Goal: Task Accomplishment & Management: Use online tool/utility

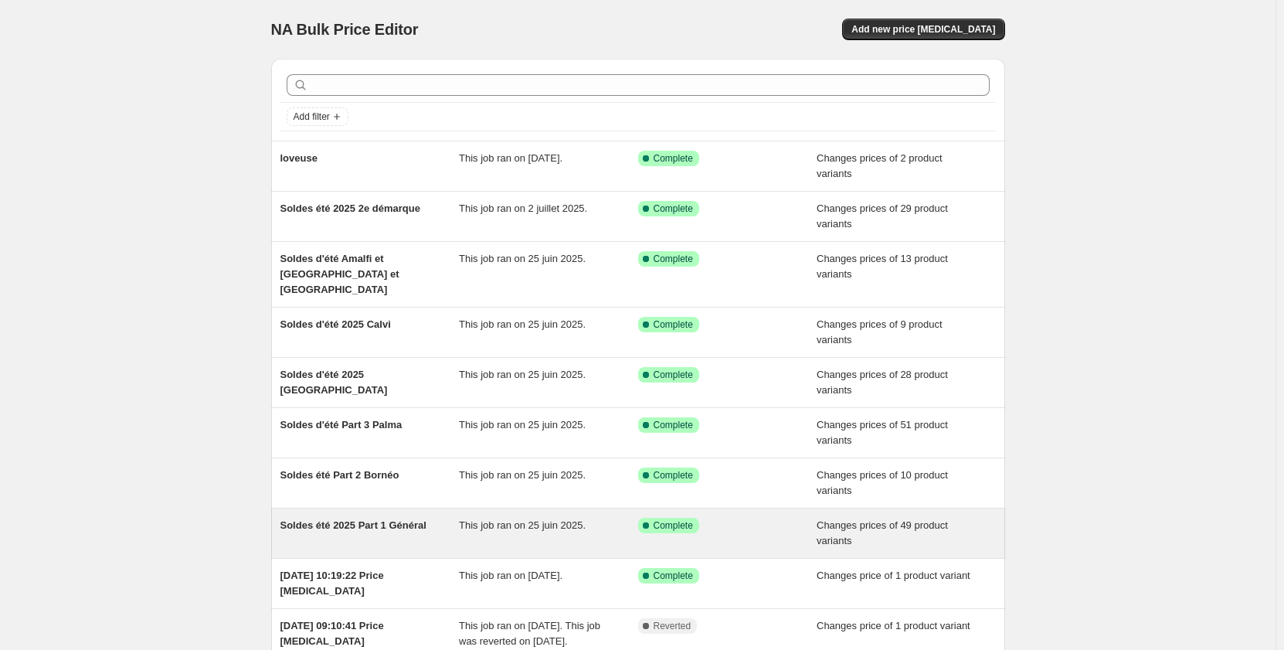
click at [905, 519] on span "Changes prices of 49 product variants" at bounding box center [882, 532] width 131 height 27
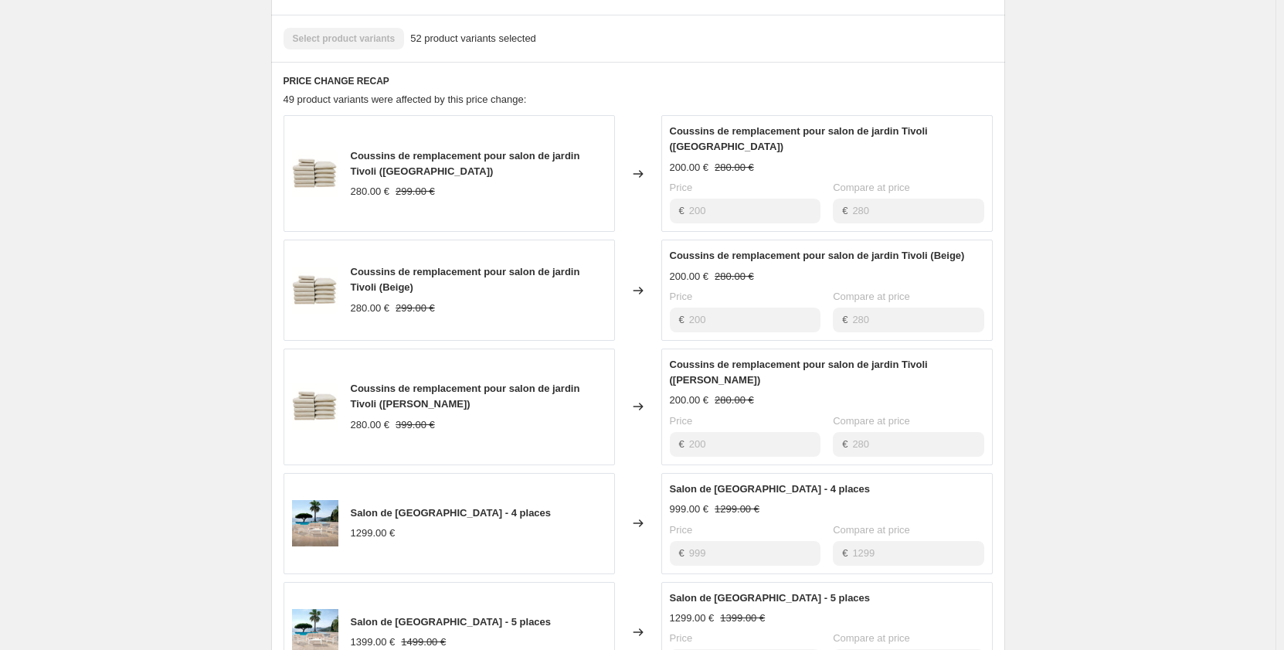
scroll to position [807, 0]
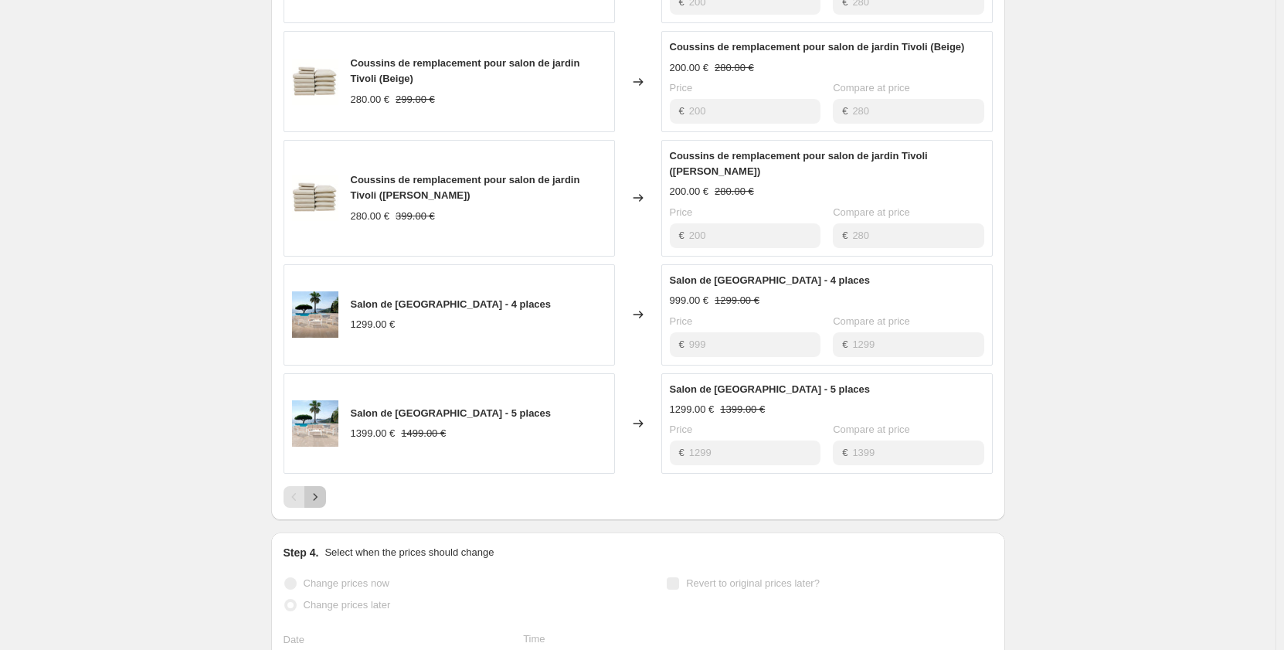
click at [320, 489] on icon "Next" at bounding box center [314, 496] width 15 height 15
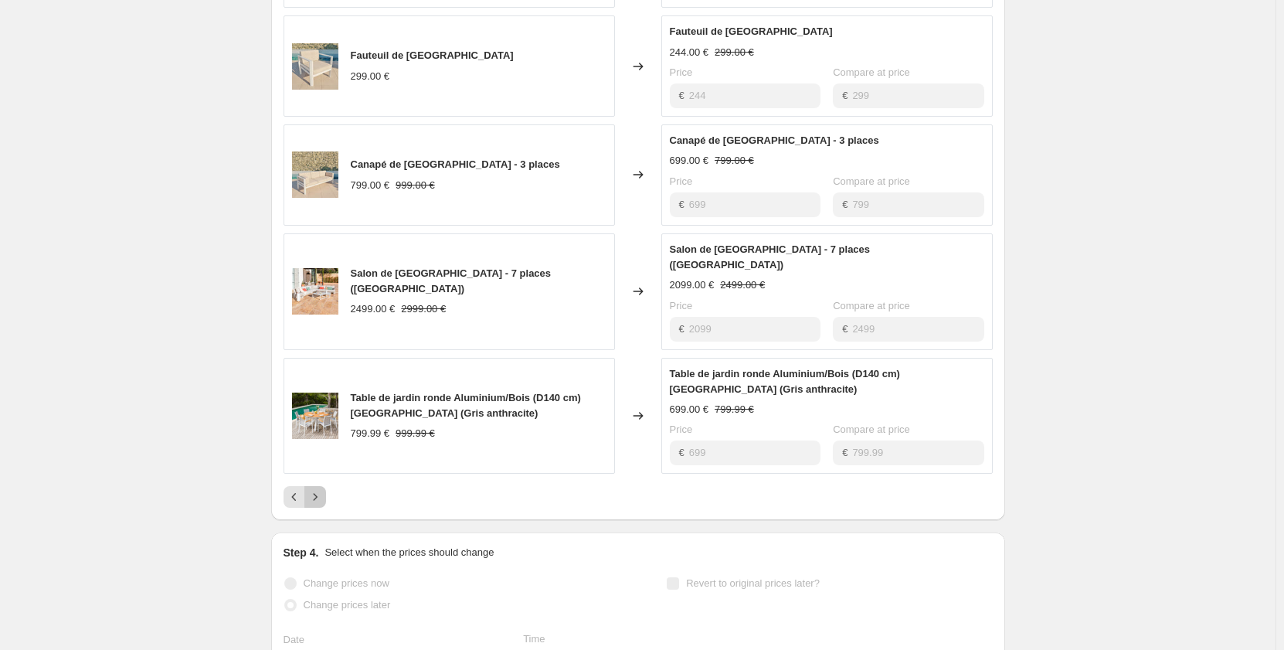
click at [314, 489] on icon "Next" at bounding box center [314, 496] width 15 height 15
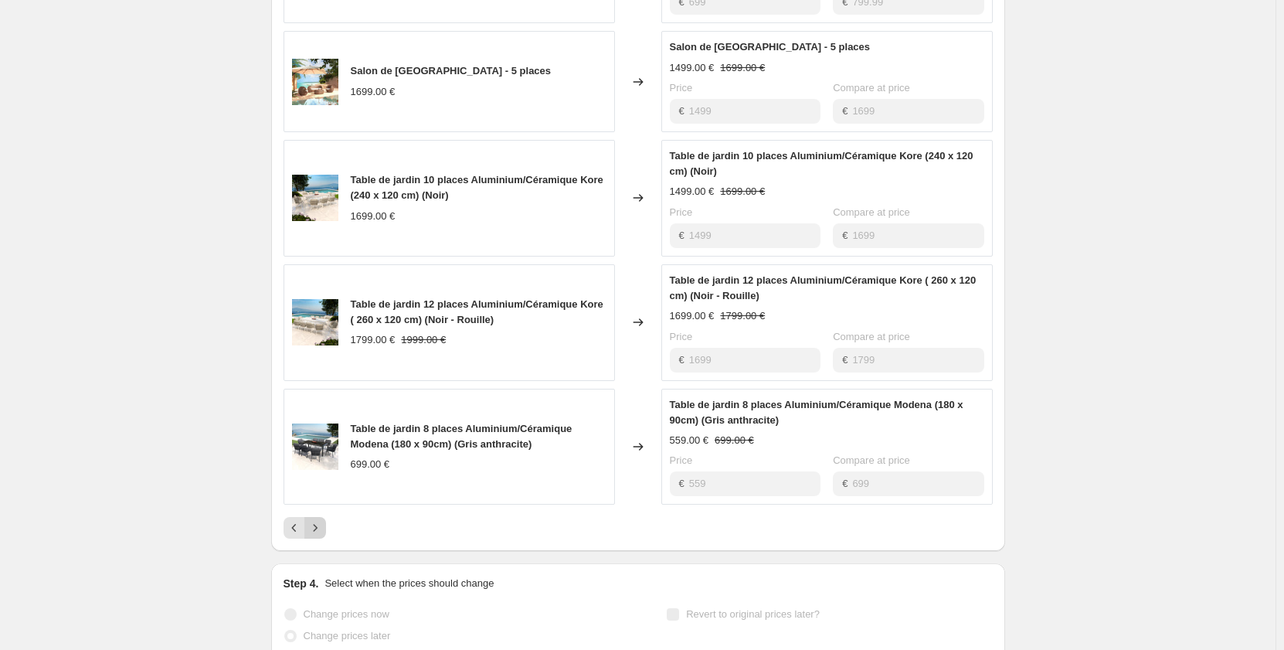
click at [316, 520] on icon "Next" at bounding box center [314, 527] width 15 height 15
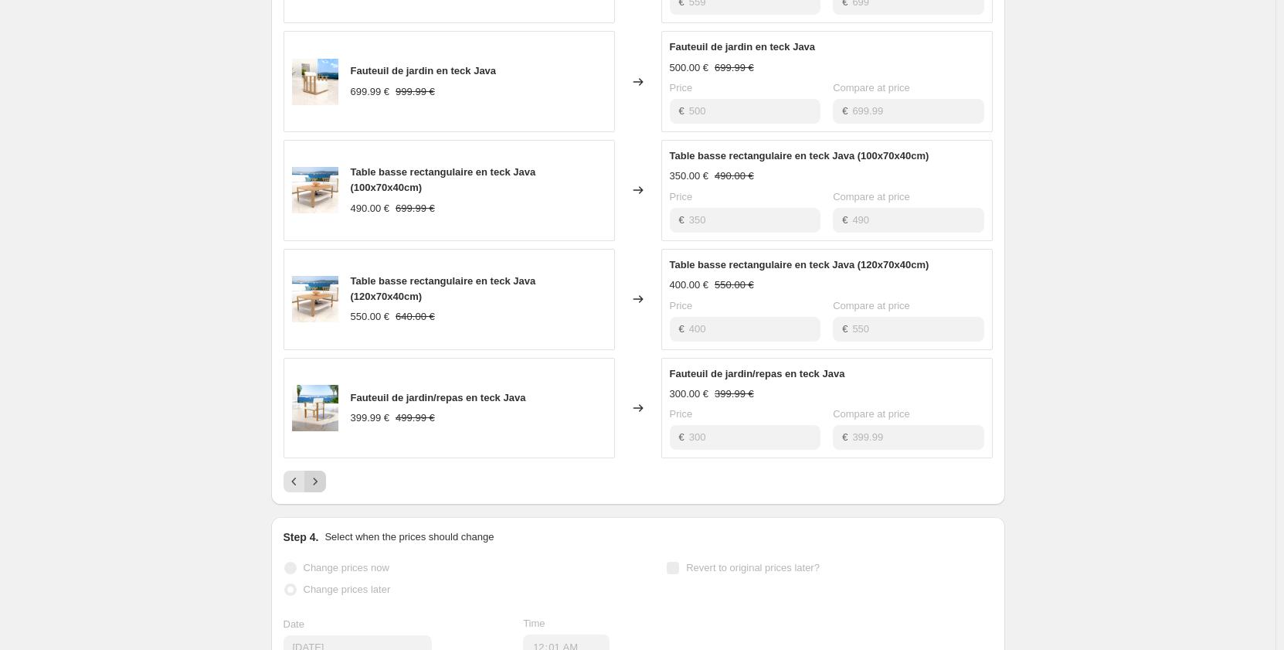
click at [320, 479] on icon "Next" at bounding box center [314, 481] width 15 height 15
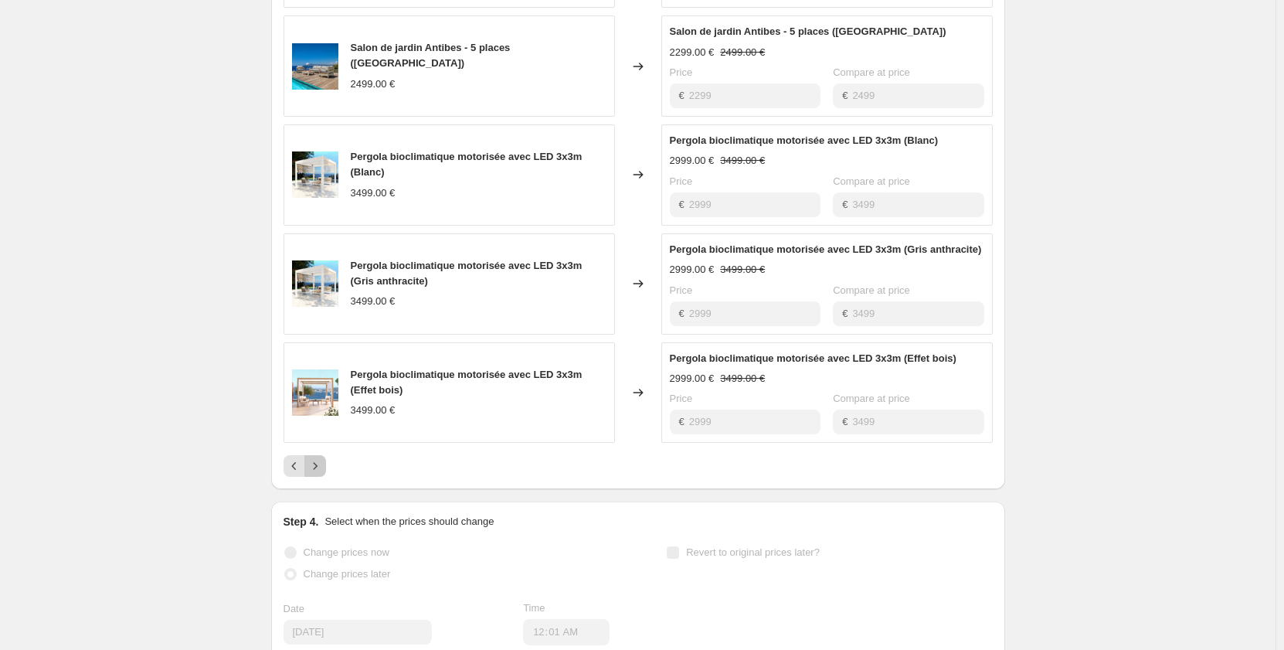
click at [321, 468] on icon "Next" at bounding box center [314, 465] width 15 height 15
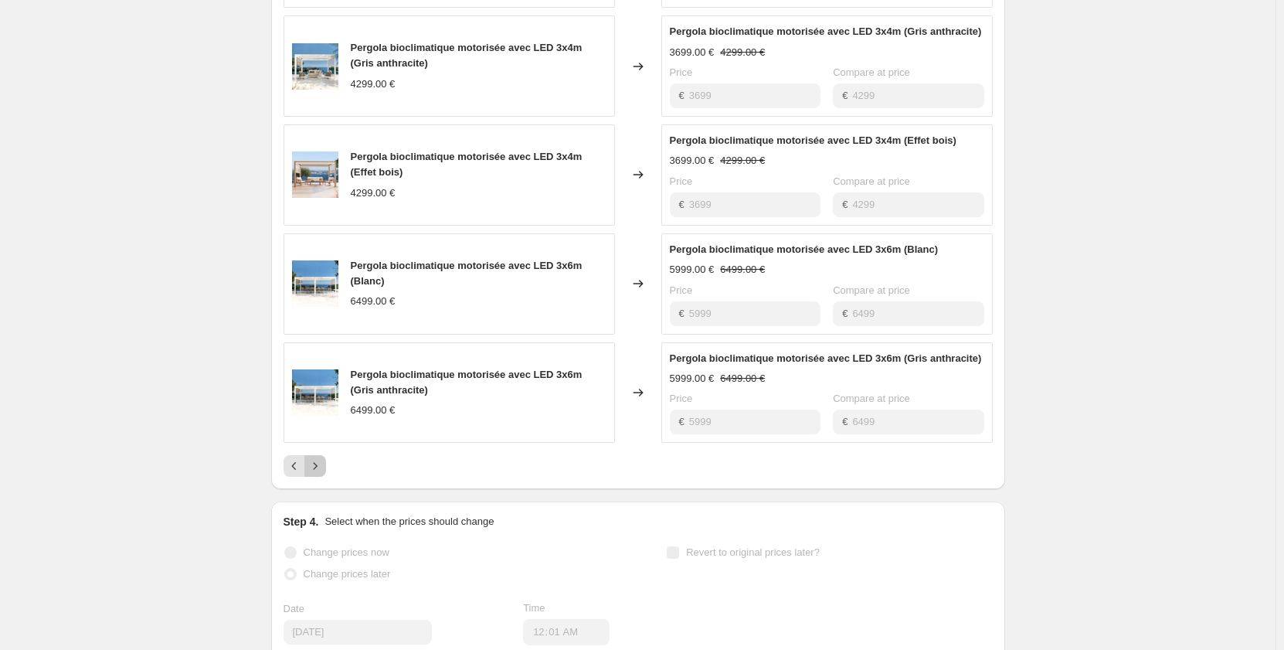
click at [321, 467] on icon "Next" at bounding box center [314, 465] width 15 height 15
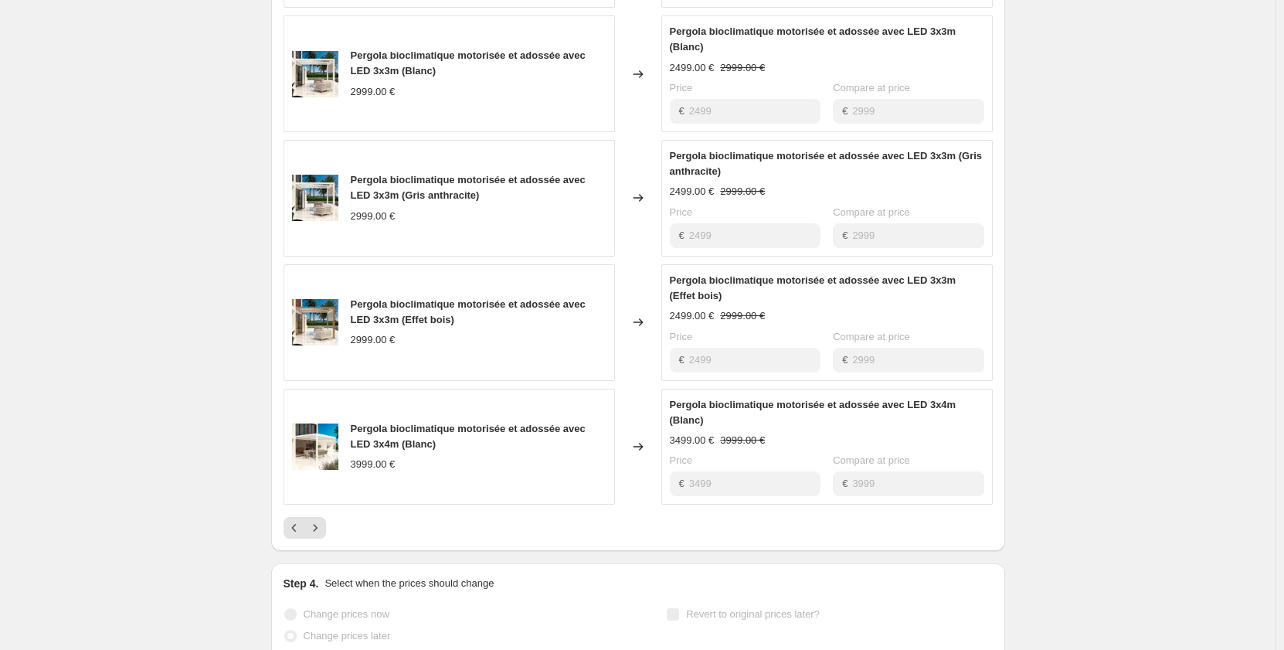
click at [321, 467] on img at bounding box center [315, 446] width 46 height 46
click at [323, 528] on icon "Next" at bounding box center [314, 527] width 15 height 15
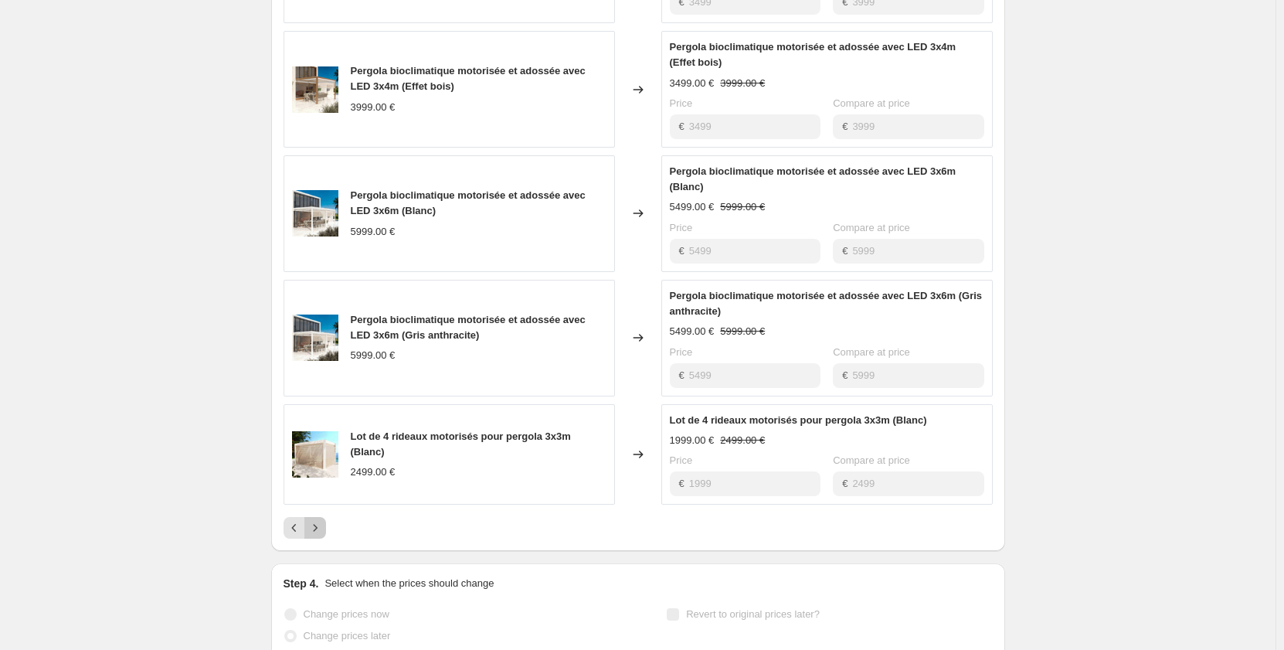
click at [322, 528] on icon "Next" at bounding box center [314, 527] width 15 height 15
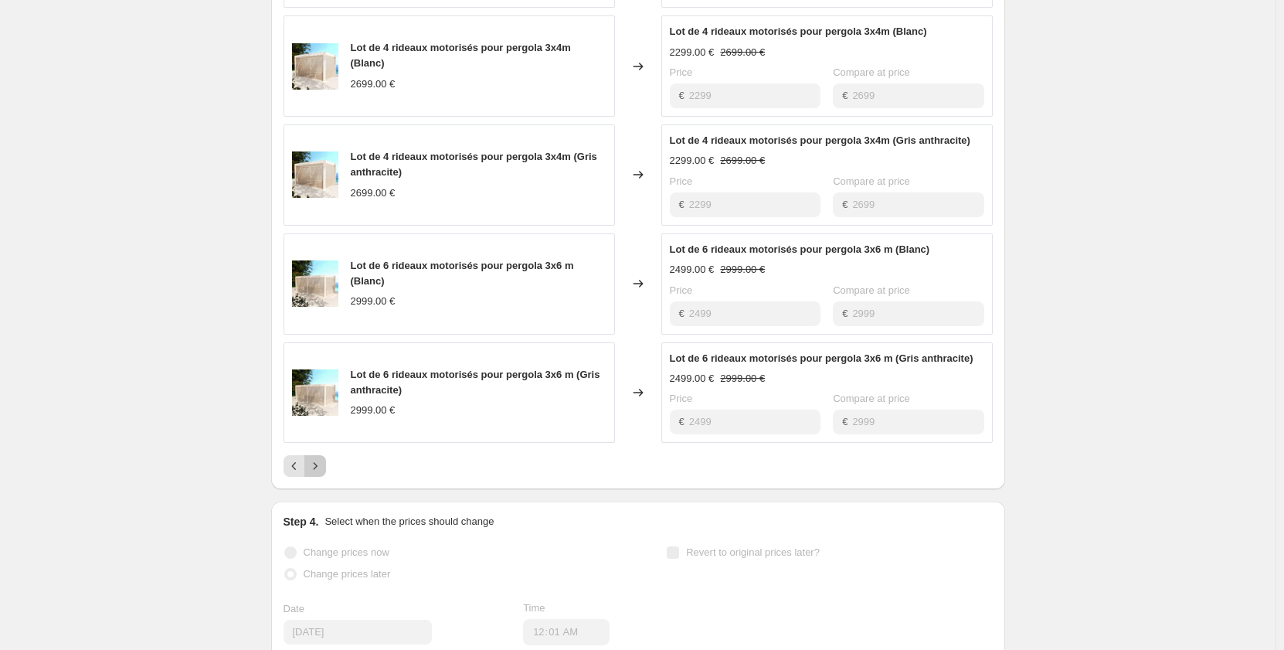
click at [321, 459] on icon "Next" at bounding box center [314, 465] width 15 height 15
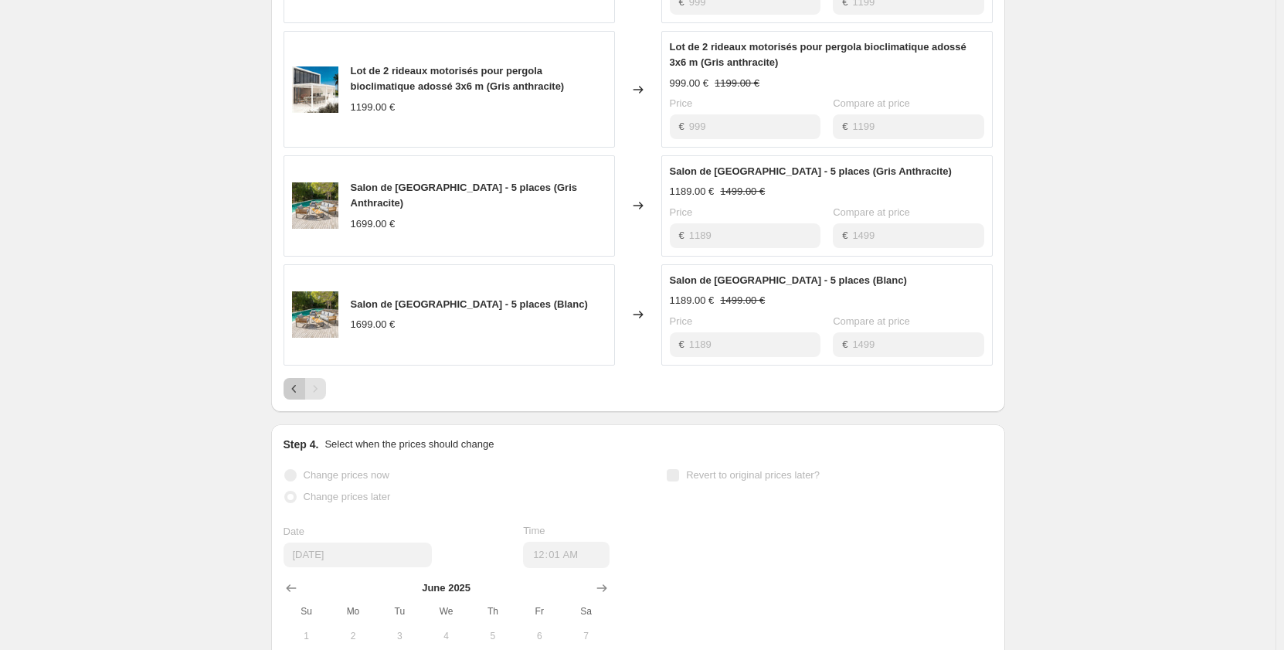
click at [292, 389] on icon "Previous" at bounding box center [294, 388] width 15 height 15
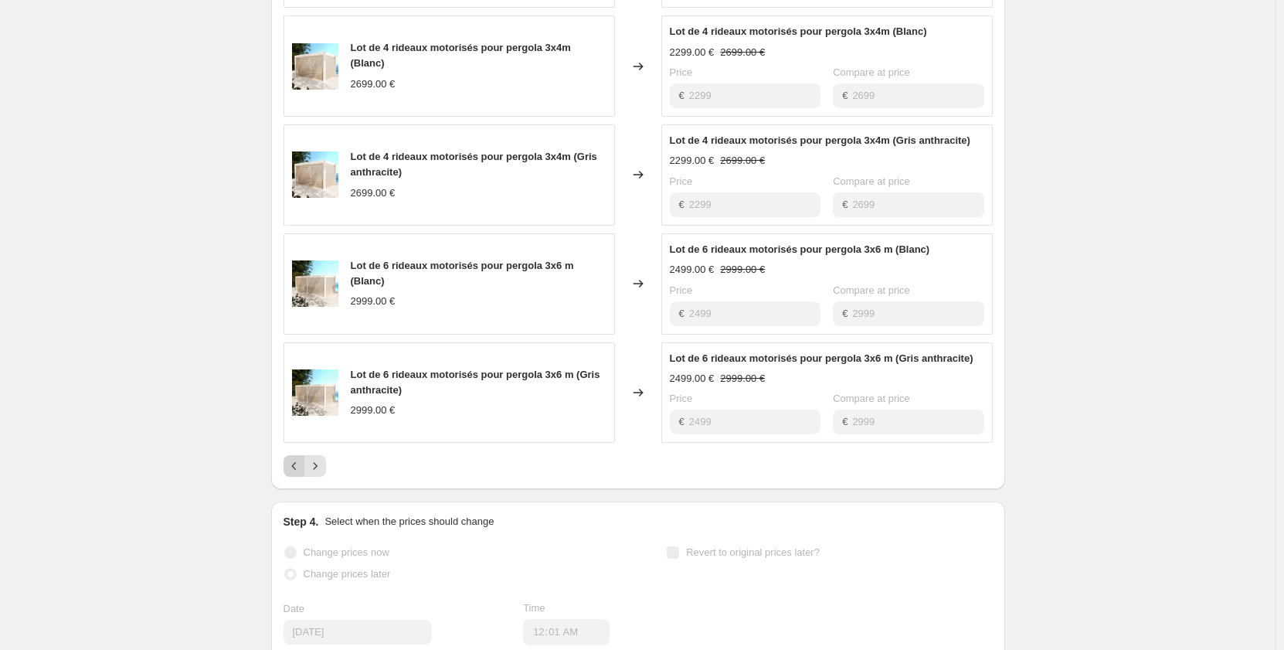
click at [294, 470] on icon "Previous" at bounding box center [294, 465] width 15 height 15
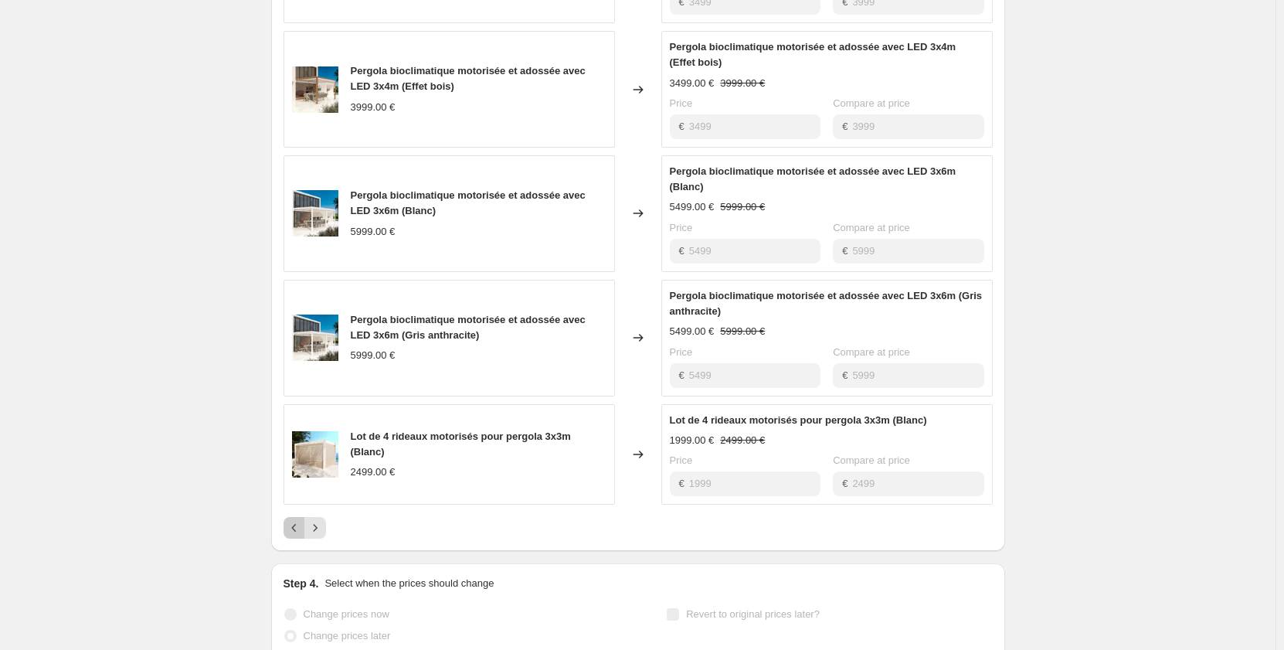
click at [300, 530] on icon "Previous" at bounding box center [294, 527] width 15 height 15
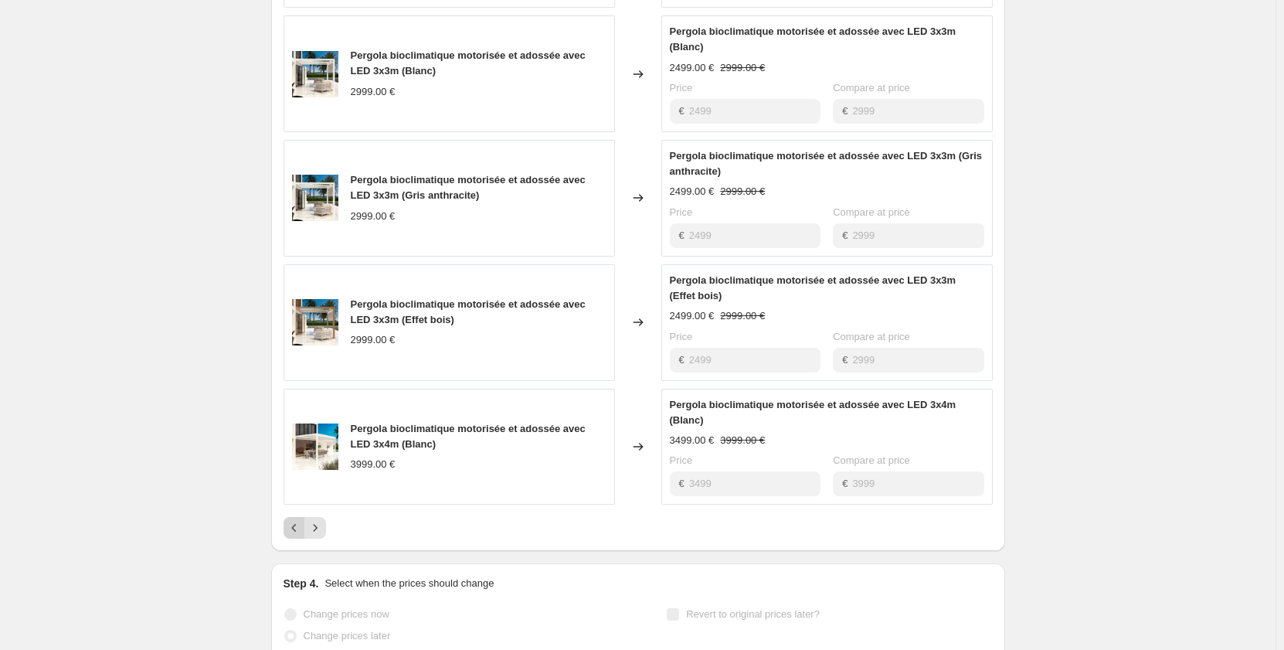
click at [297, 526] on icon "Previous" at bounding box center [294, 527] width 15 height 15
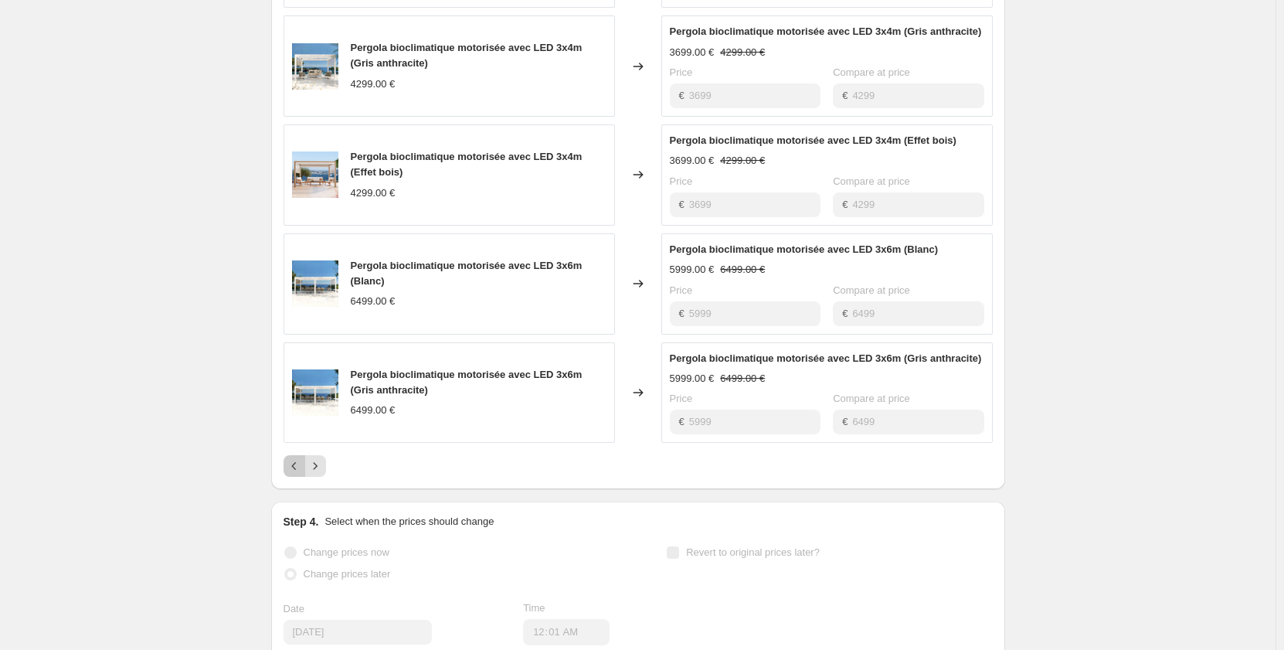
click at [297, 469] on icon "Previous" at bounding box center [294, 465] width 15 height 15
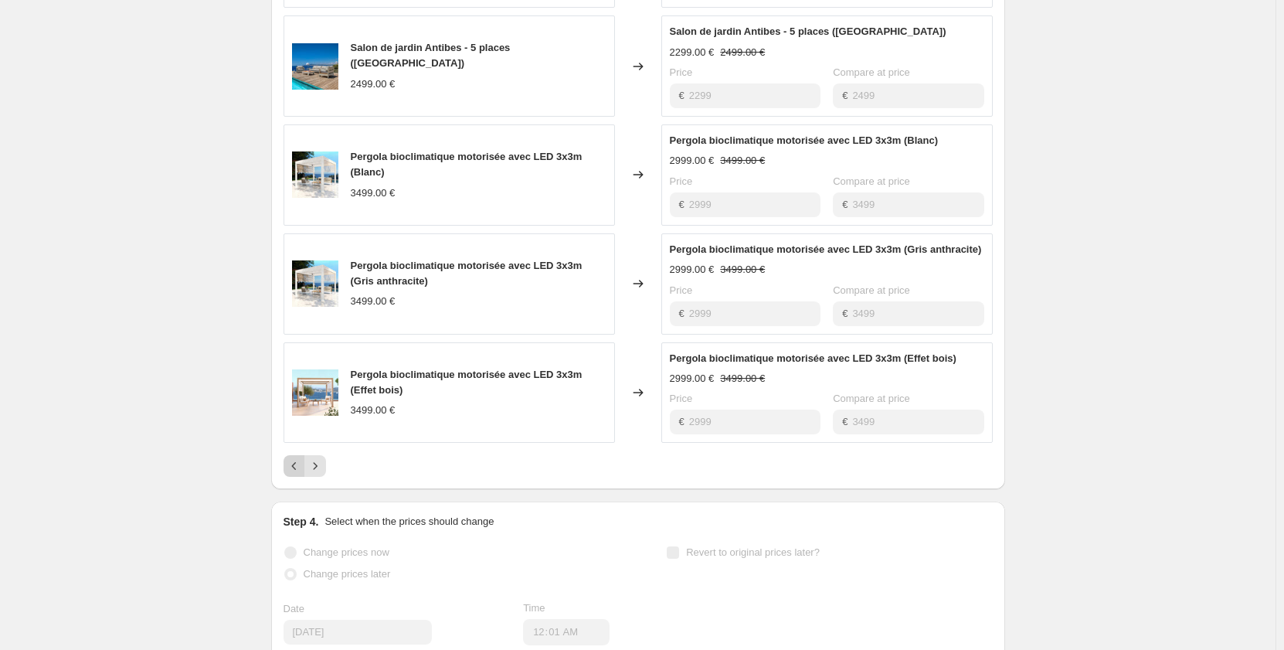
click at [302, 463] on icon "Previous" at bounding box center [294, 465] width 15 height 15
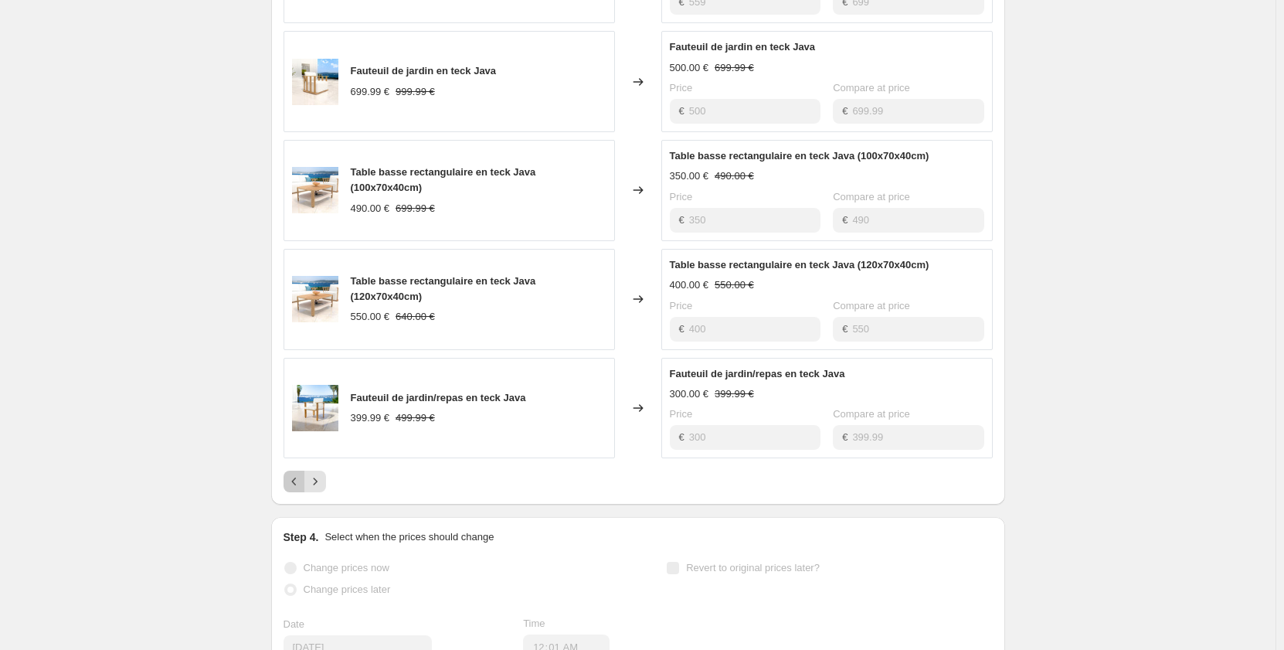
click at [296, 481] on icon "Previous" at bounding box center [293, 481] width 5 height 8
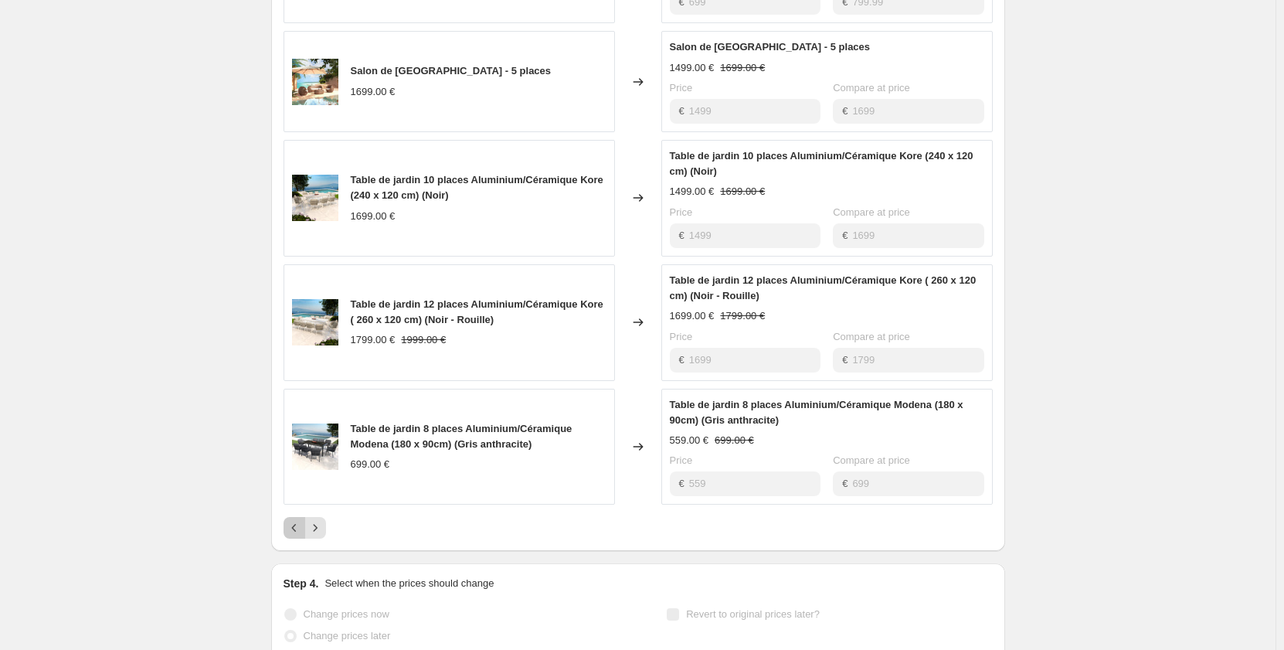
click at [300, 520] on icon "Previous" at bounding box center [294, 527] width 15 height 15
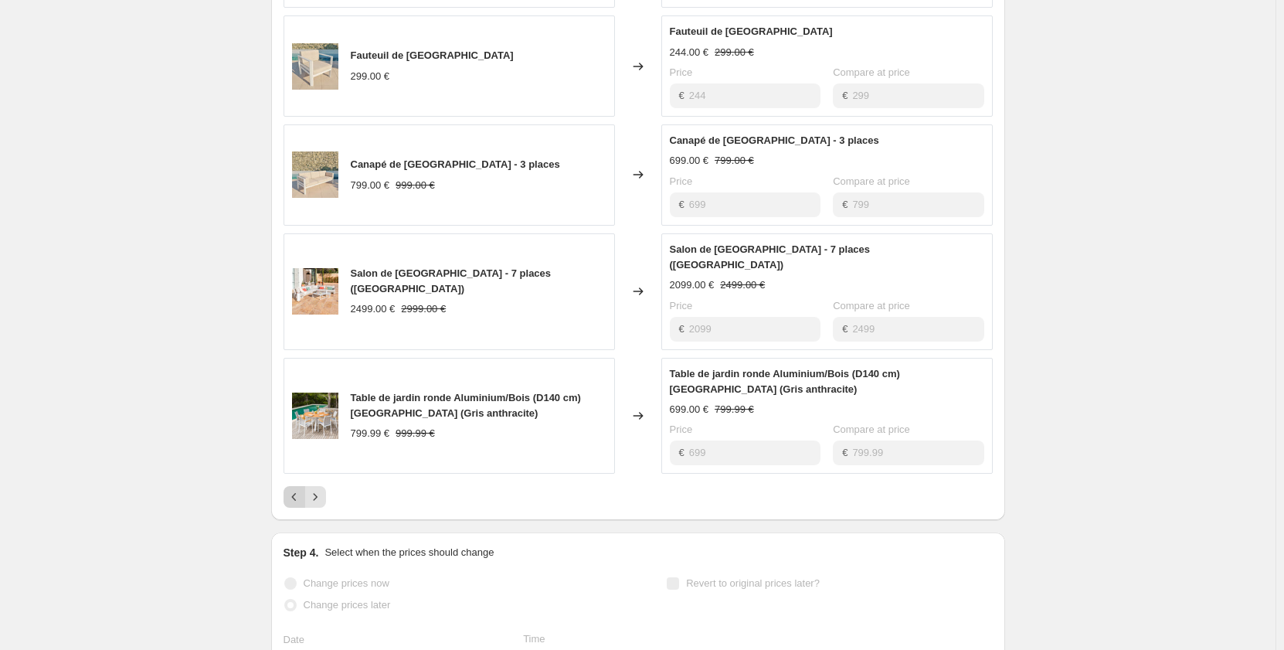
click at [299, 489] on icon "Previous" at bounding box center [294, 496] width 15 height 15
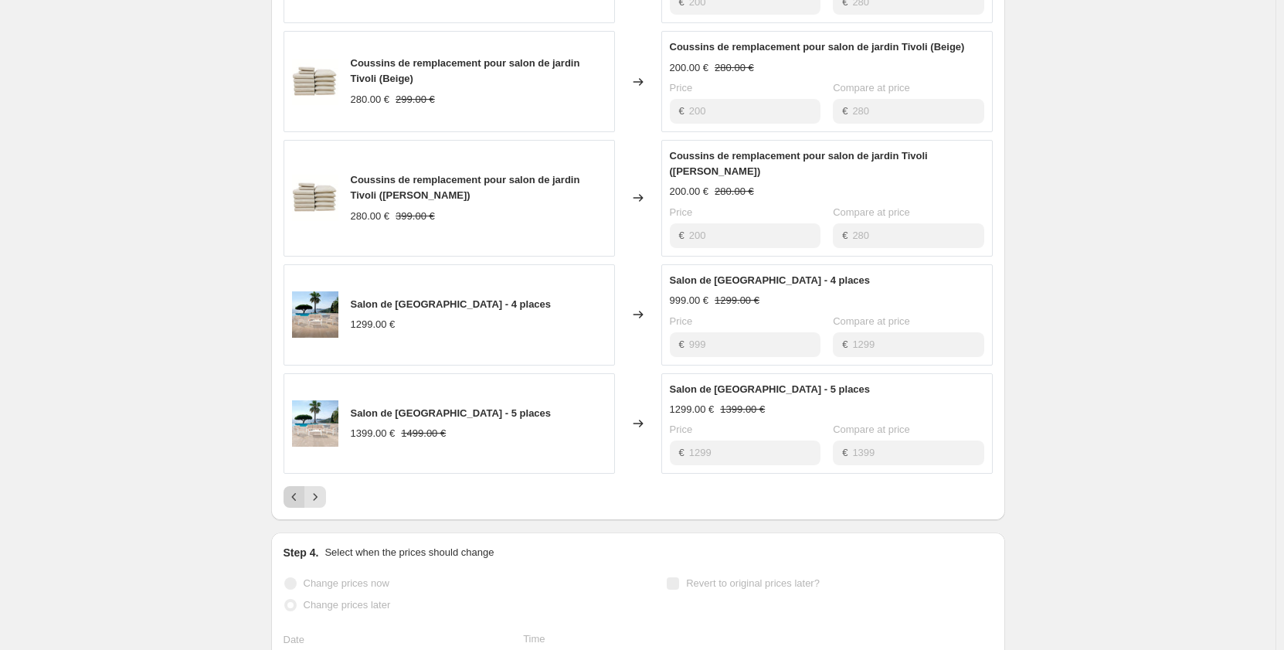
click at [299, 482] on div "PRICE CHANGE RECAP 49 product variants were affected by this price change: Cous…" at bounding box center [638, 186] width 734 height 667
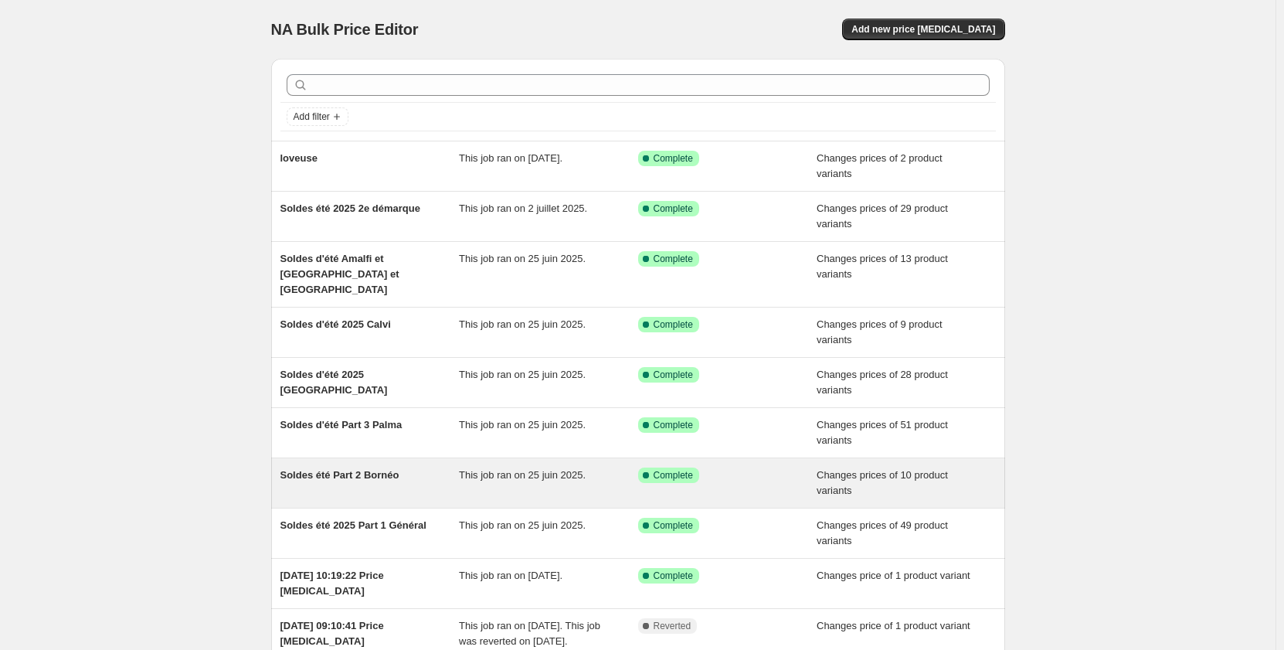
click at [641, 467] on icon at bounding box center [645, 474] width 15 height 15
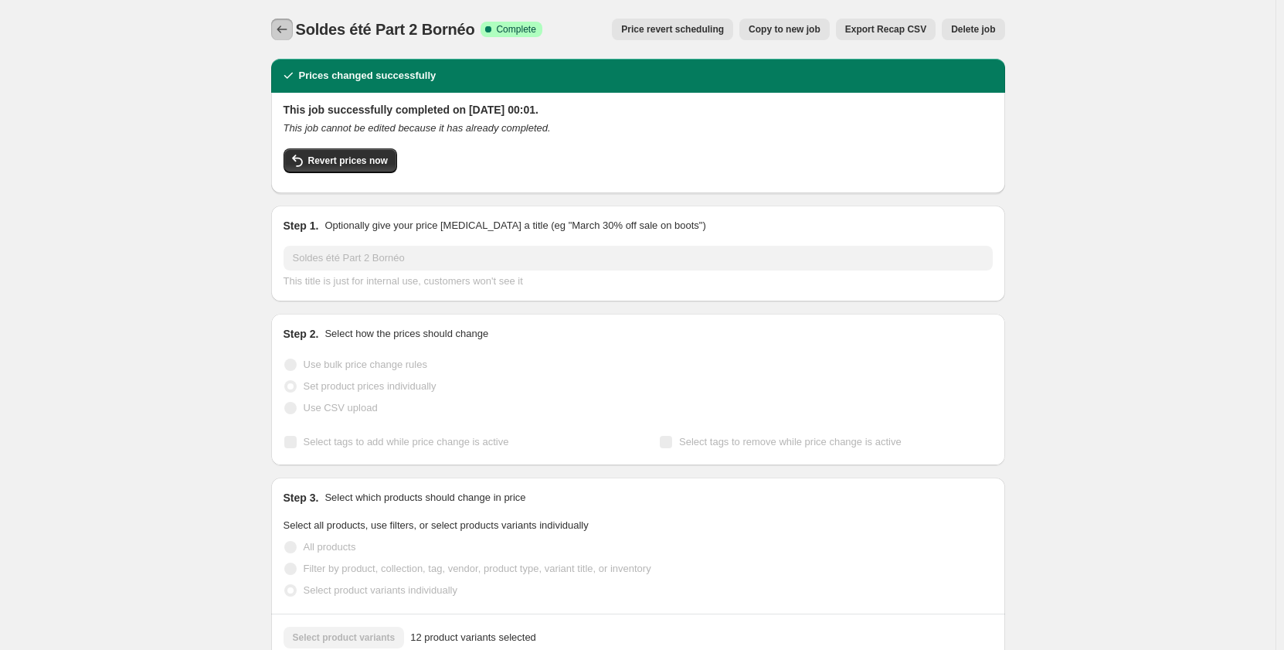
click at [287, 26] on icon "Price change jobs" at bounding box center [281, 29] width 15 height 15
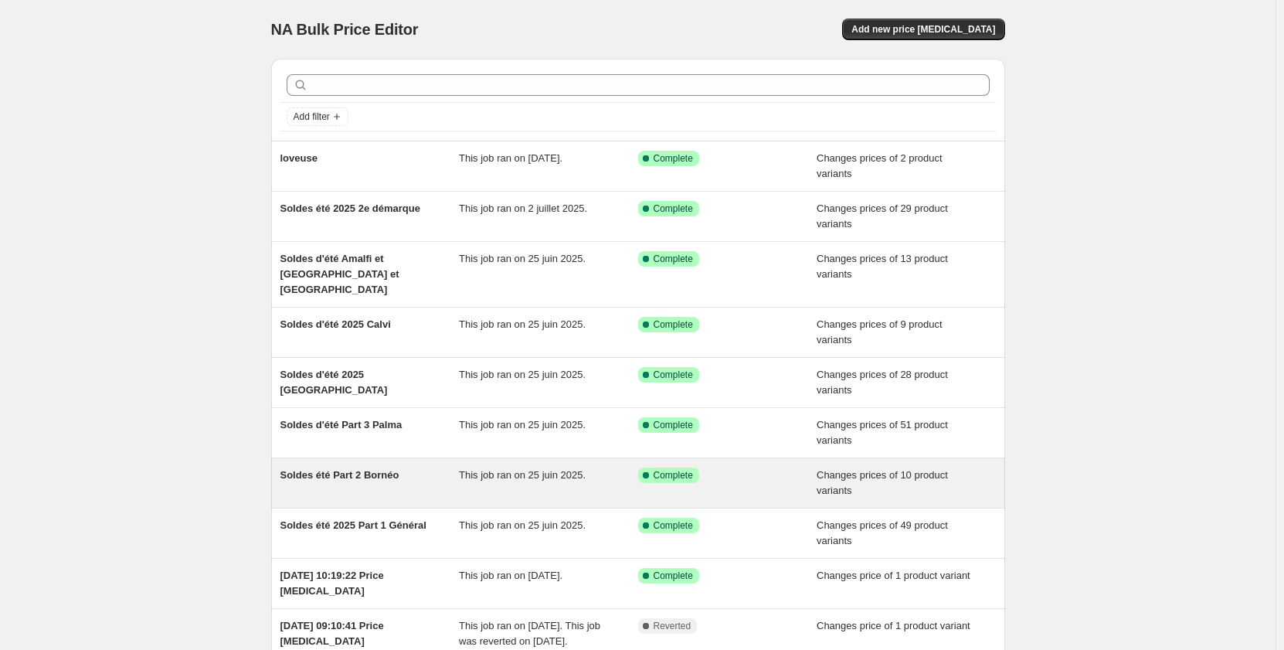
click at [654, 467] on icon at bounding box center [645, 474] width 15 height 15
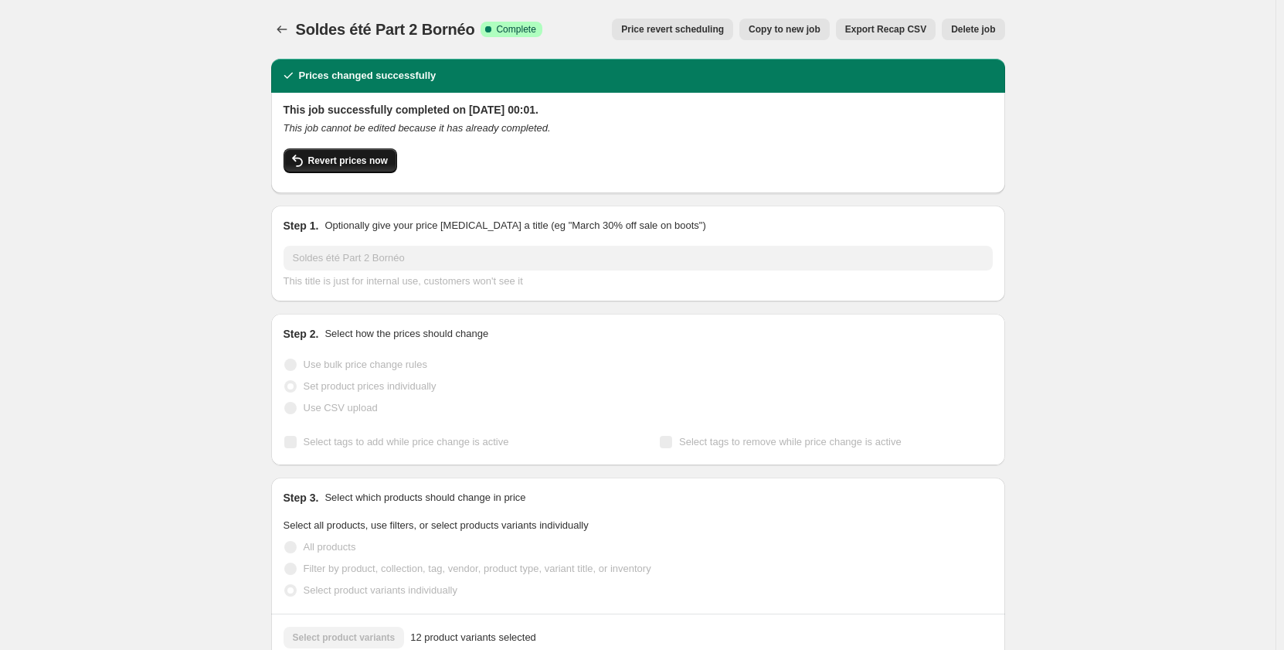
click at [355, 160] on span "Revert prices now" at bounding box center [348, 160] width 80 height 12
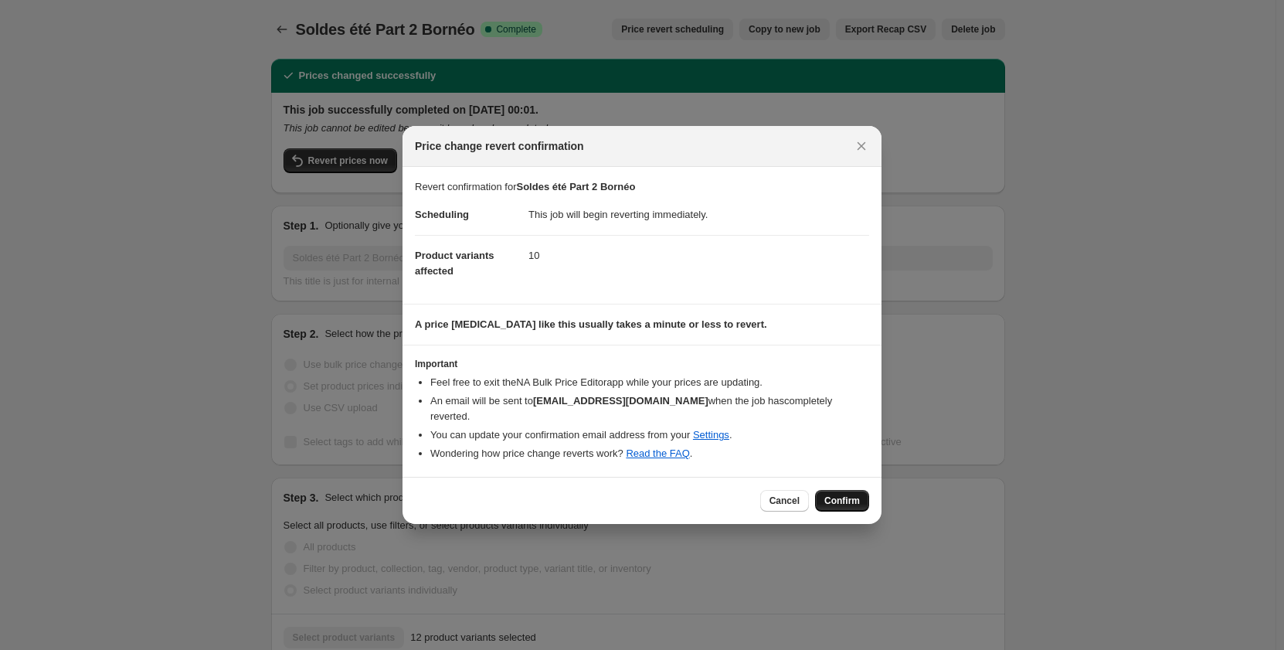
click at [844, 494] on span "Confirm" at bounding box center [842, 500] width 36 height 12
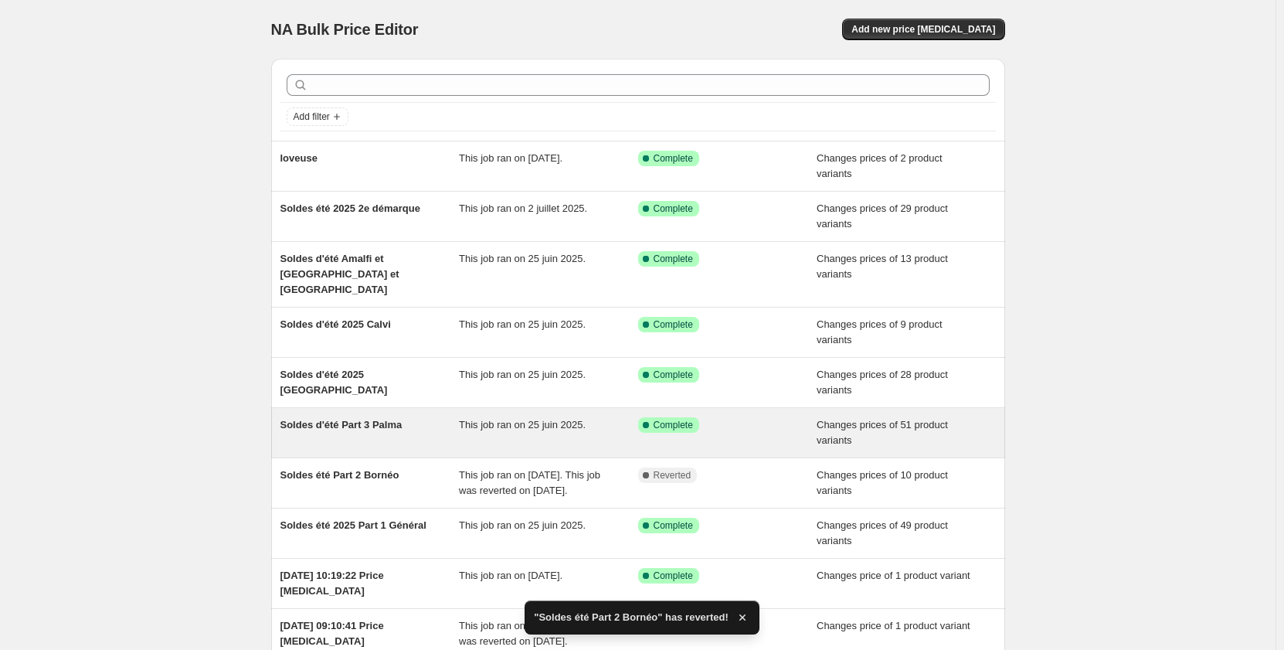
click at [589, 417] on div "This job ran on 25 juin 2025." at bounding box center [548, 432] width 179 height 31
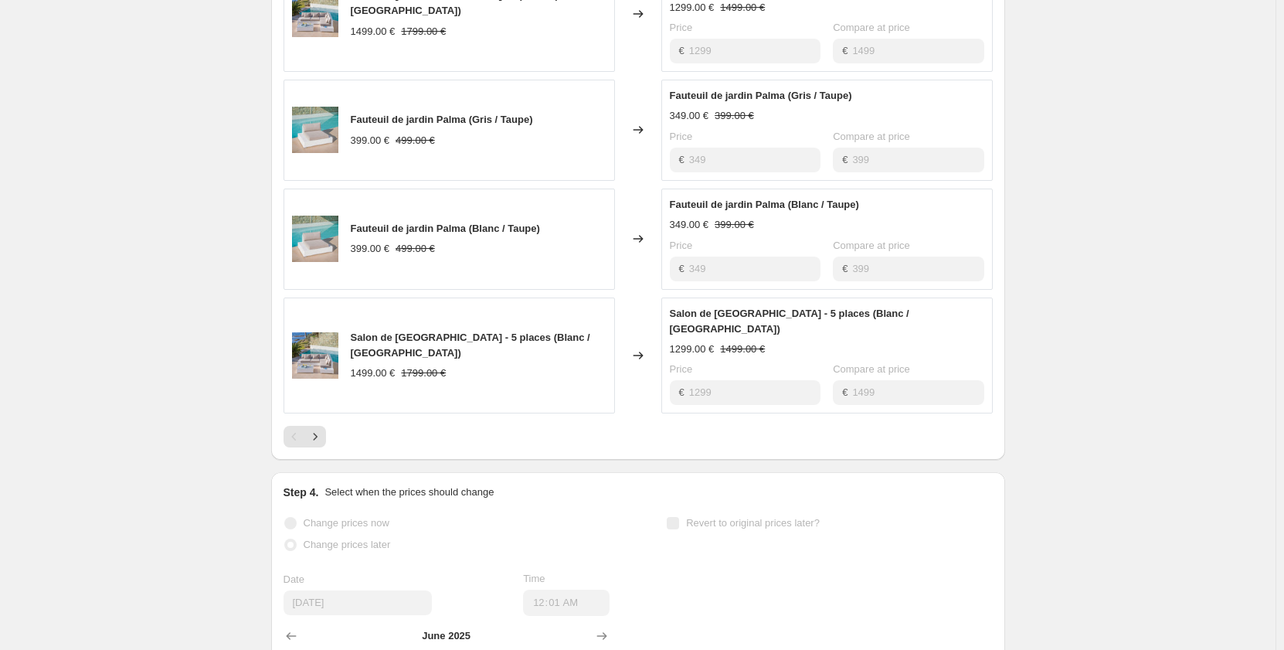
scroll to position [884, 0]
click at [312, 427] on icon "Next" at bounding box center [314, 434] width 15 height 15
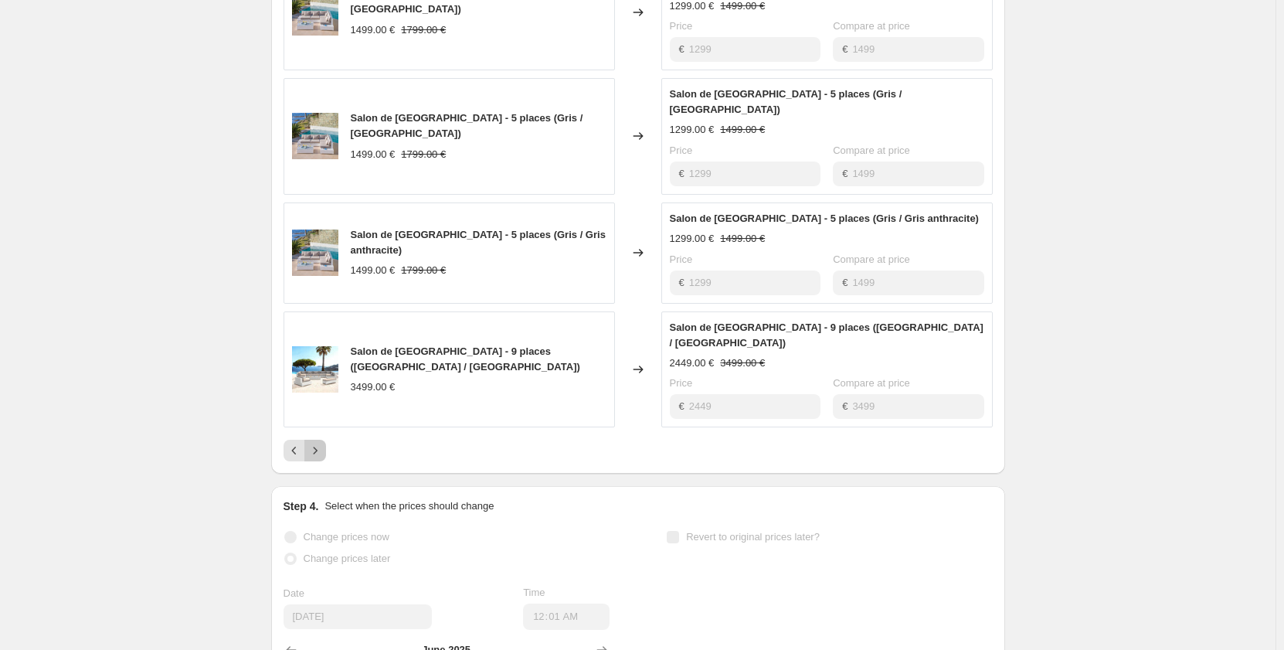
click at [321, 443] on icon "Next" at bounding box center [314, 450] width 15 height 15
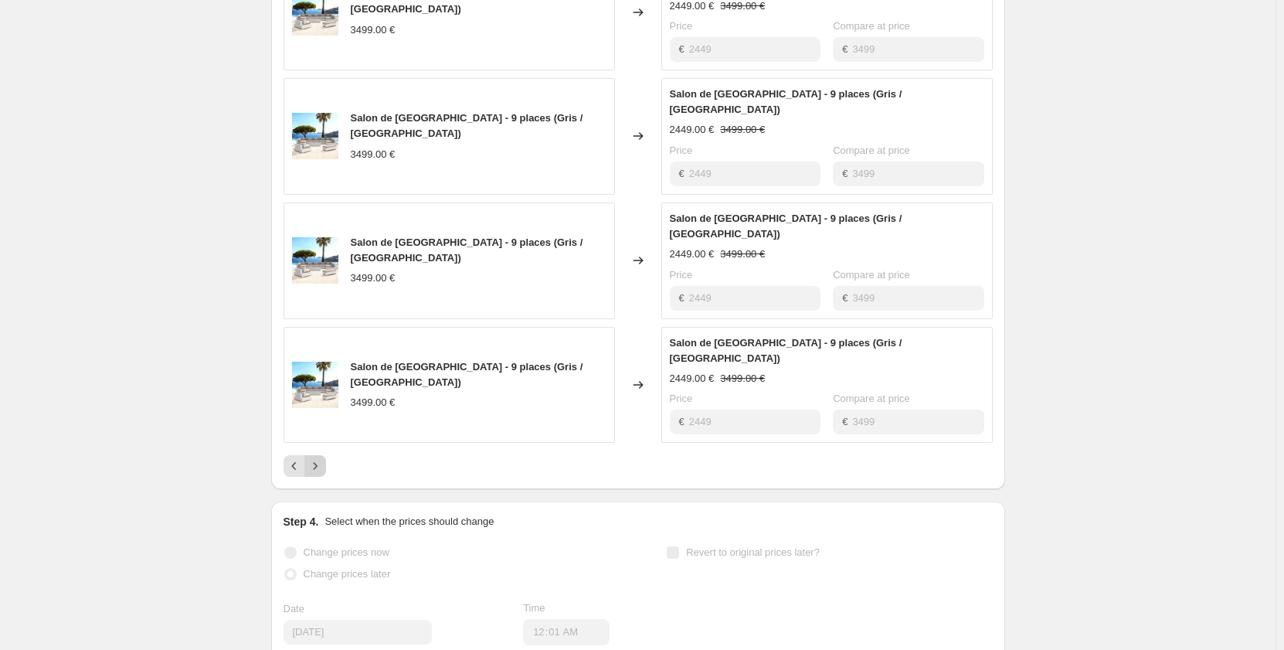
click at [315, 458] on icon "Next" at bounding box center [314, 465] width 15 height 15
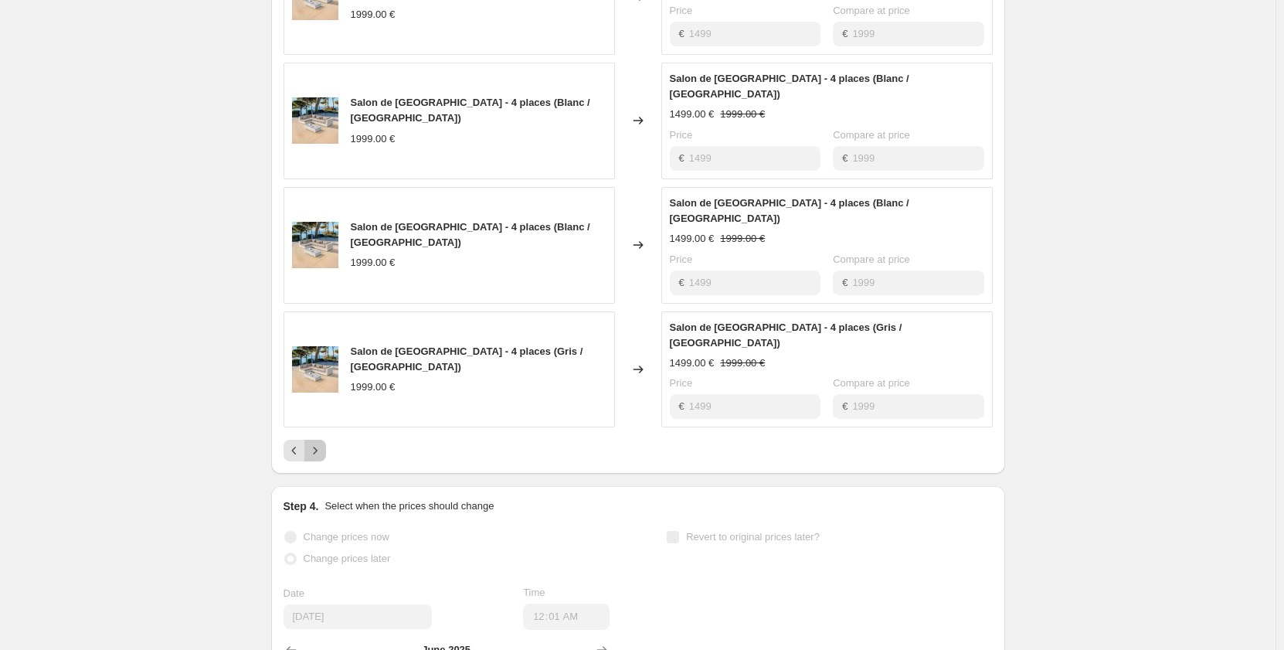
click at [317, 443] on icon "Next" at bounding box center [314, 450] width 15 height 15
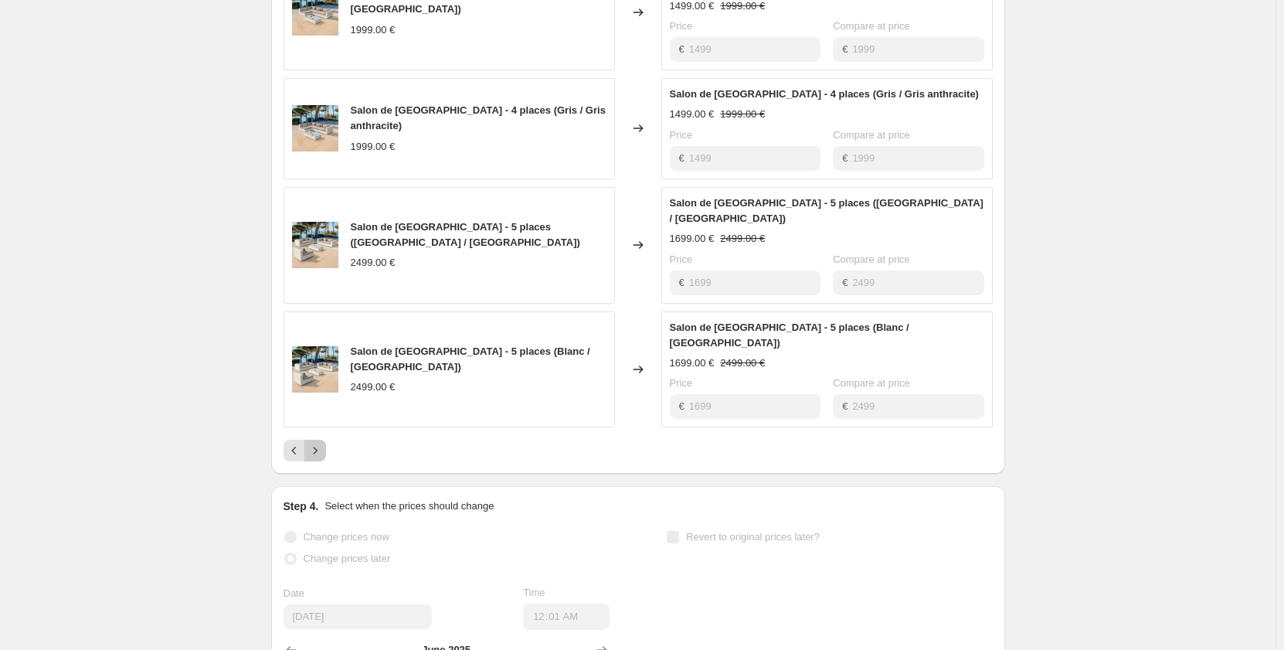
click at [323, 443] on icon "Next" at bounding box center [314, 450] width 15 height 15
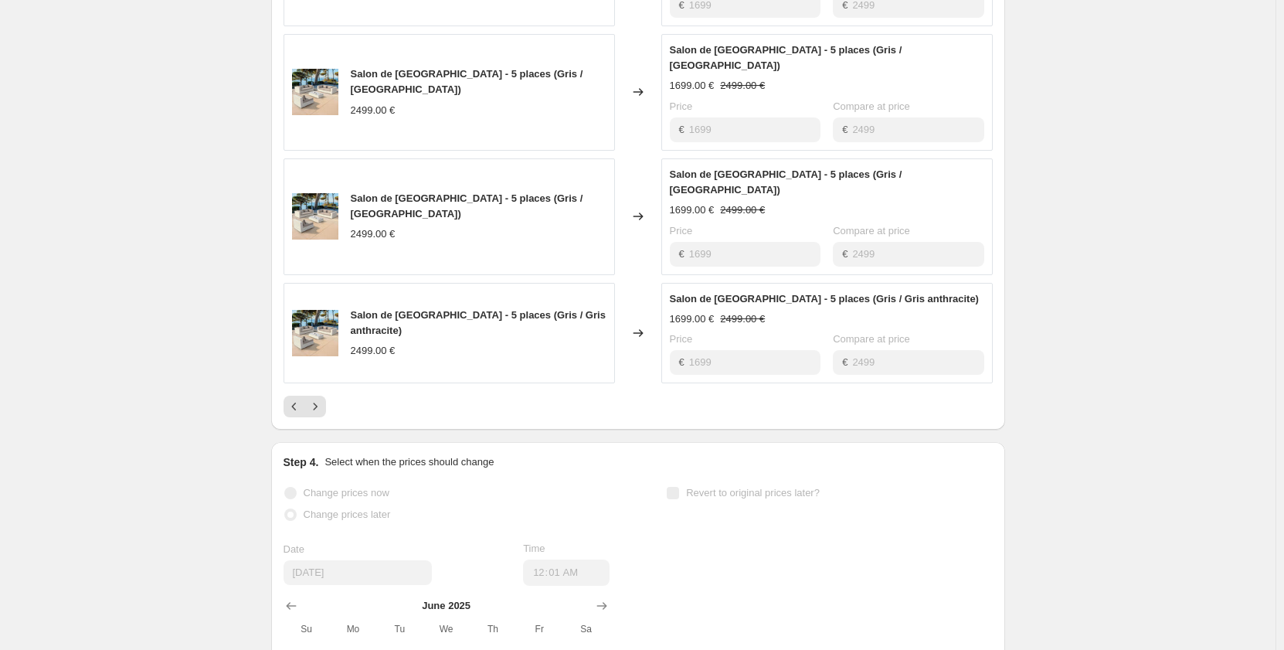
scroll to position [962, 0]
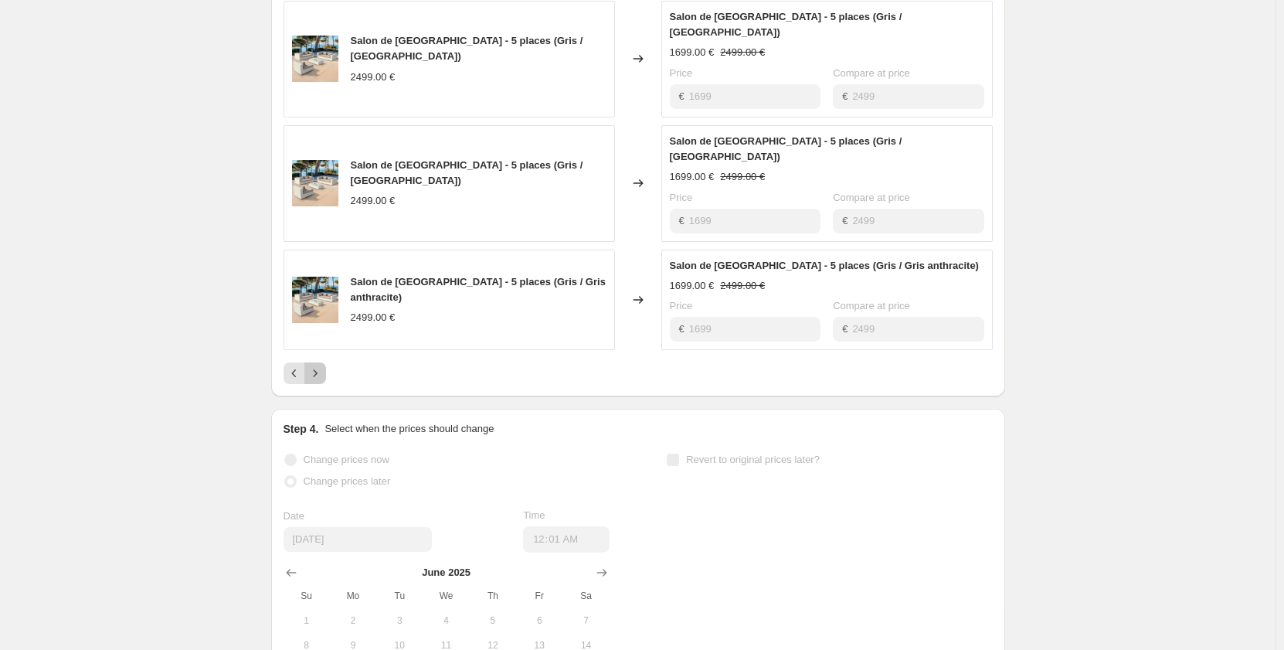
click at [323, 365] on icon "Next" at bounding box center [314, 372] width 15 height 15
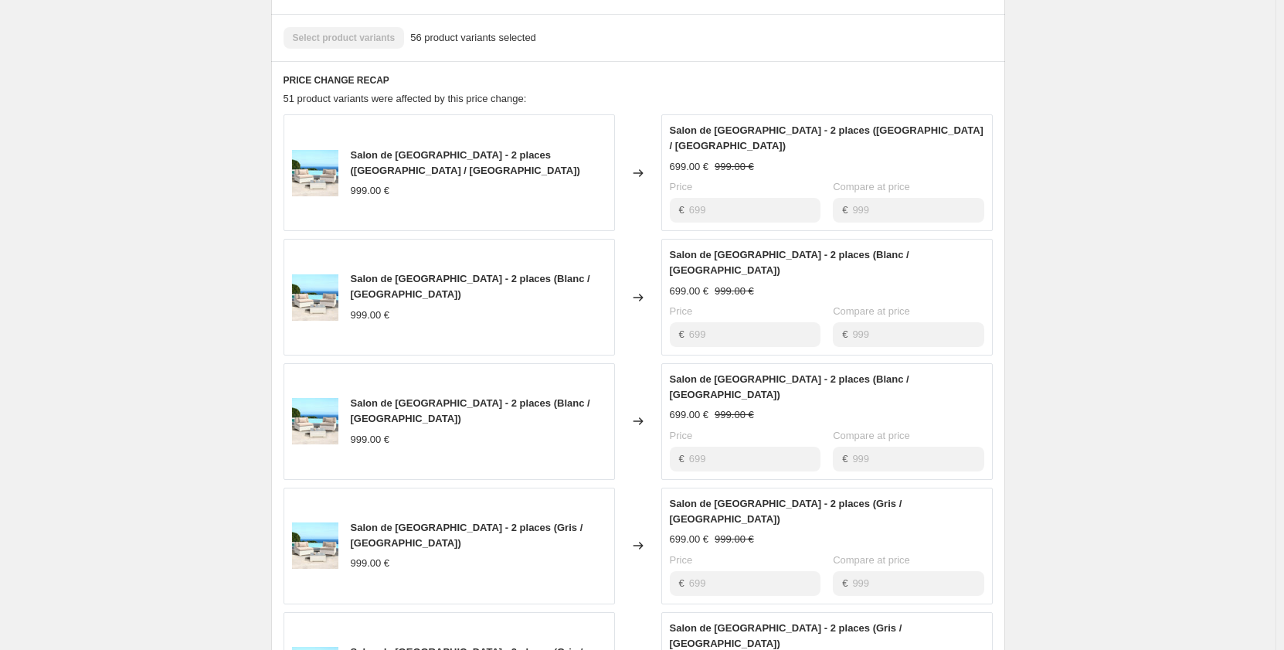
scroll to position [575, 0]
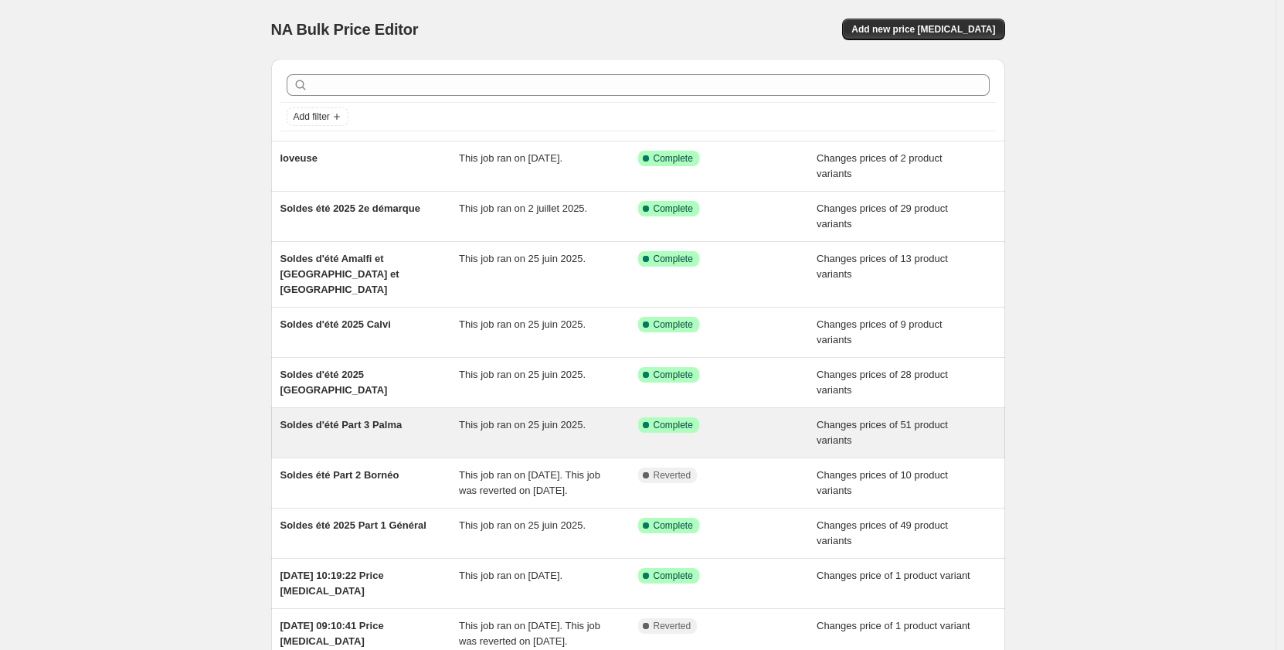
click at [701, 417] on div "Success Complete Complete" at bounding box center [716, 424] width 156 height 15
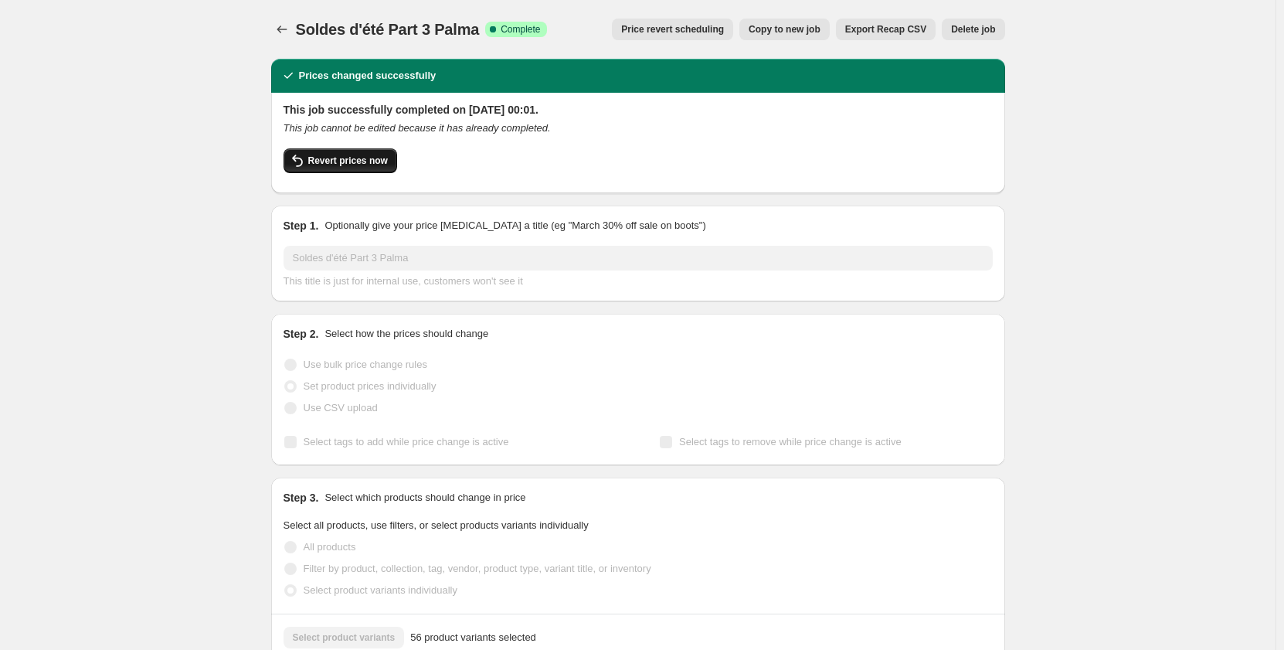
click at [352, 160] on span "Revert prices now" at bounding box center [348, 160] width 80 height 12
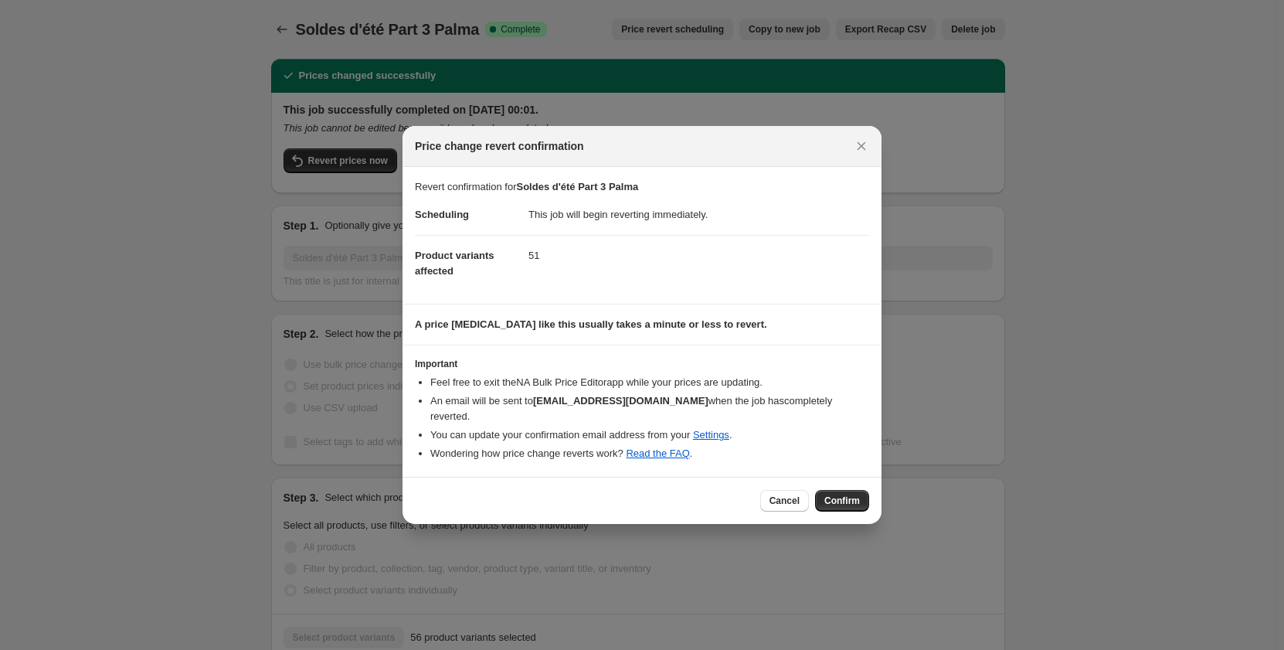
click at [853, 494] on span "Confirm" at bounding box center [842, 500] width 36 height 12
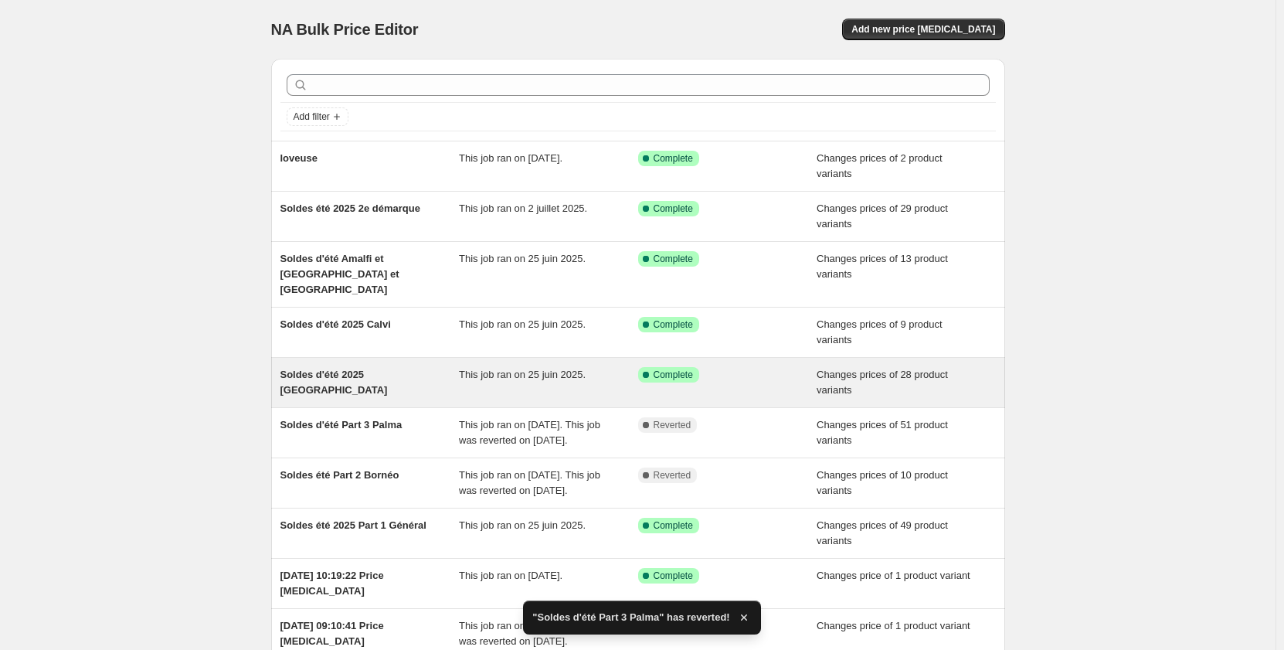
click at [669, 368] on span "Complete" at bounding box center [673, 374] width 39 height 12
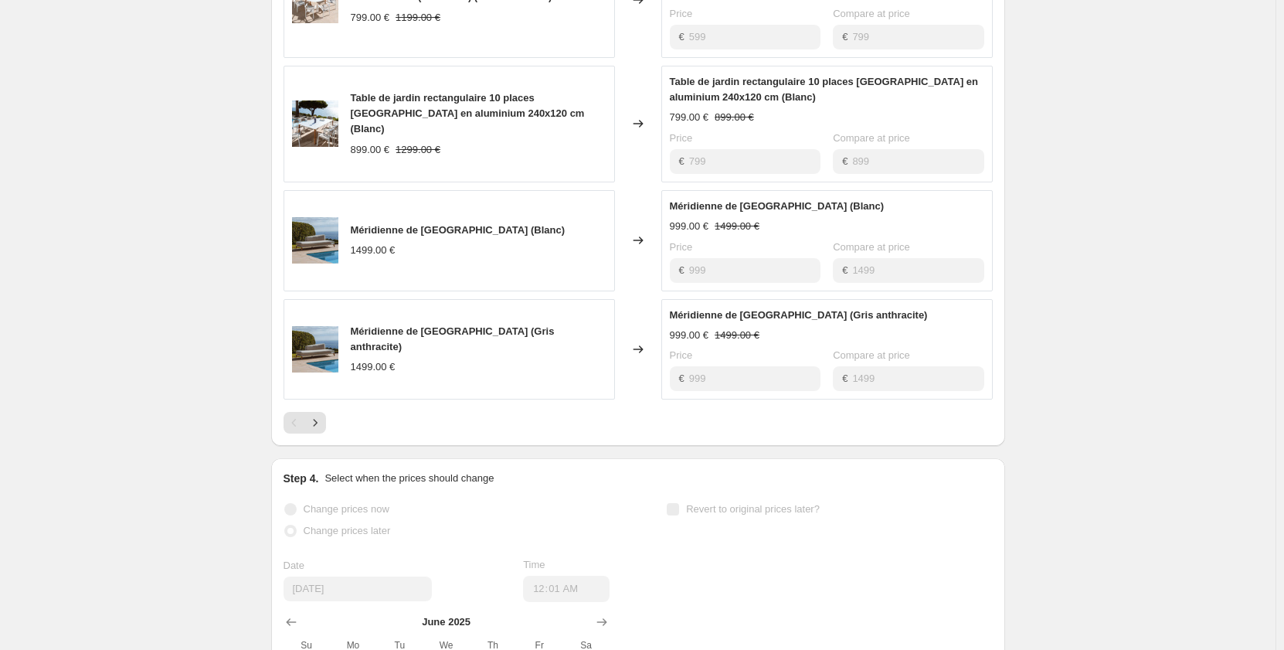
scroll to position [1159, 0]
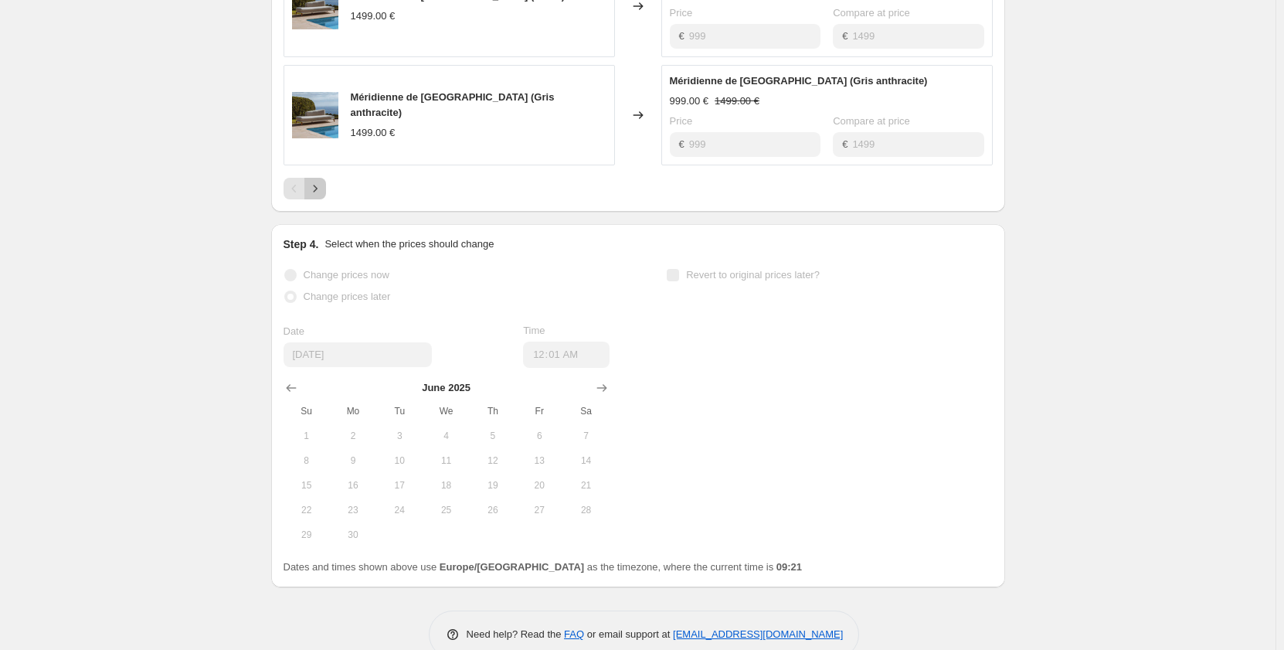
click at [322, 181] on icon "Next" at bounding box center [314, 188] width 15 height 15
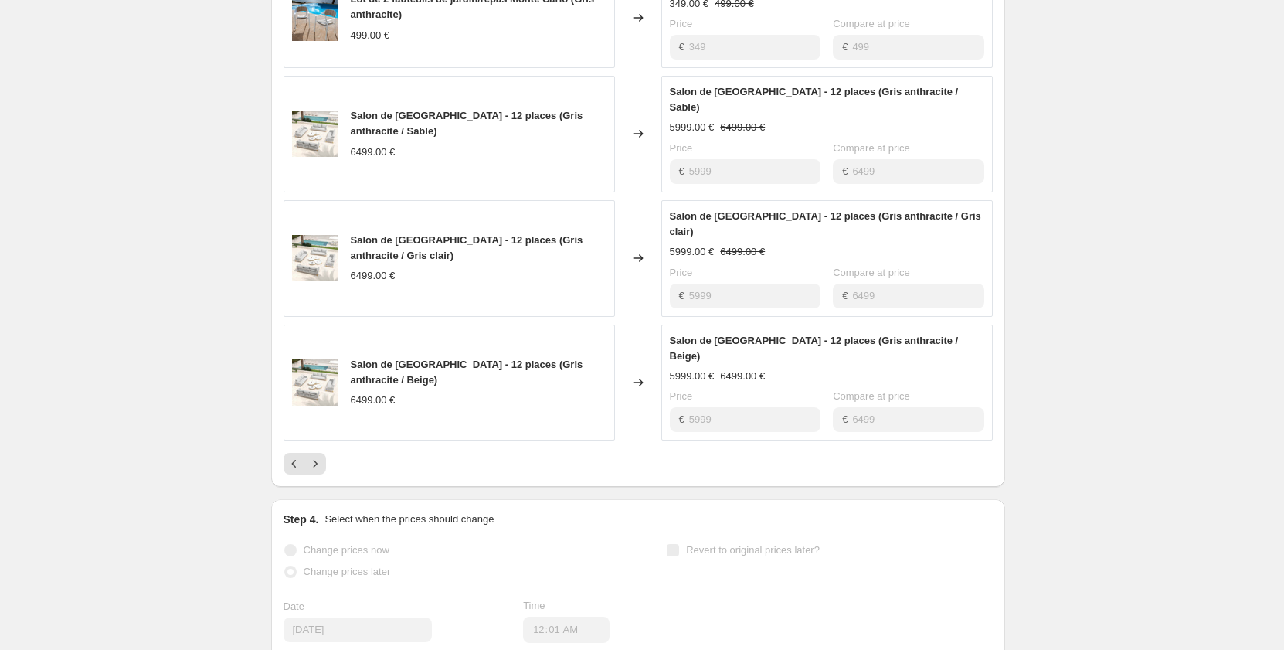
scroll to position [900, 0]
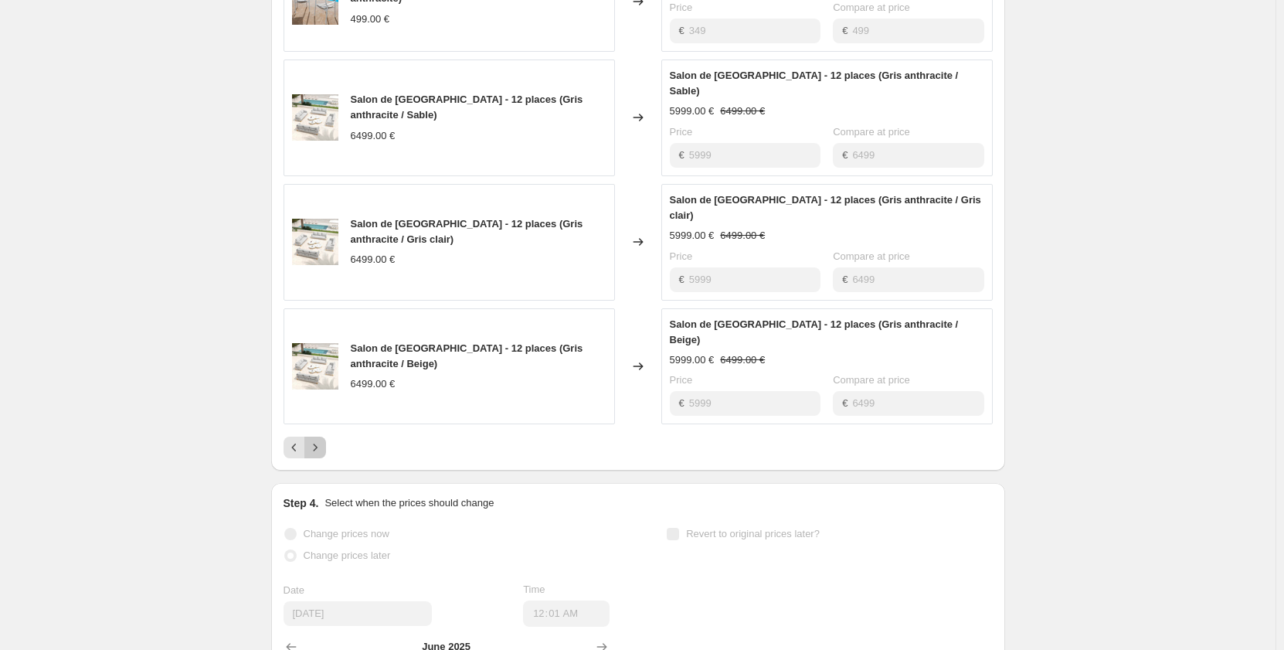
click at [323, 440] on icon "Next" at bounding box center [314, 447] width 15 height 15
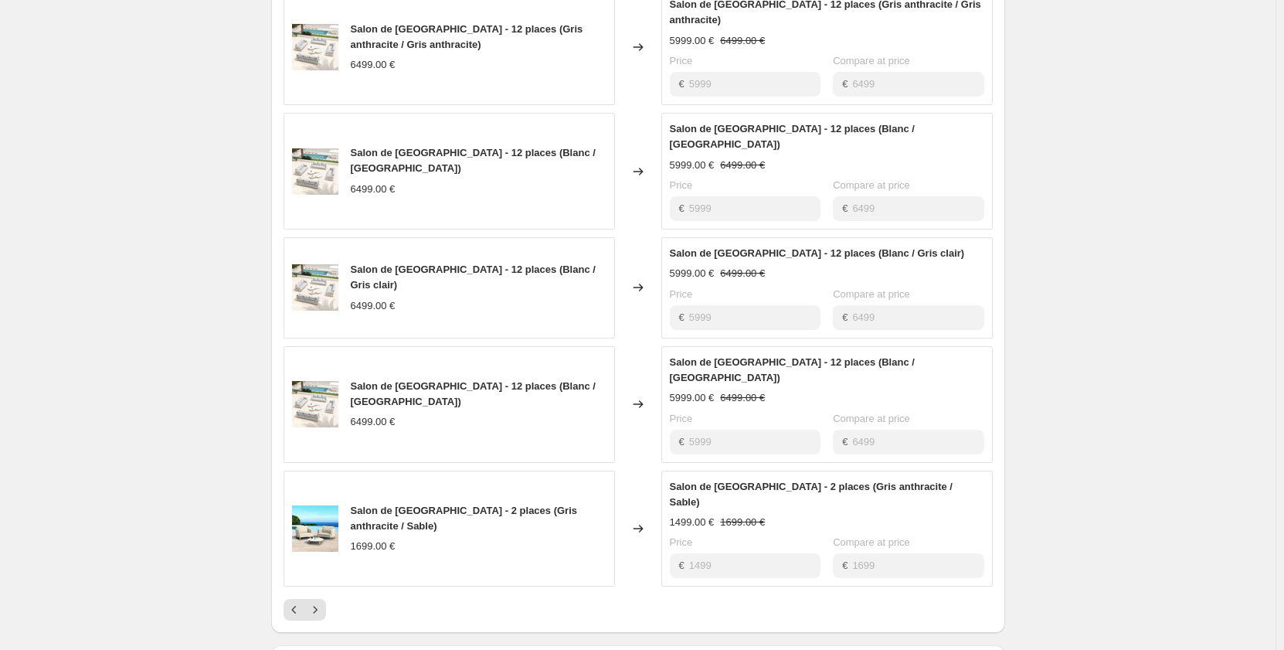
scroll to position [668, 0]
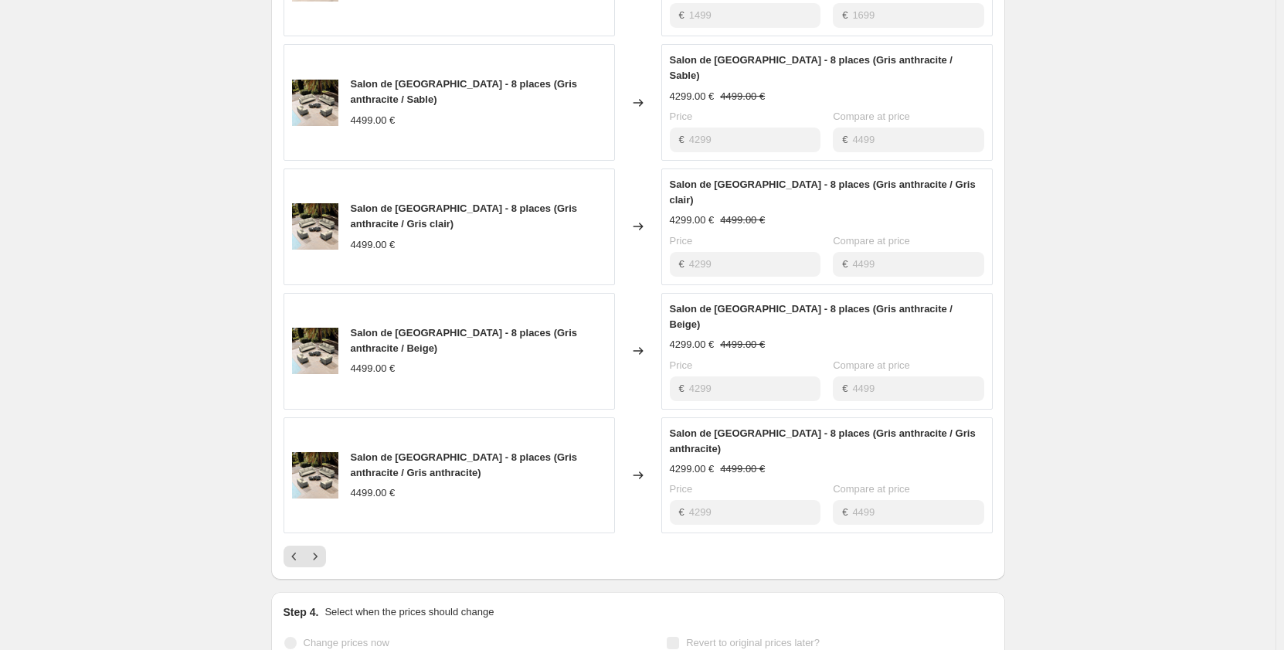
scroll to position [823, 0]
click at [320, 548] on icon "Next" at bounding box center [314, 555] width 15 height 15
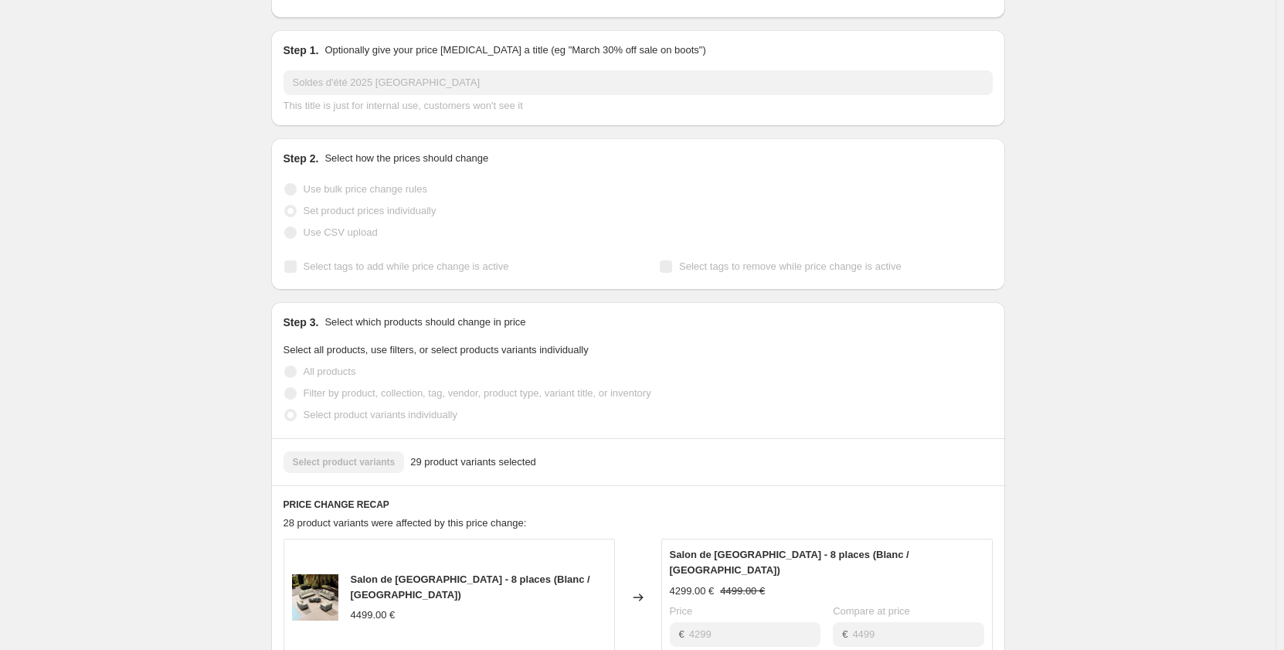
scroll to position [0, 0]
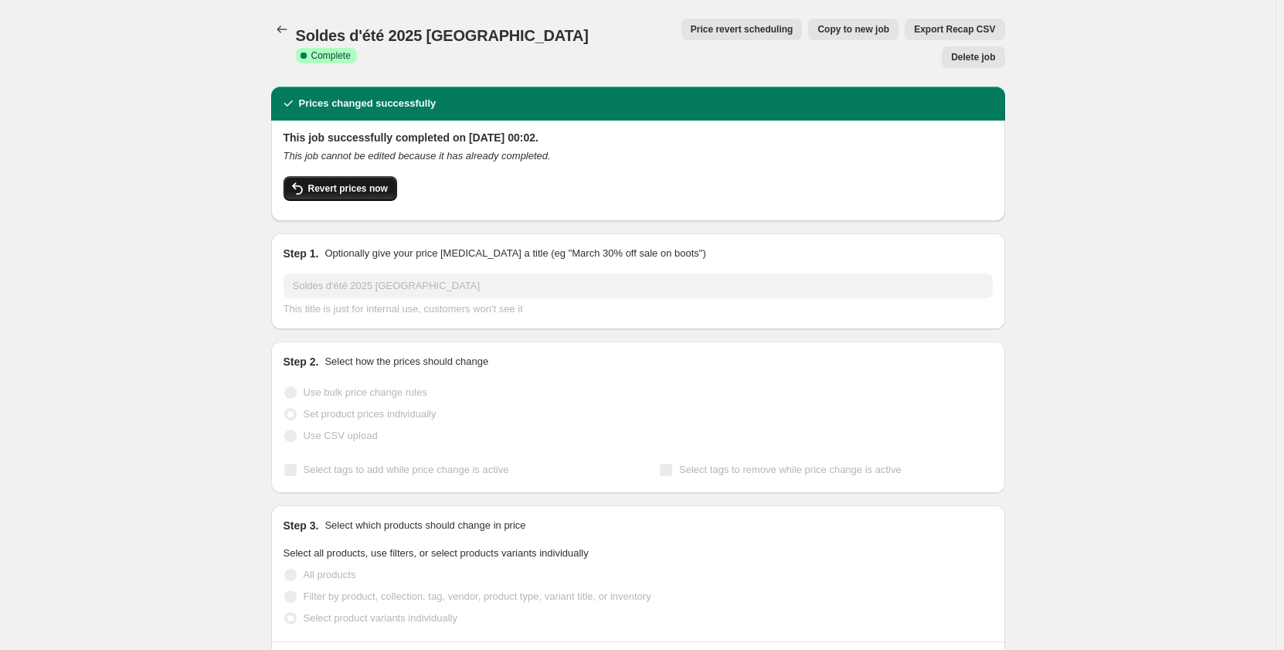
click at [360, 182] on span "Revert prices now" at bounding box center [348, 188] width 80 height 12
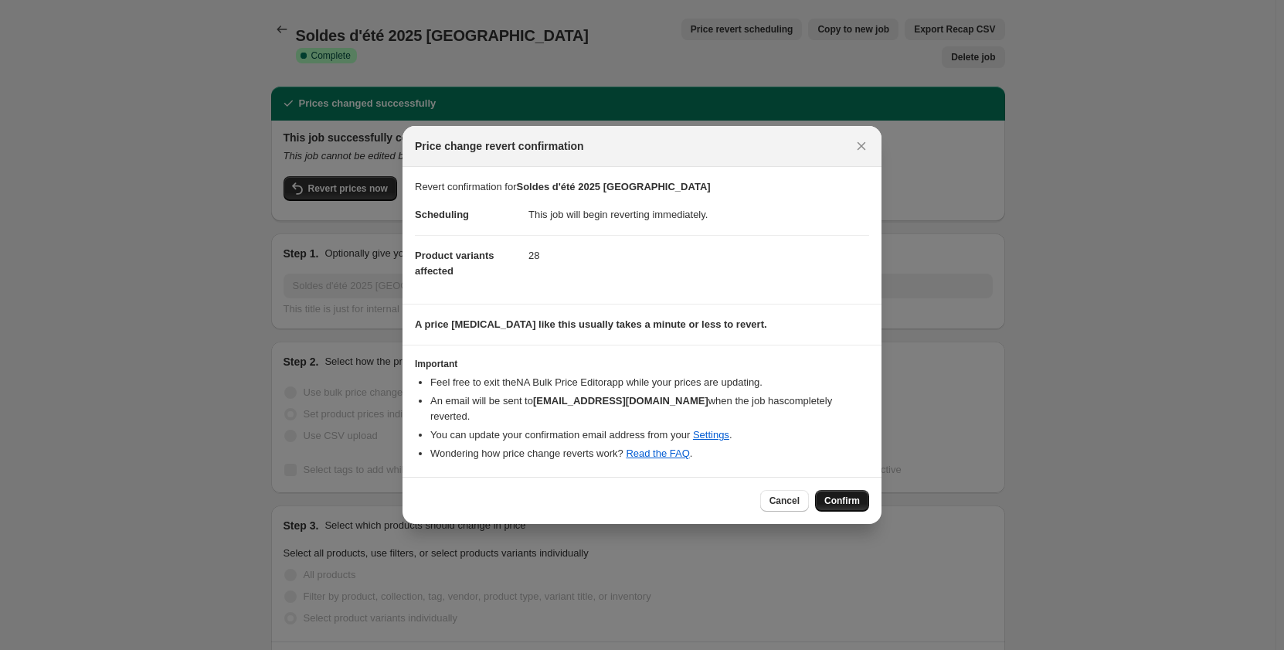
click at [843, 497] on span "Confirm" at bounding box center [842, 500] width 36 height 12
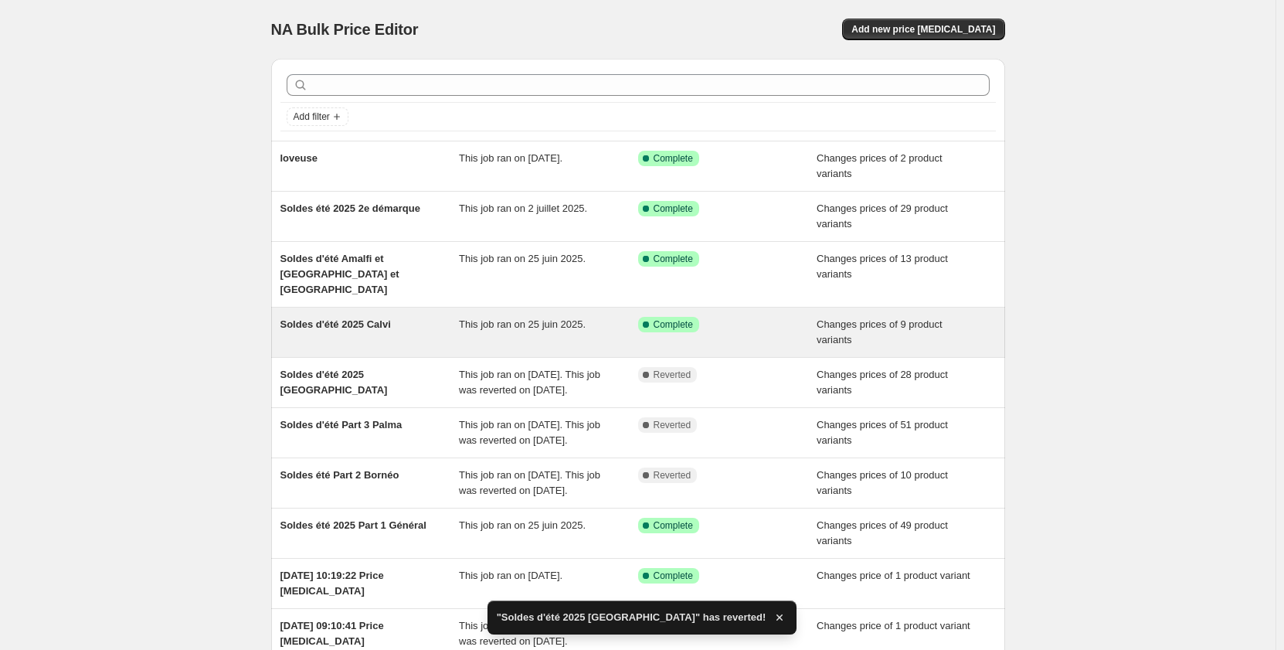
click at [674, 318] on span "Complete" at bounding box center [673, 324] width 39 height 12
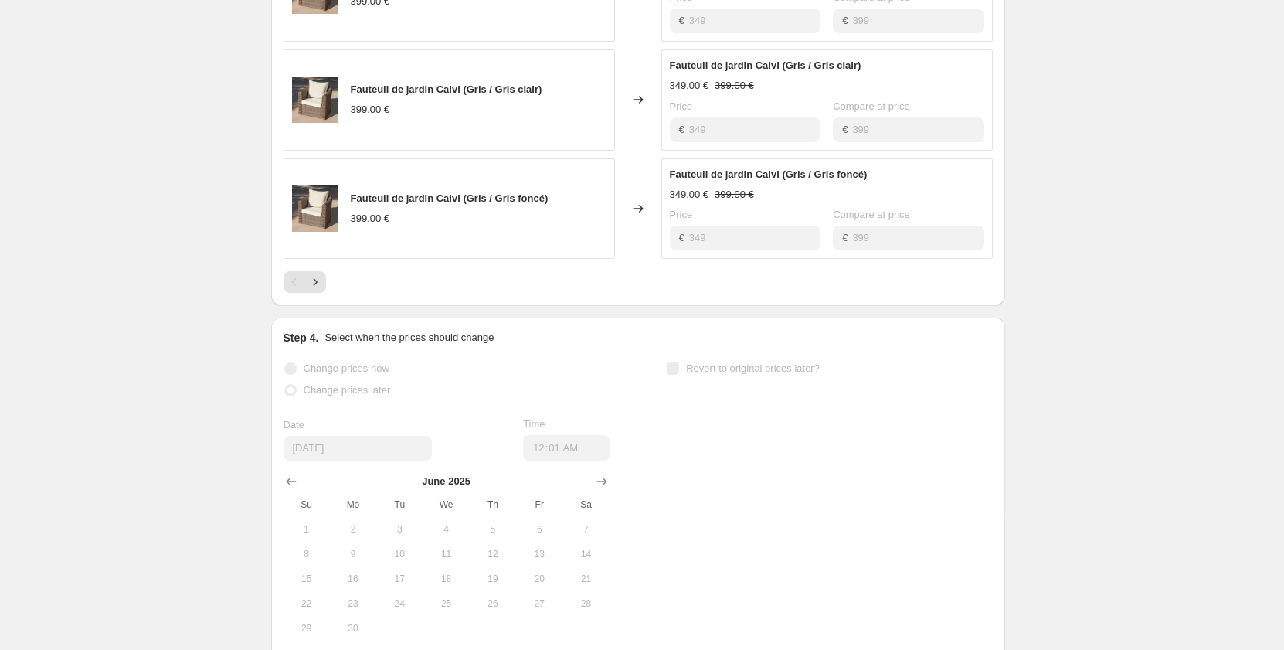
scroll to position [1004, 0]
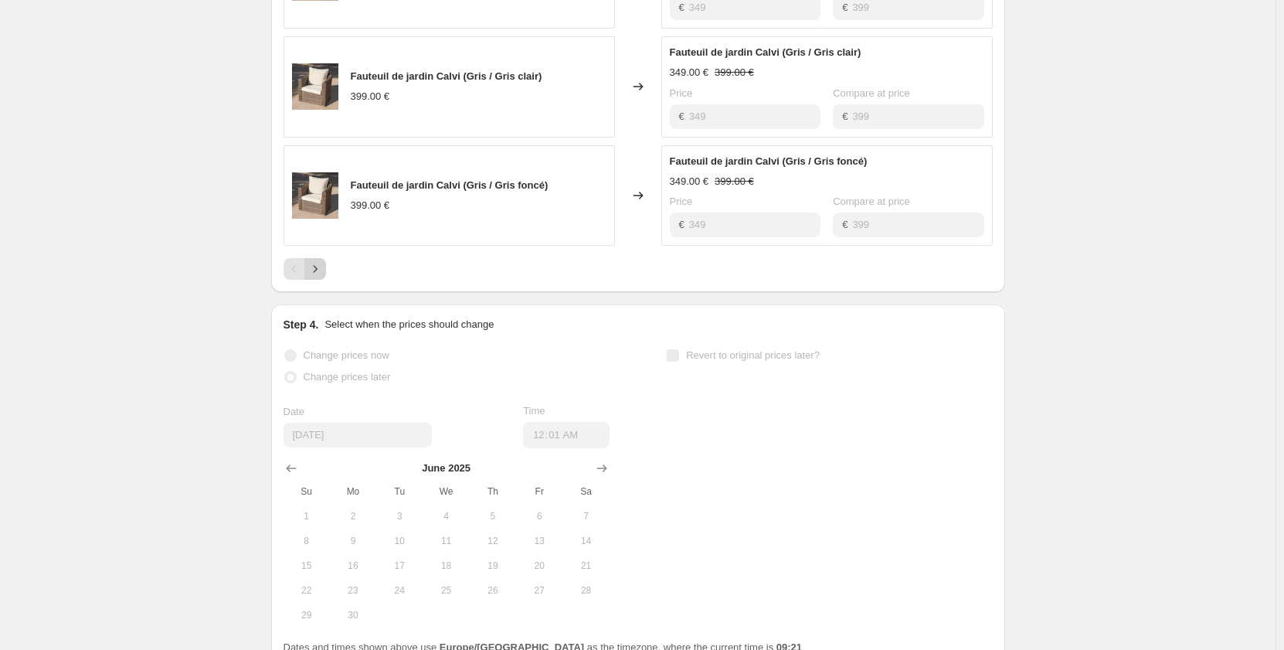
click at [323, 275] on icon "Next" at bounding box center [314, 268] width 15 height 15
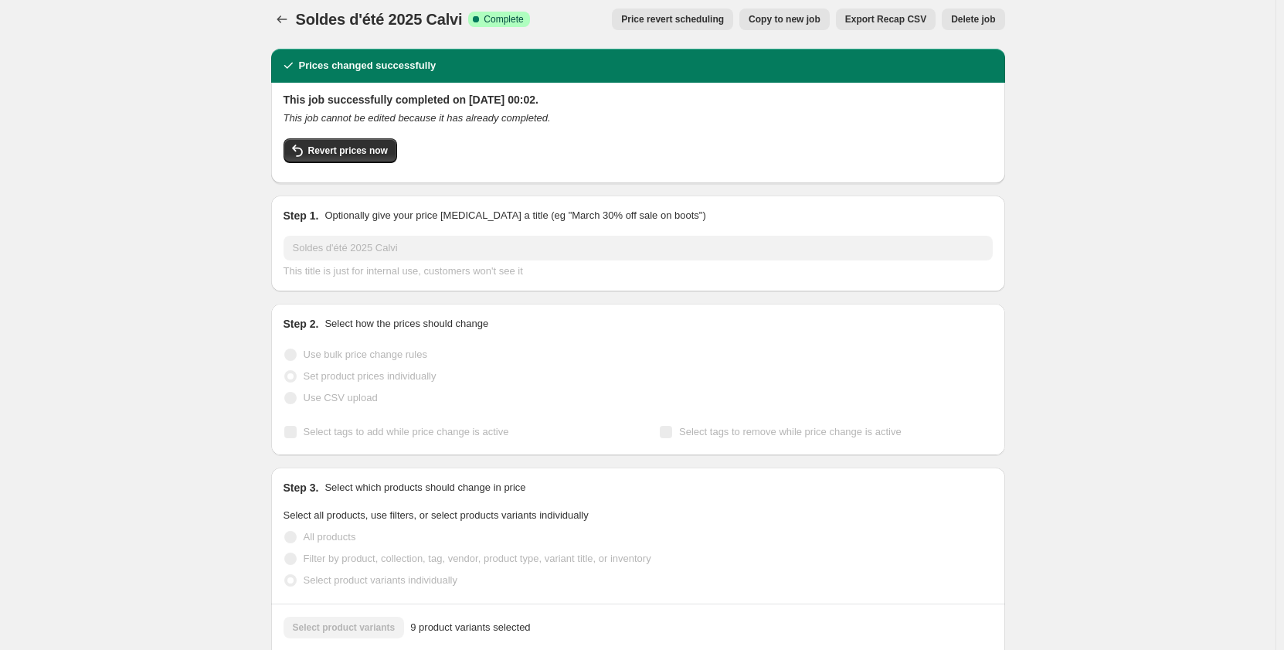
scroll to position [0, 0]
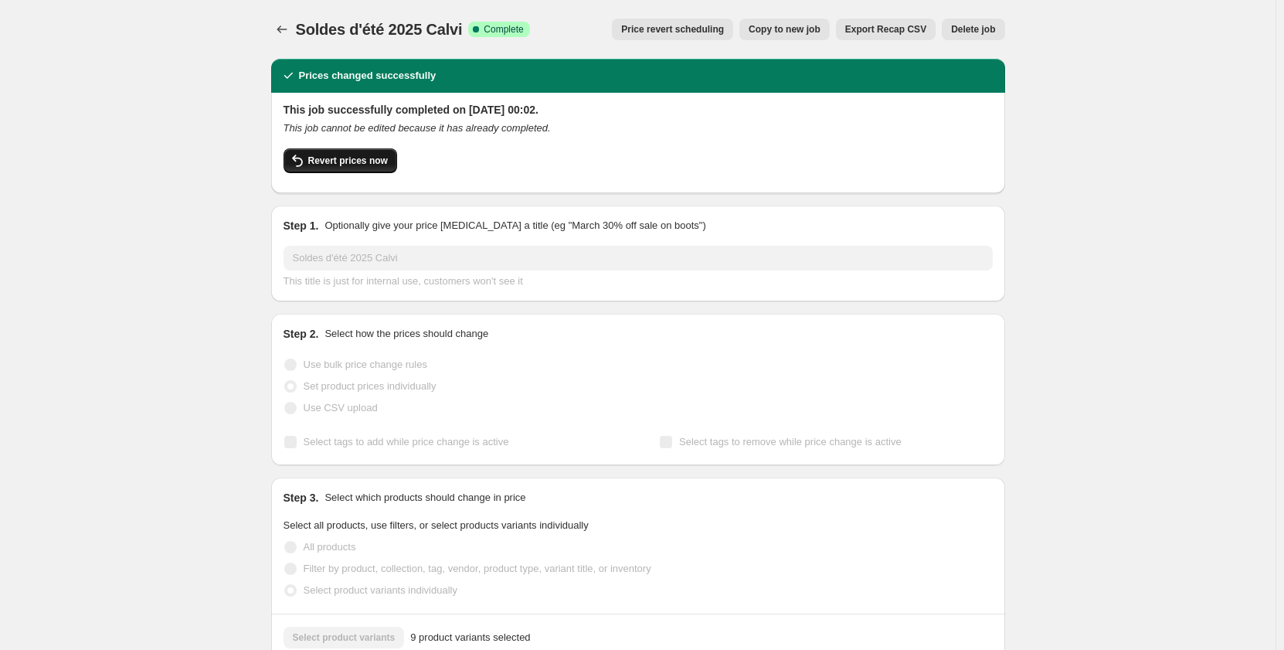
click at [335, 162] on span "Revert prices now" at bounding box center [348, 160] width 80 height 12
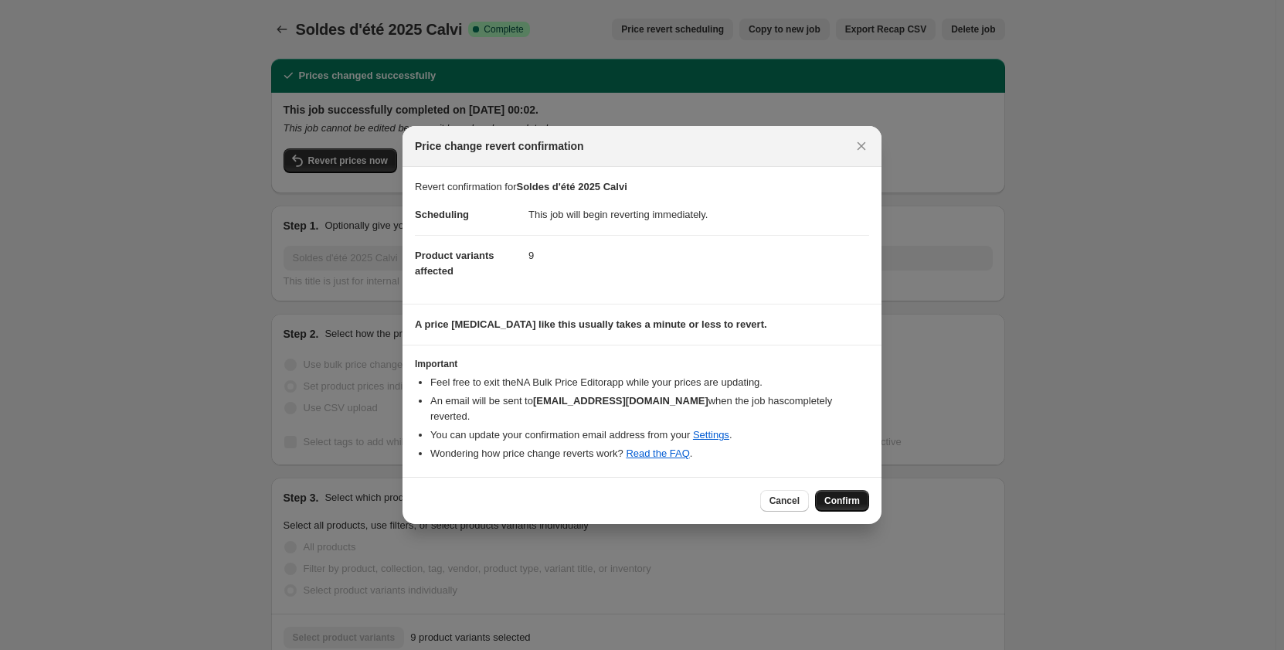
click at [857, 494] on span "Confirm" at bounding box center [842, 500] width 36 height 12
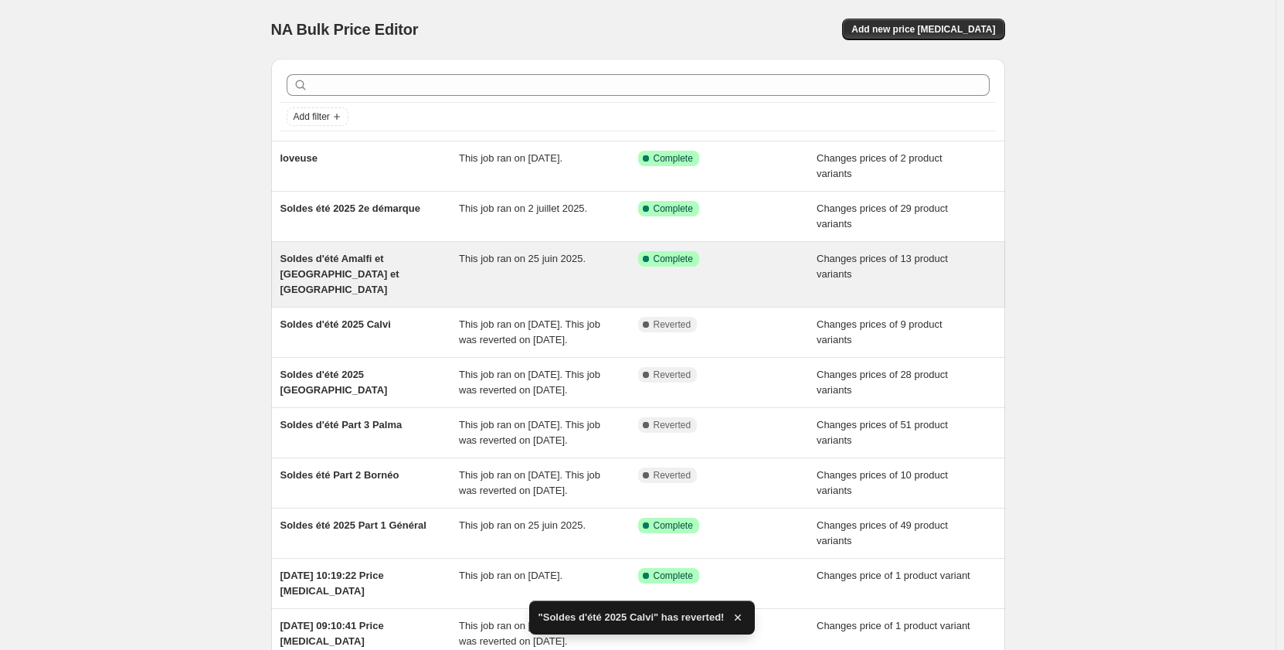
click at [660, 260] on span "Complete" at bounding box center [673, 259] width 39 height 12
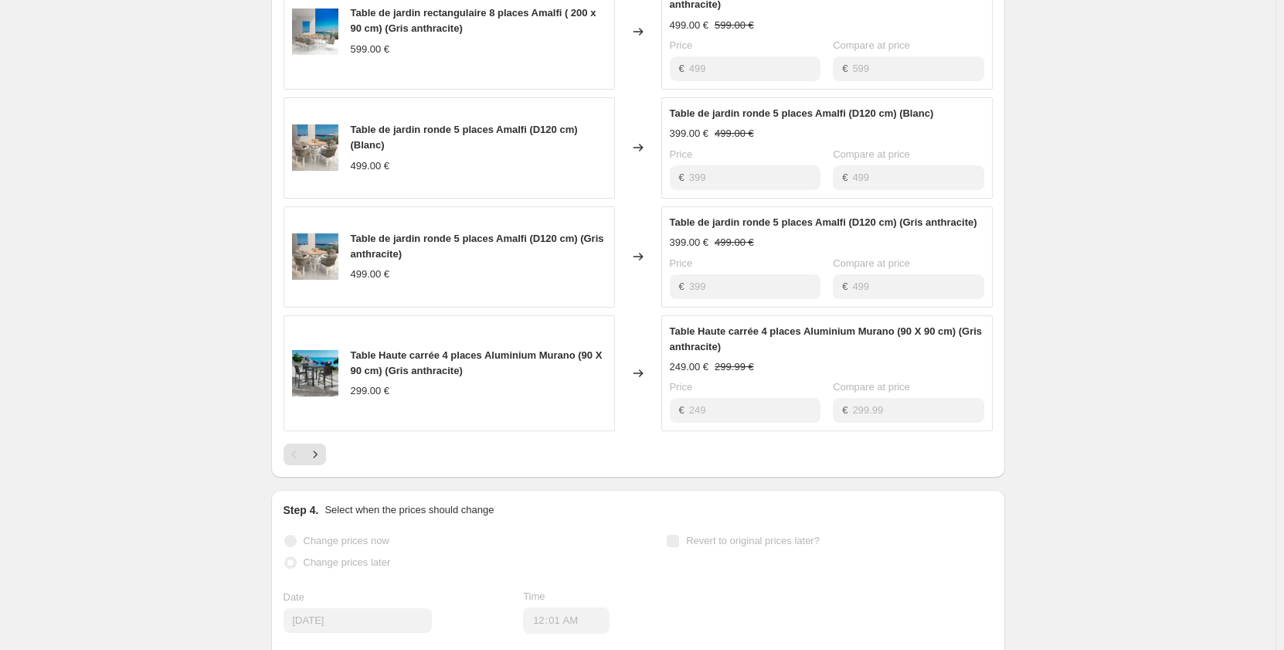
scroll to position [927, 0]
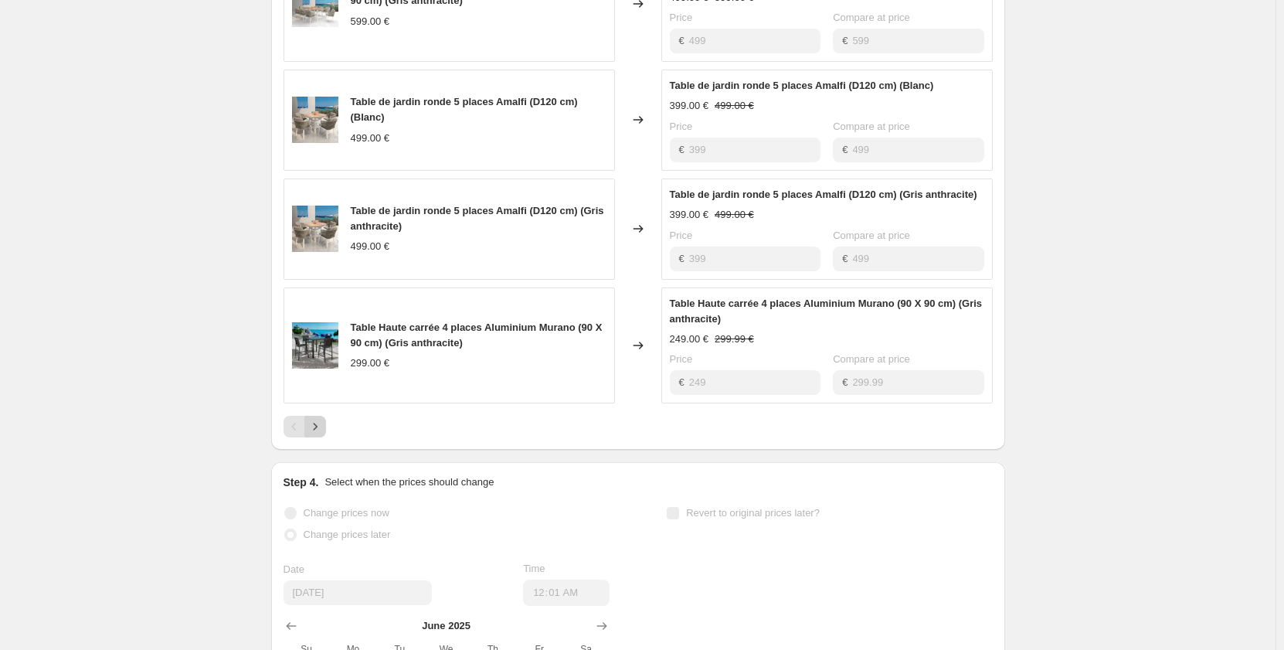
click at [317, 419] on icon "Next" at bounding box center [314, 426] width 15 height 15
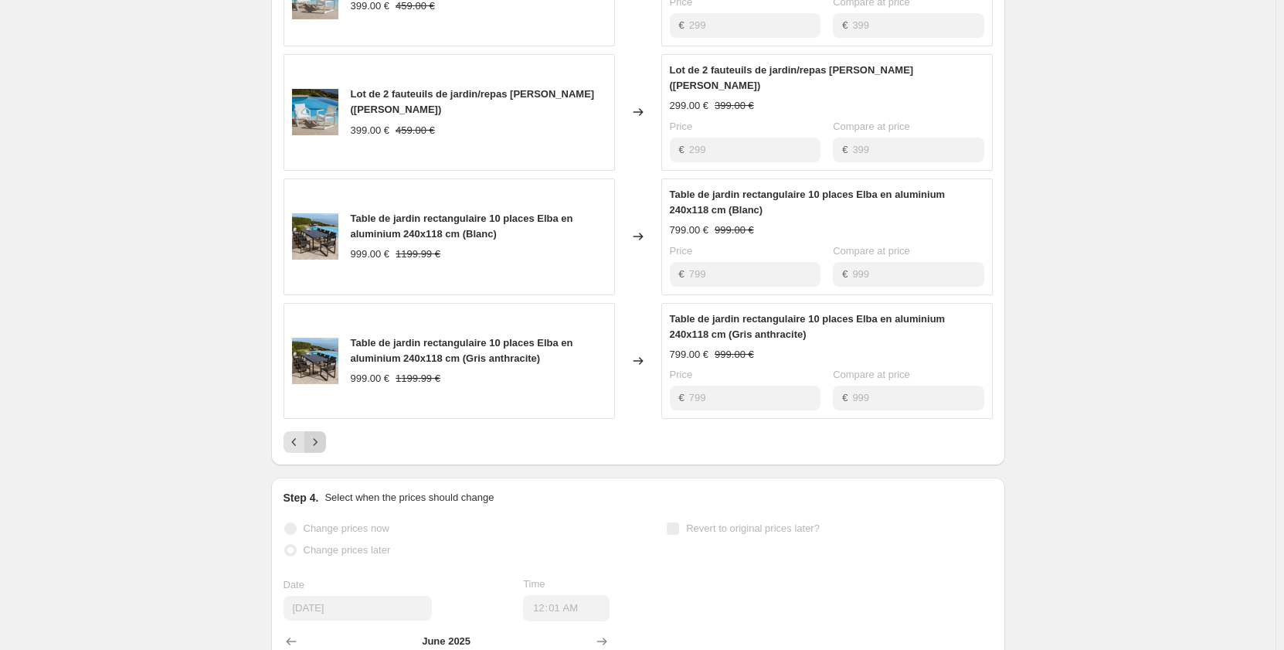
click at [323, 434] on icon "Next" at bounding box center [314, 441] width 15 height 15
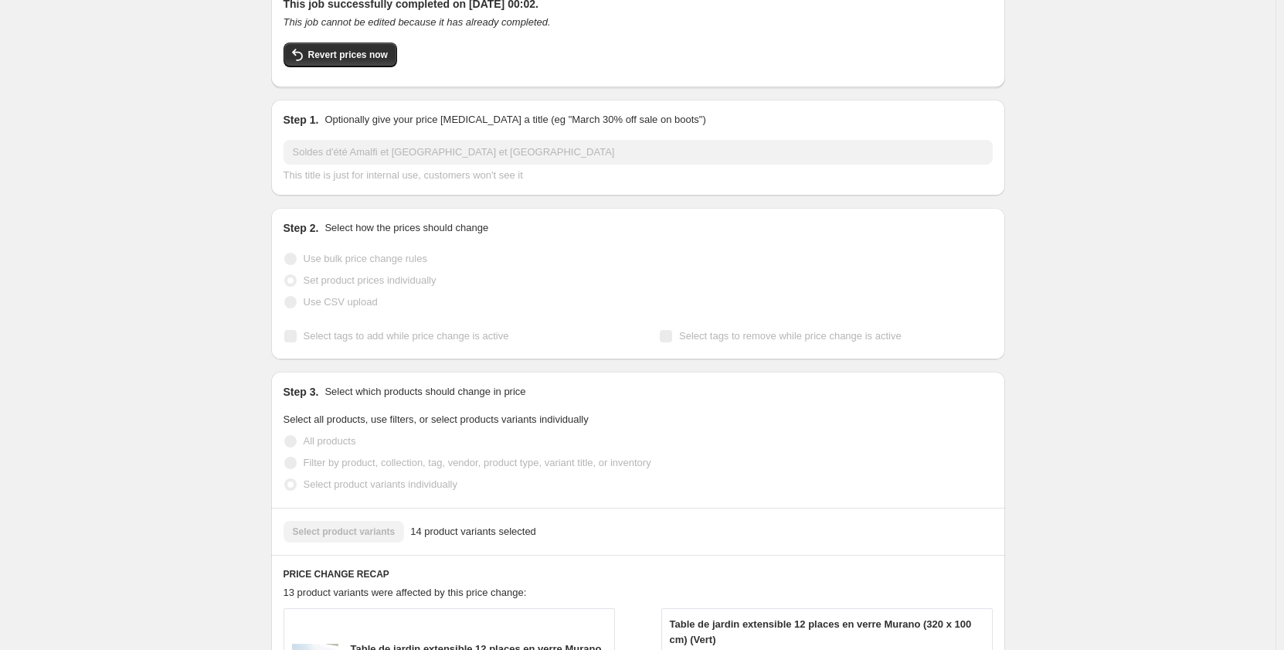
scroll to position [0, 0]
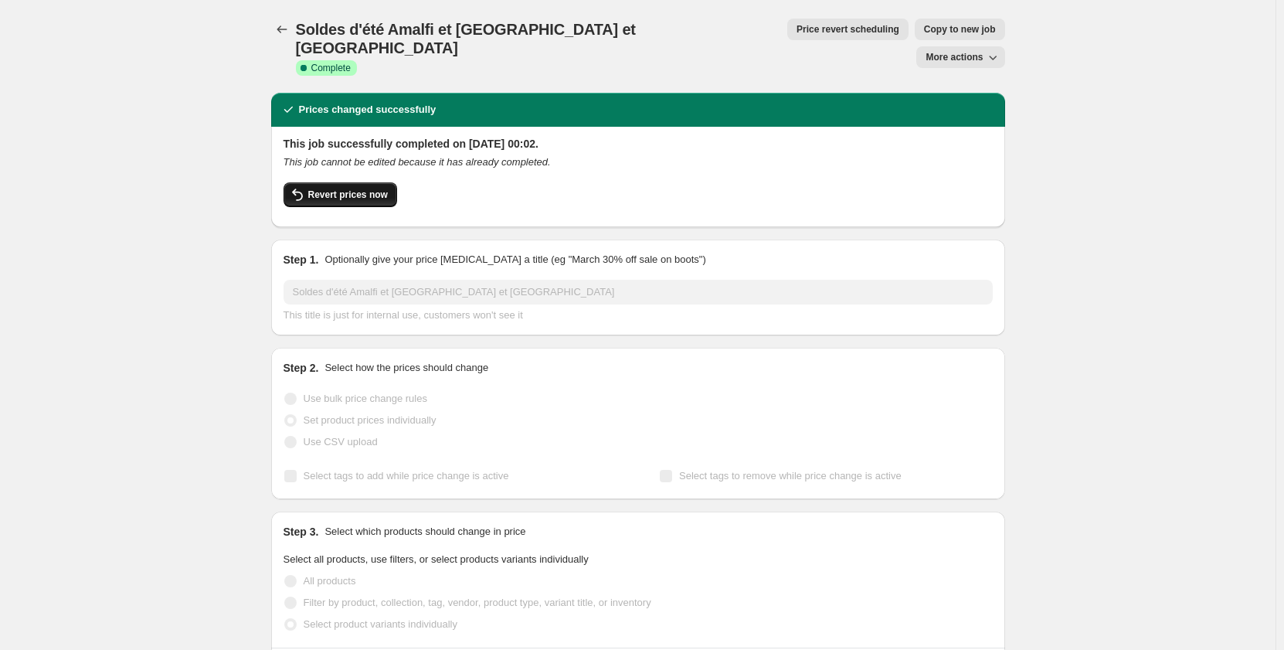
click at [340, 188] on span "Revert prices now" at bounding box center [348, 194] width 80 height 12
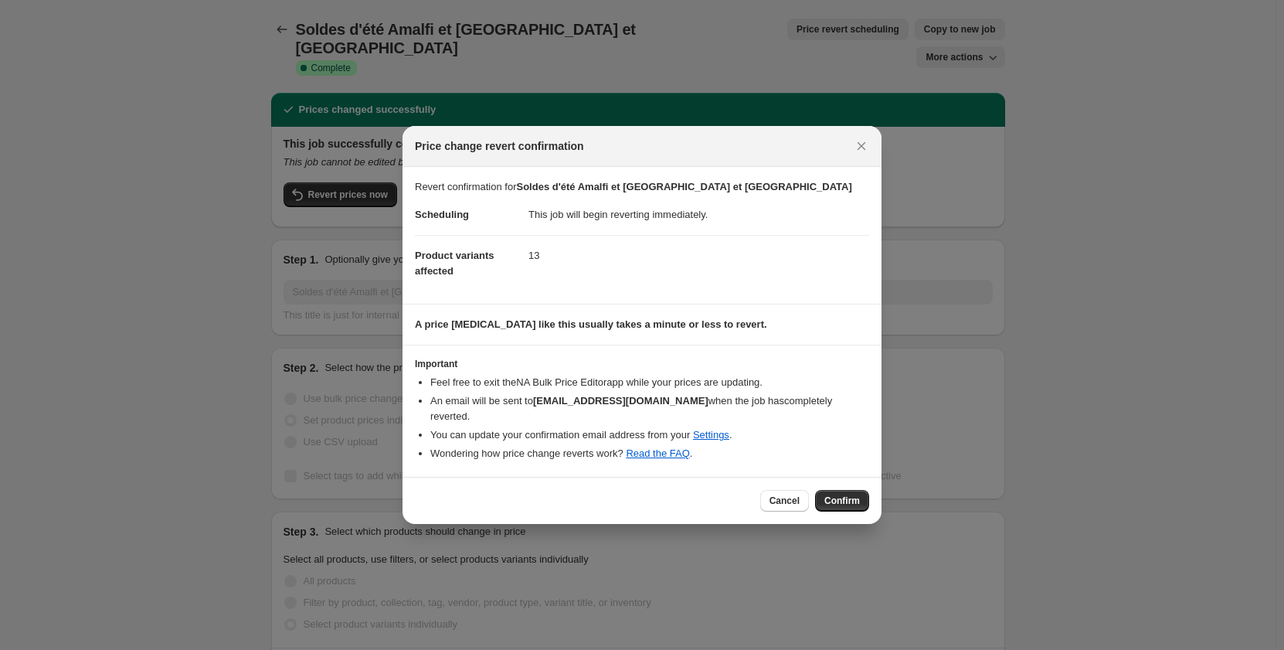
click at [850, 494] on span "Confirm" at bounding box center [842, 500] width 36 height 12
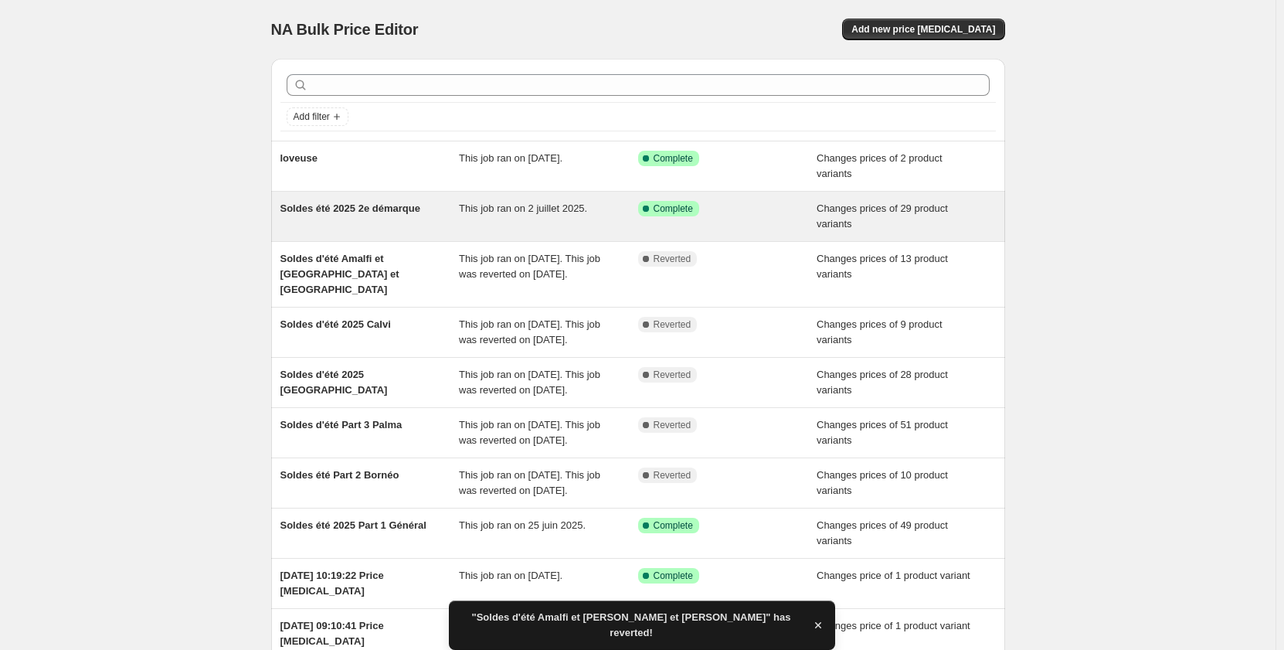
click at [682, 199] on div "Soldes été 2025 2e démarque This job ran on [DATE]. Success Complete Complete C…" at bounding box center [638, 216] width 734 height 49
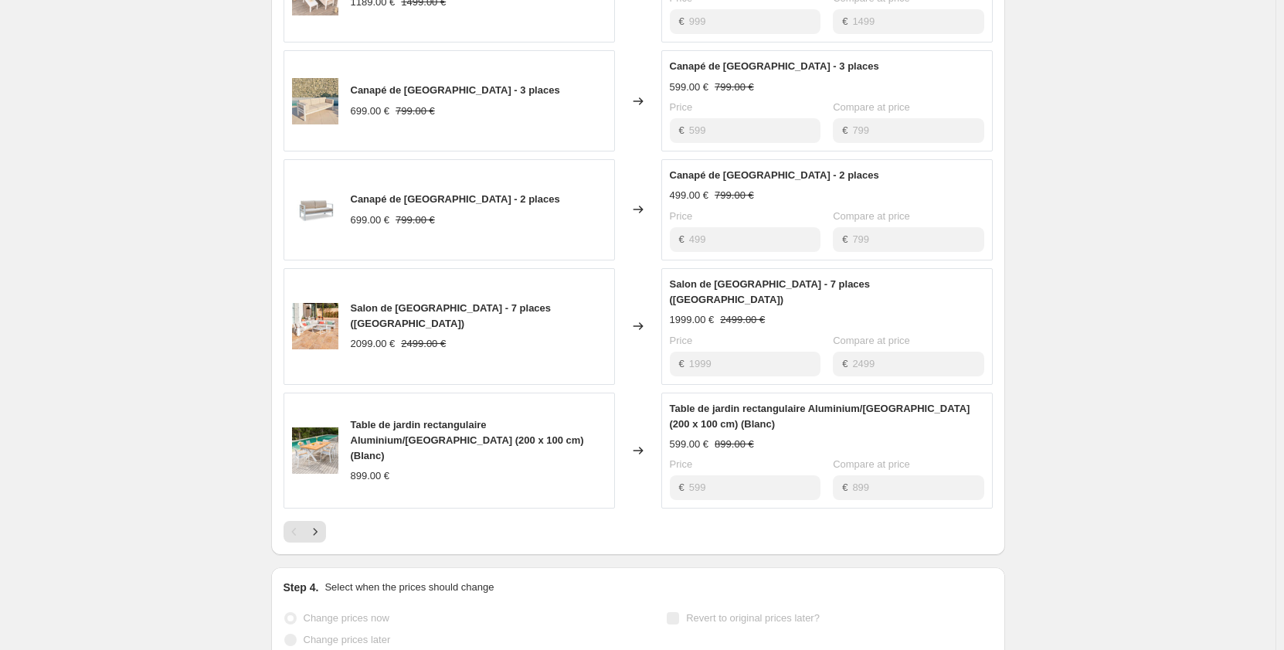
scroll to position [850, 0]
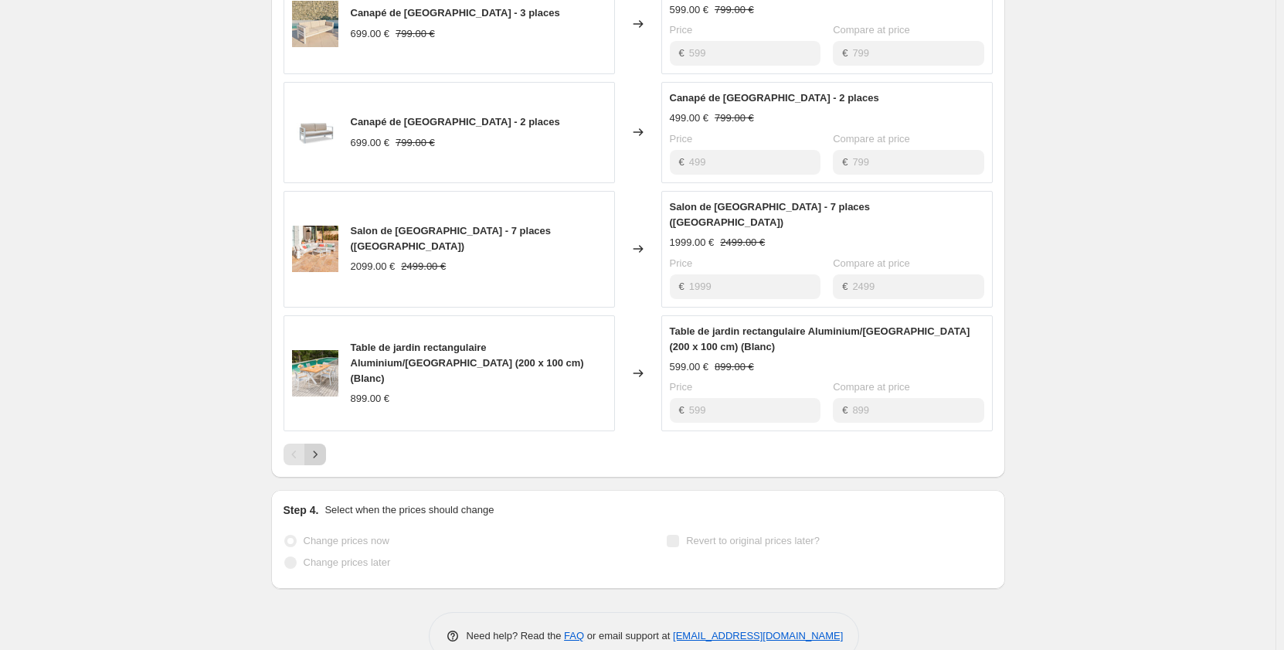
click at [321, 446] on icon "Next" at bounding box center [314, 453] width 15 height 15
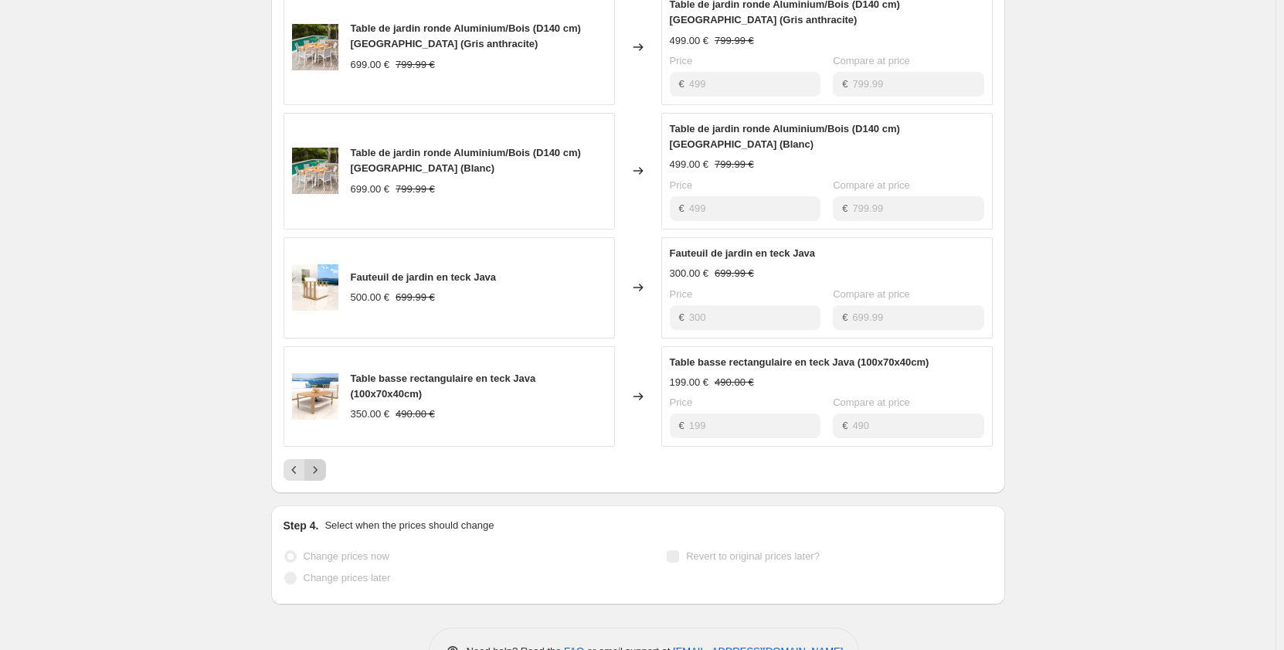
click at [322, 462] on icon "Next" at bounding box center [314, 469] width 15 height 15
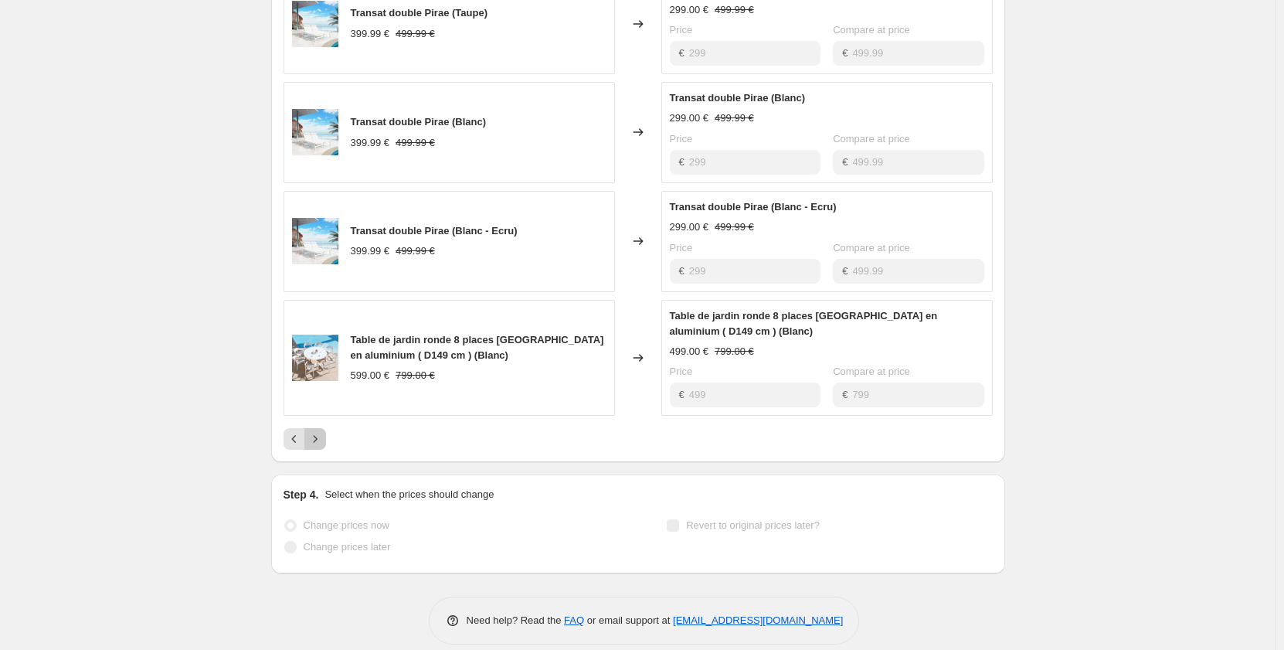
click at [323, 433] on icon "Next" at bounding box center [314, 438] width 15 height 15
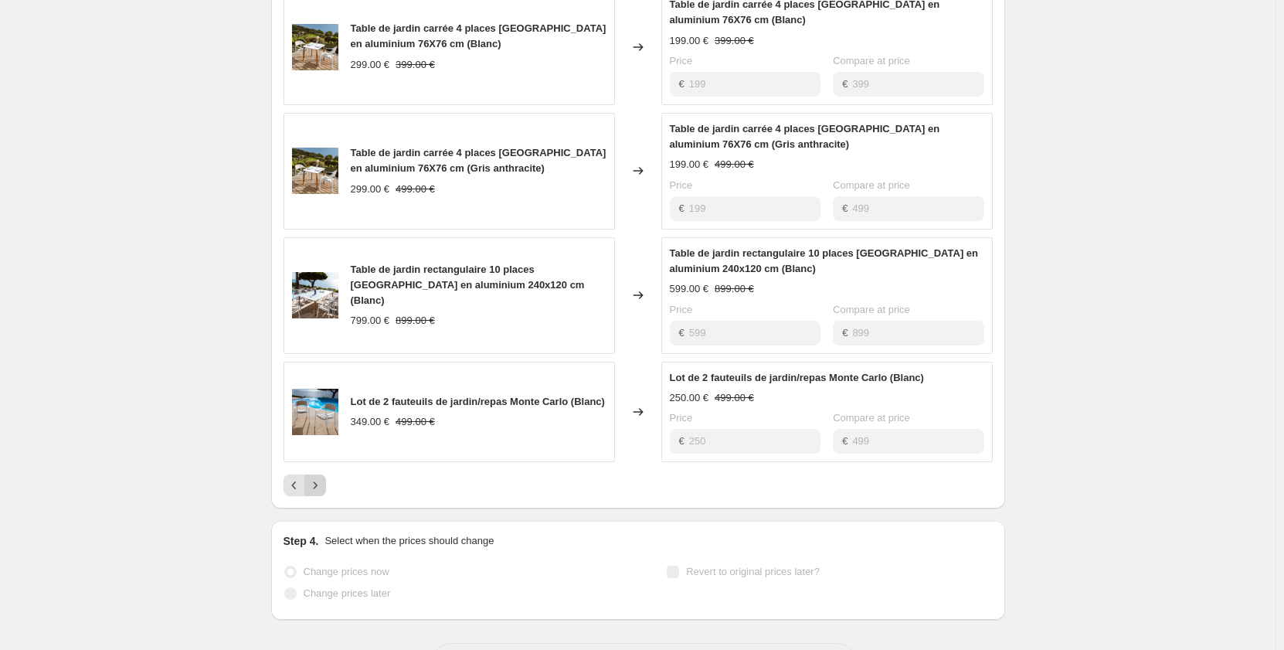
click at [321, 488] on icon "Next" at bounding box center [314, 484] width 15 height 15
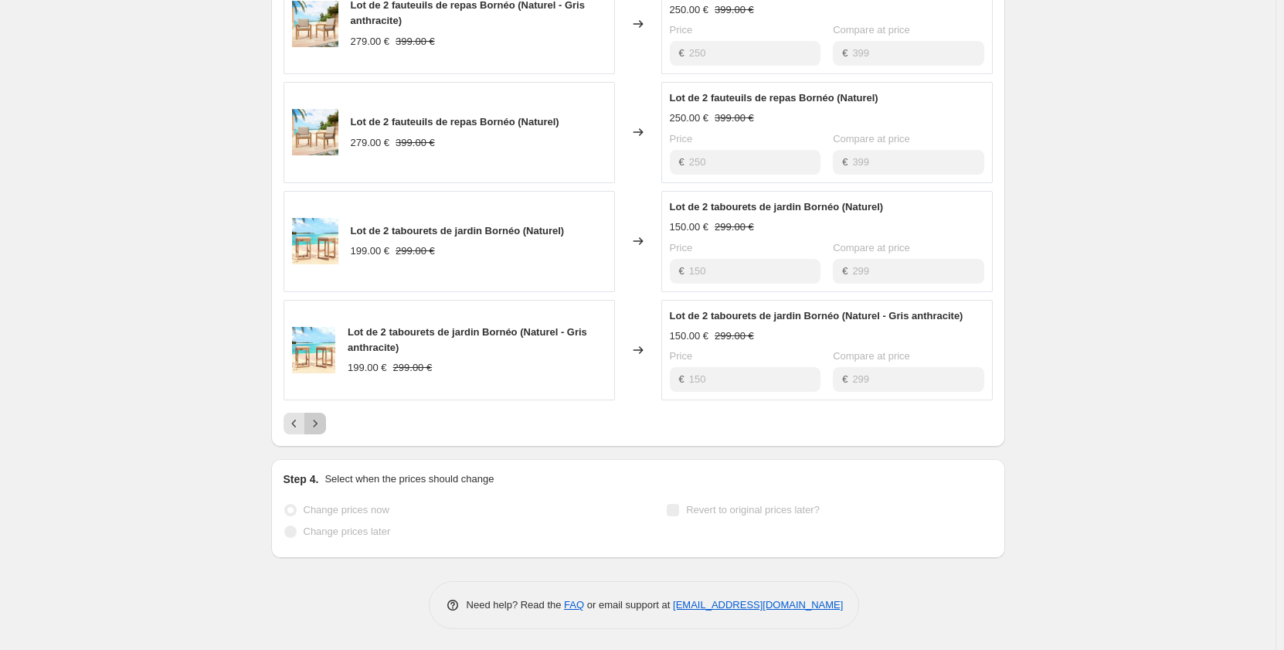
click at [317, 427] on icon "Next" at bounding box center [314, 423] width 15 height 15
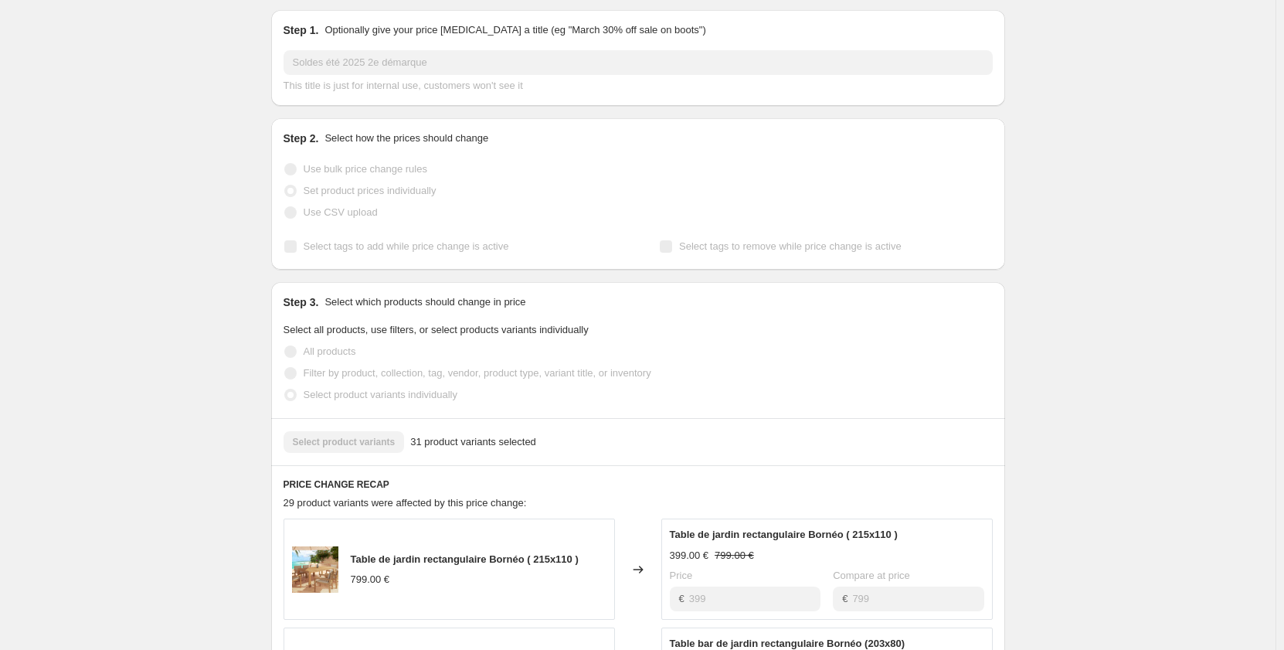
scroll to position [0, 0]
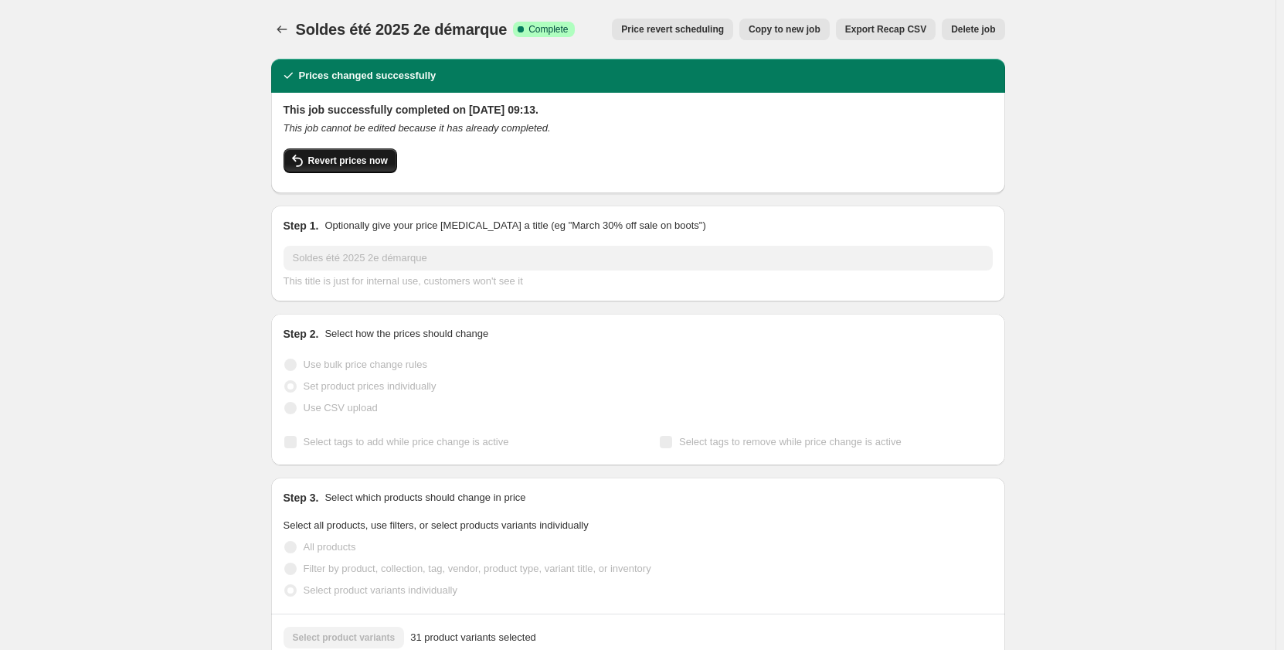
click at [351, 156] on span "Revert prices now" at bounding box center [348, 160] width 80 height 12
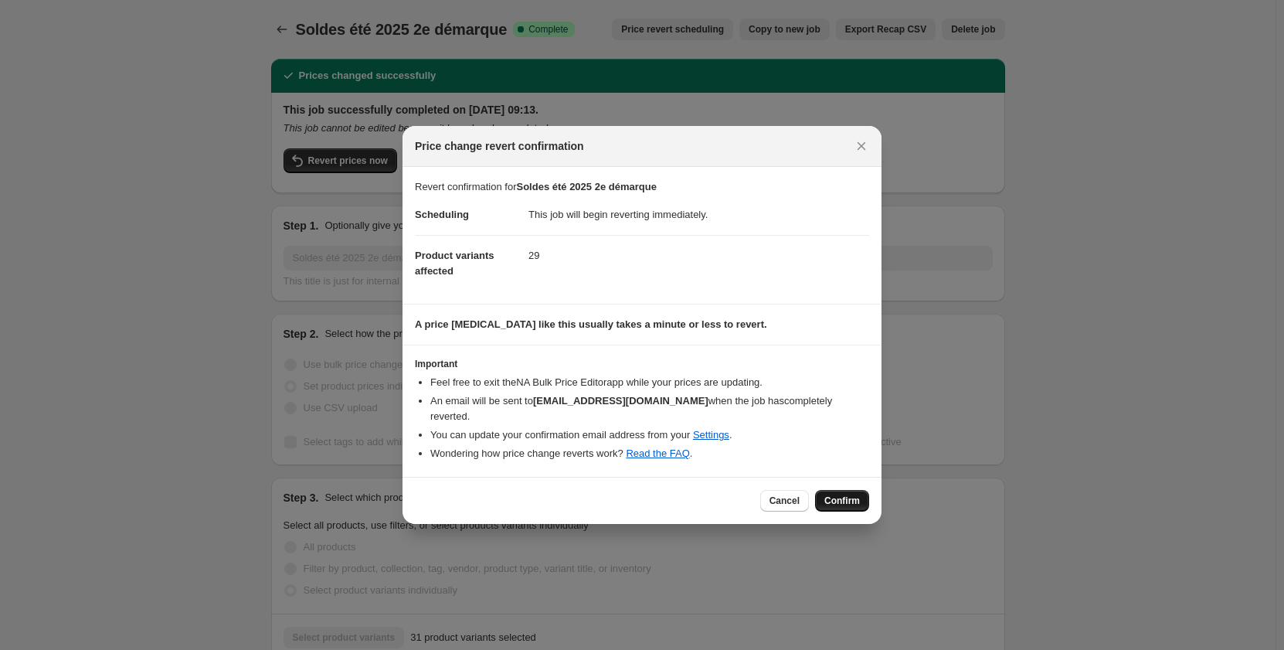
click at [851, 494] on span "Confirm" at bounding box center [842, 500] width 36 height 12
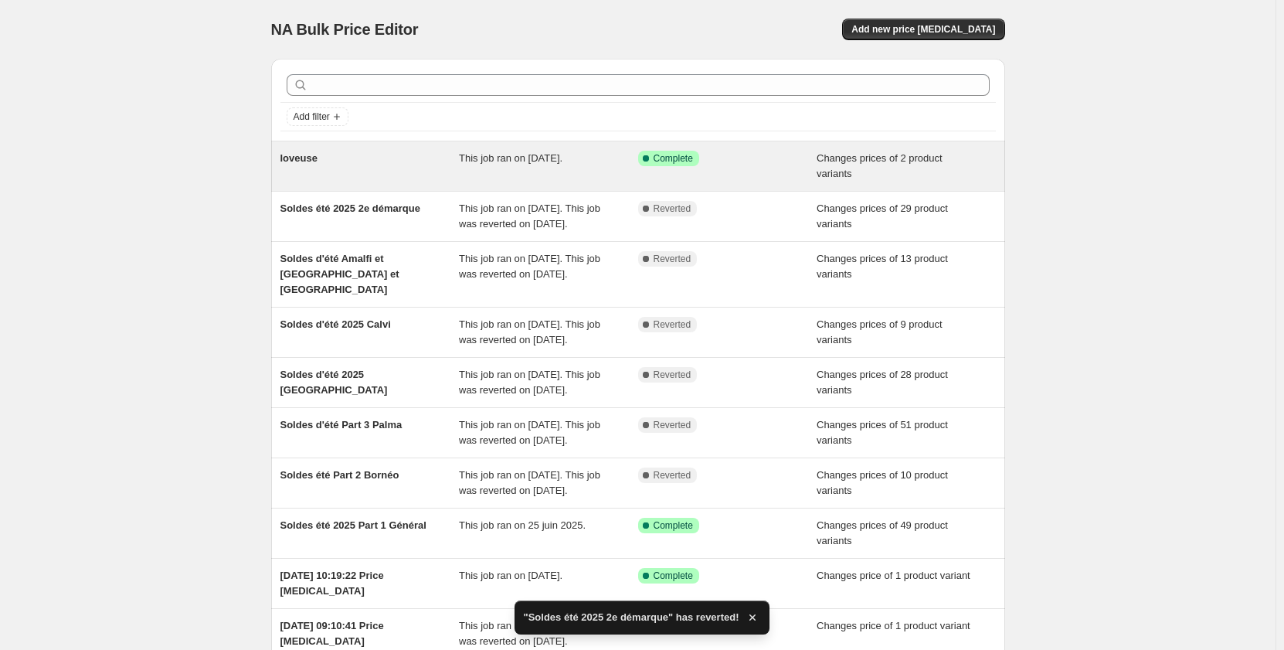
click at [562, 158] on span "This job ran on [DATE]." at bounding box center [511, 158] width 104 height 12
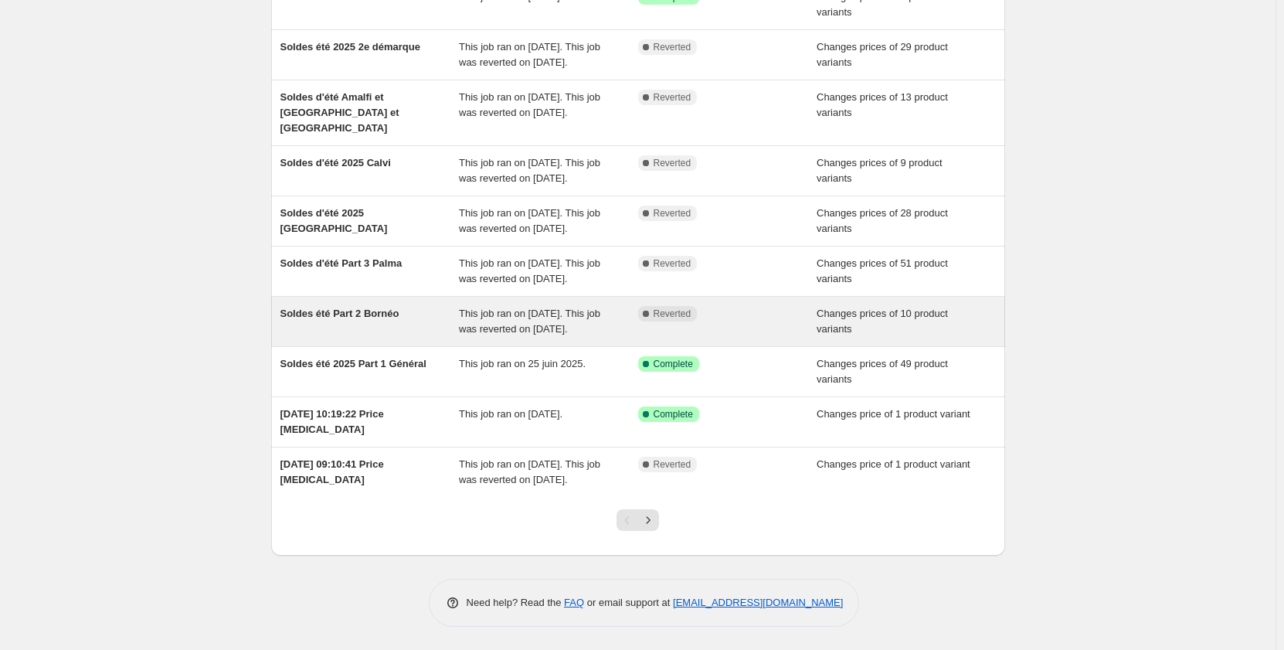
scroll to position [232, 0]
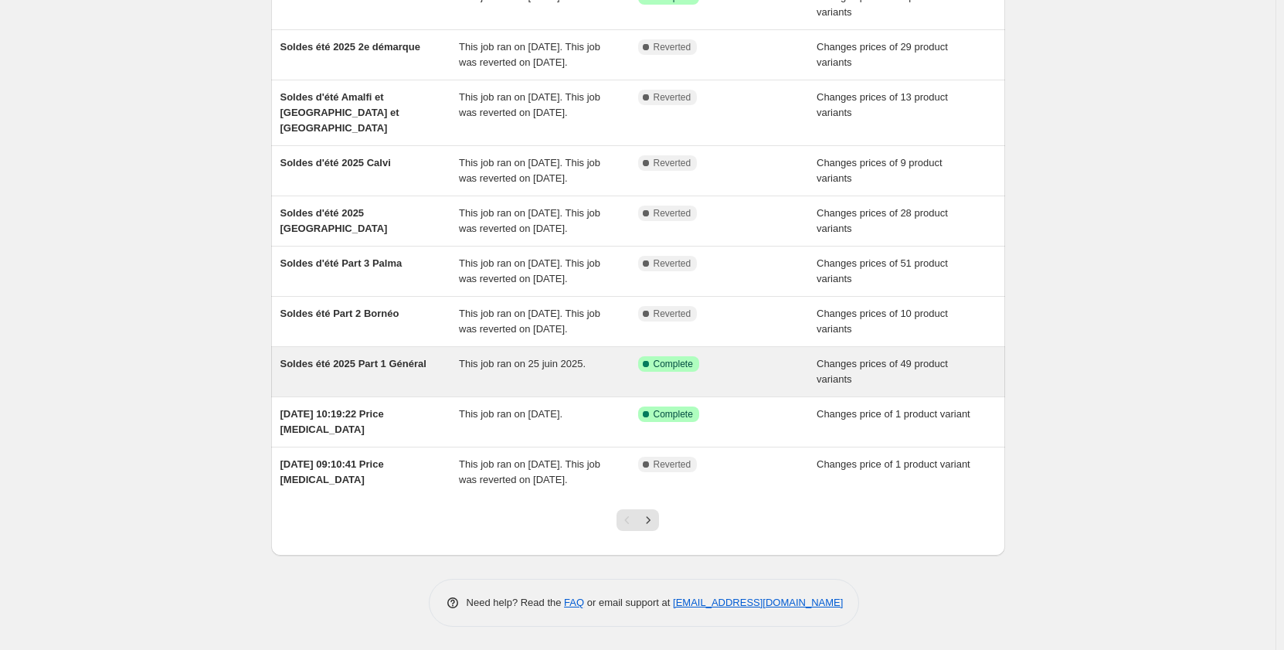
click at [552, 380] on div "This job ran on 25 juin 2025." at bounding box center [548, 371] width 179 height 31
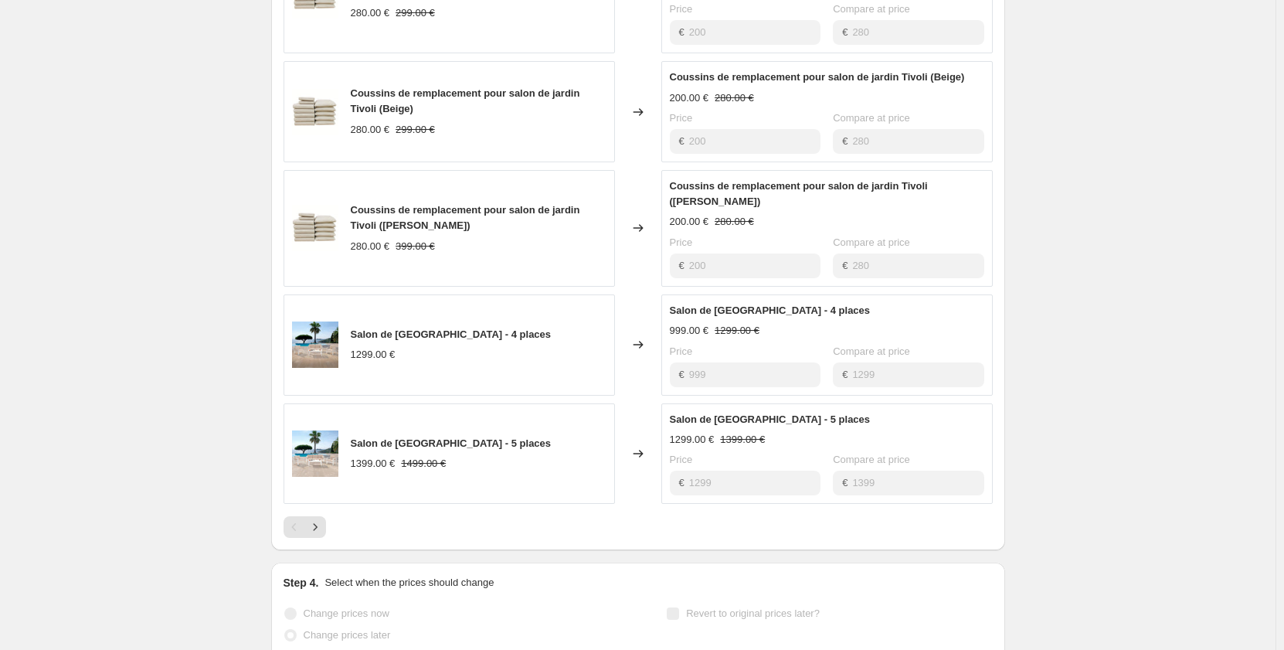
scroll to position [927, 0]
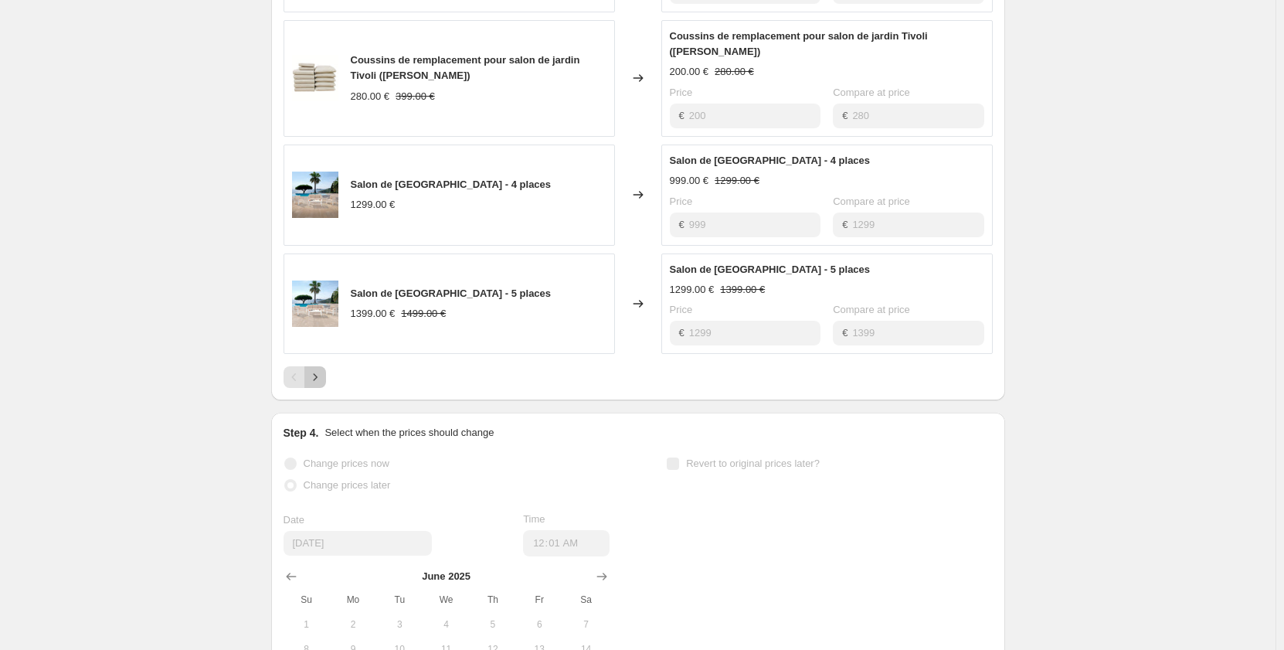
click at [317, 374] on icon "Next" at bounding box center [315, 377] width 4 height 7
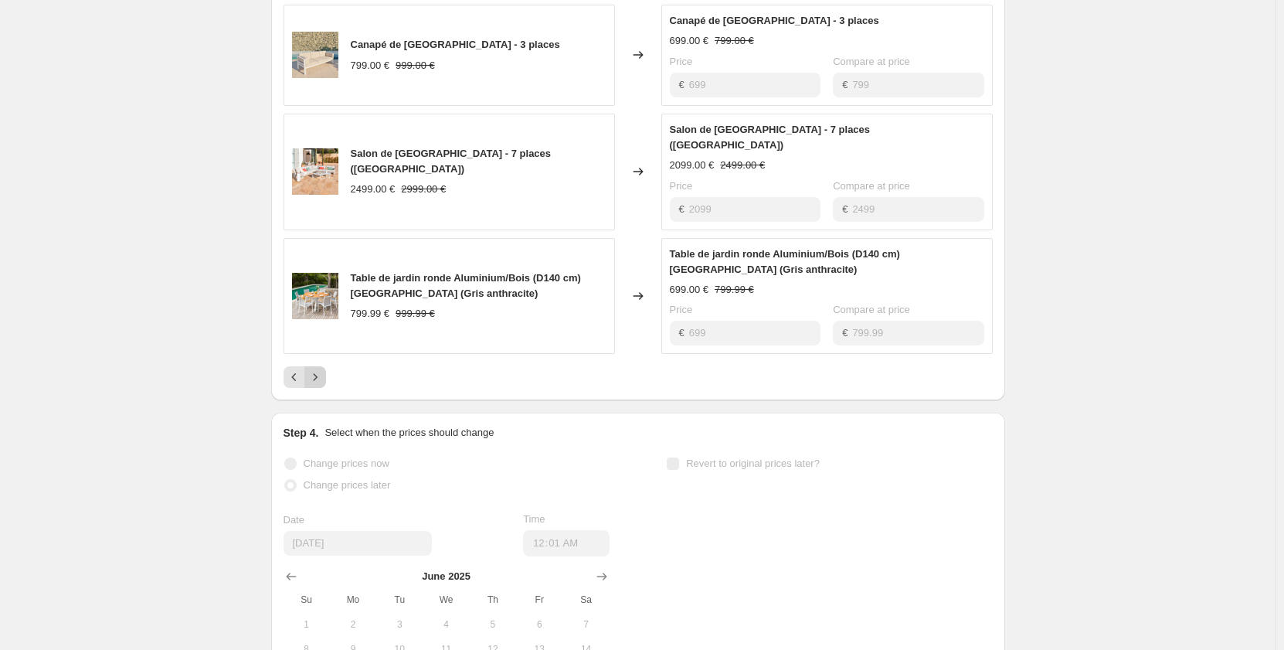
click at [323, 369] on icon "Next" at bounding box center [314, 376] width 15 height 15
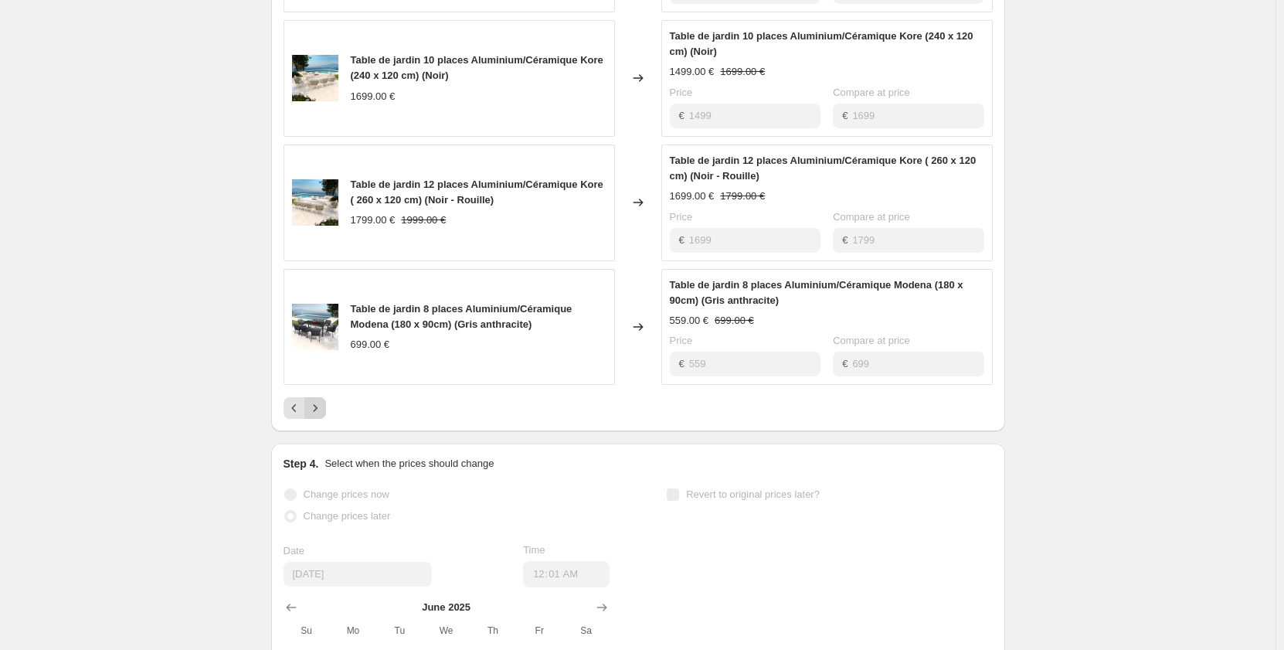
click at [323, 400] on icon "Next" at bounding box center [314, 407] width 15 height 15
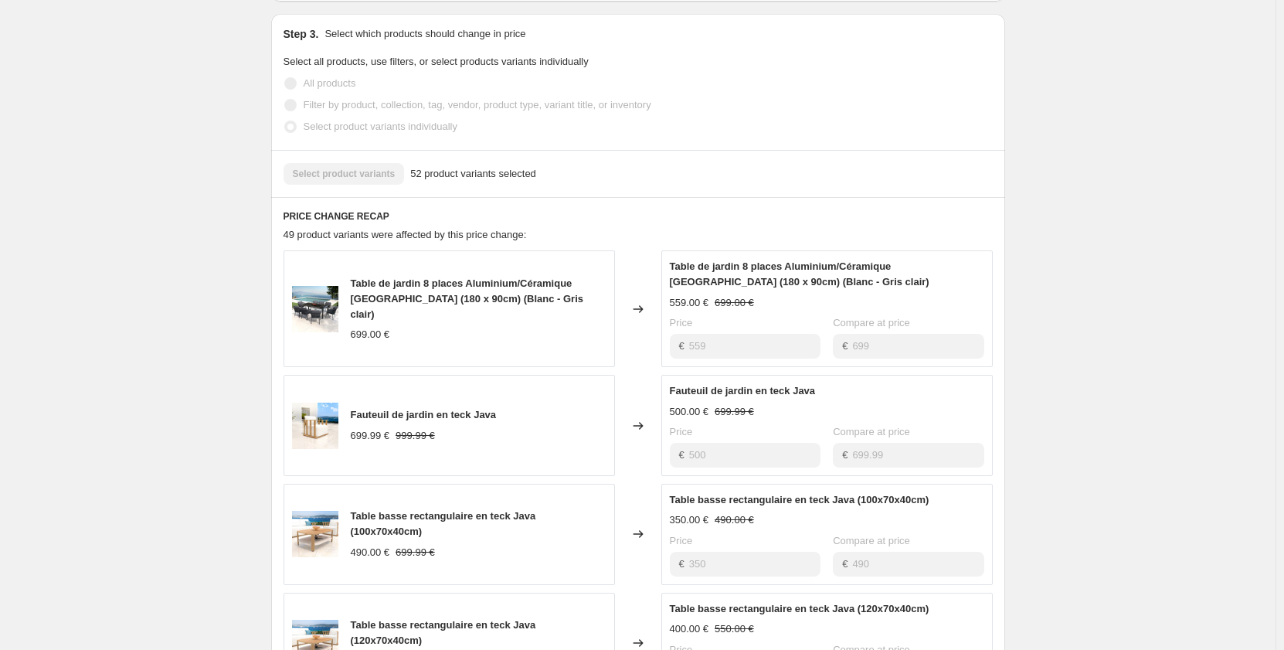
scroll to position [772, 0]
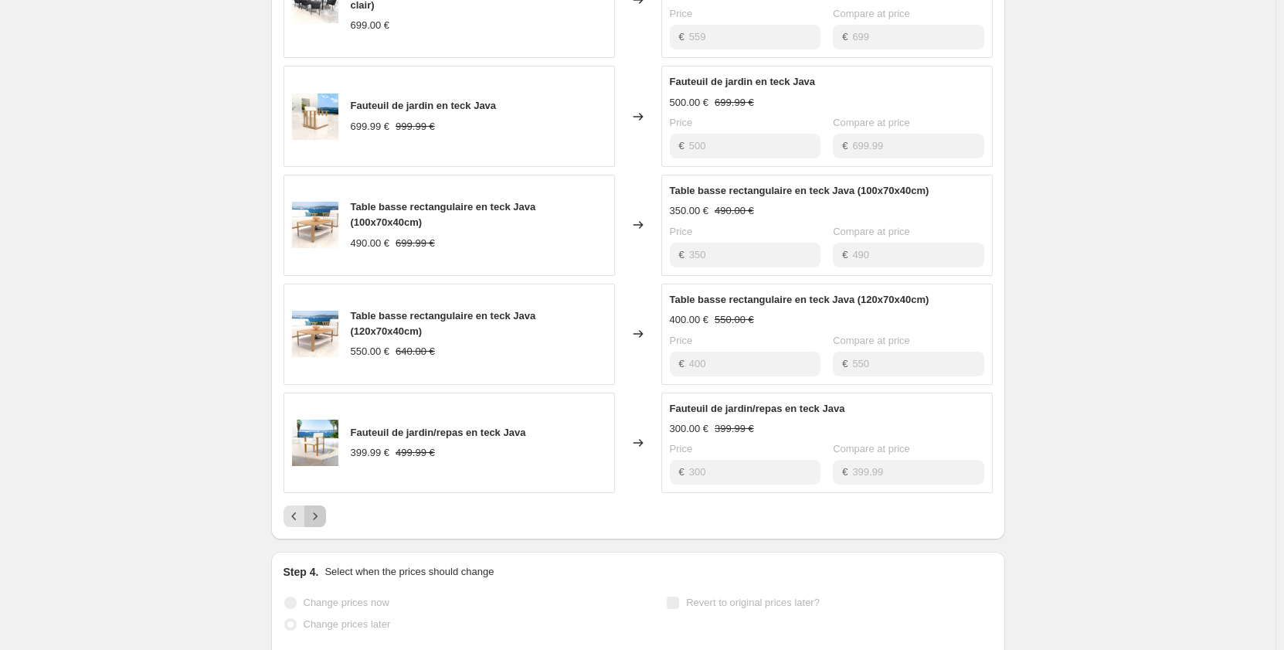
click at [323, 513] on icon "Next" at bounding box center [314, 515] width 15 height 15
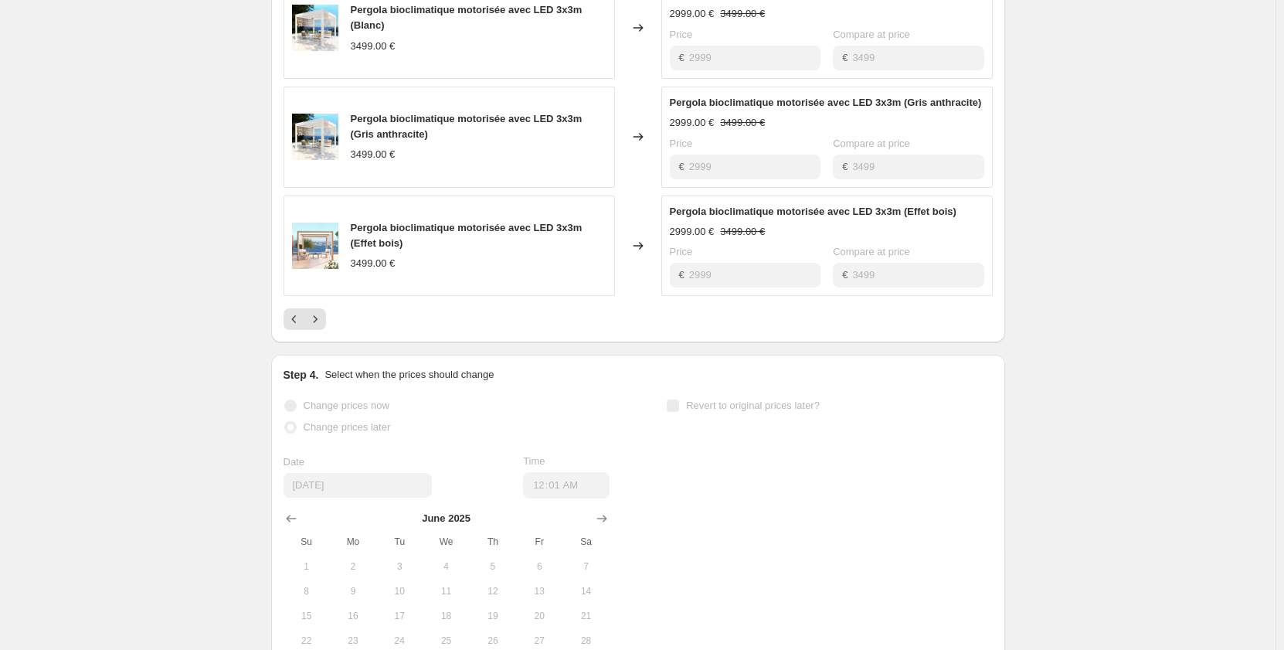
scroll to position [1004, 0]
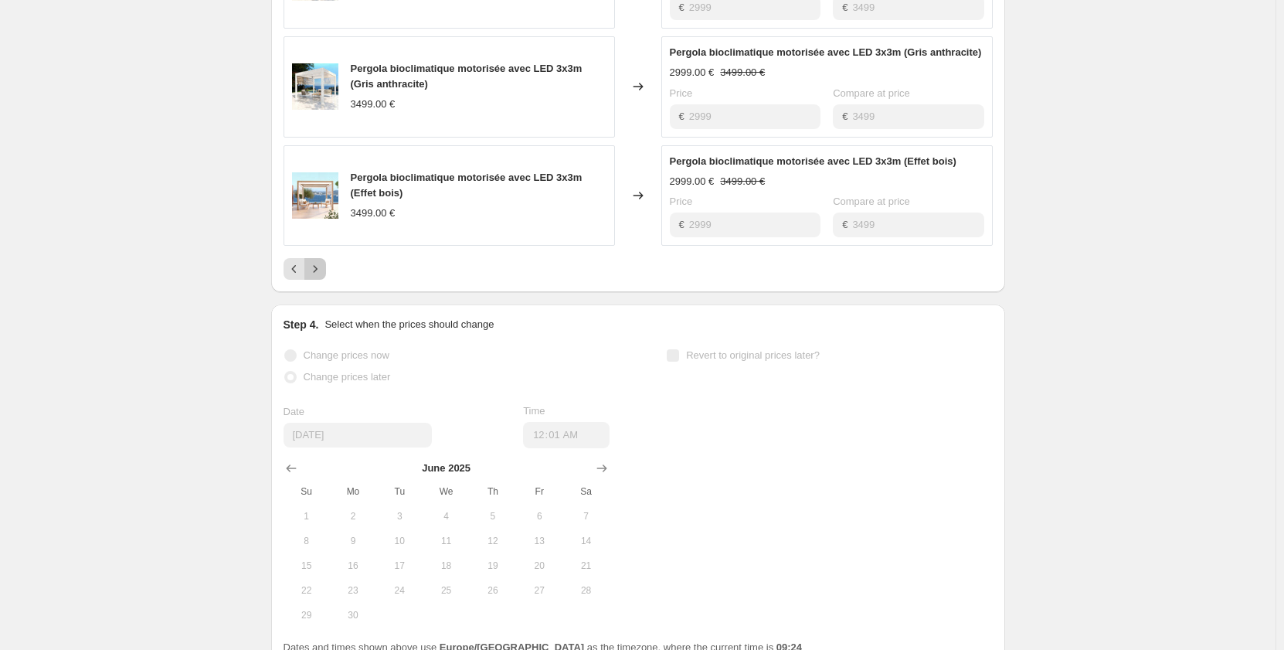
click at [326, 270] on button "Next" at bounding box center [315, 269] width 22 height 22
click at [321, 279] on button "Next" at bounding box center [315, 269] width 22 height 22
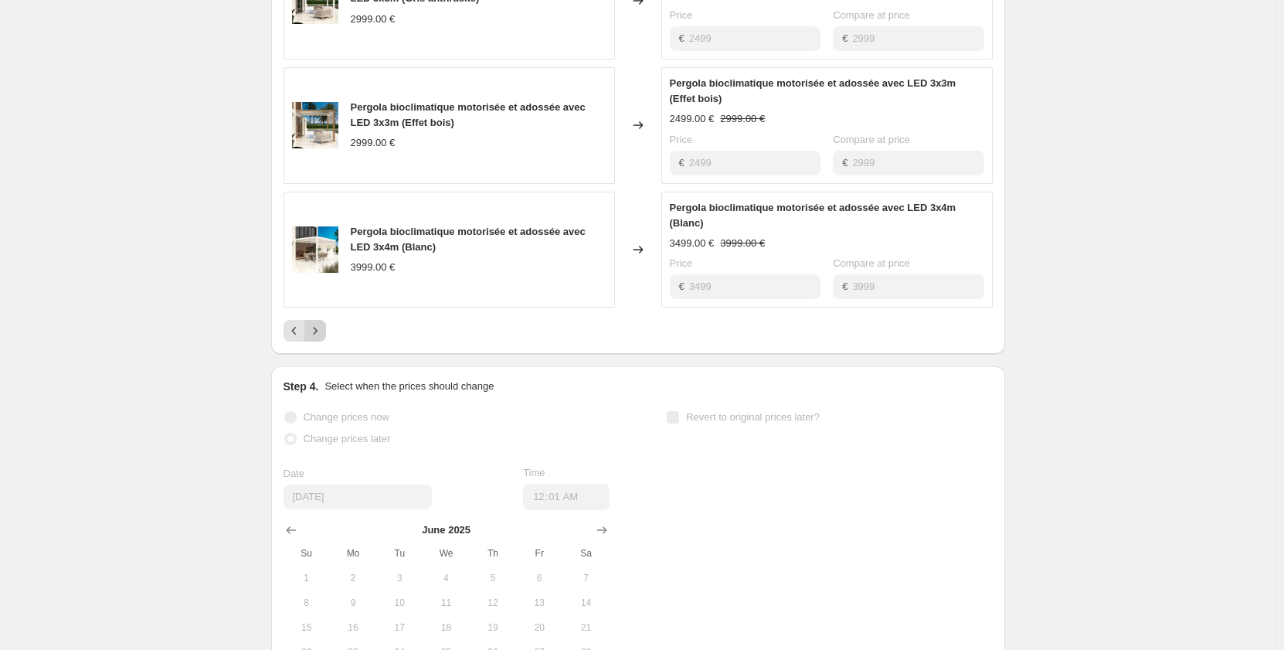
click at [323, 334] on icon "Next" at bounding box center [314, 330] width 15 height 15
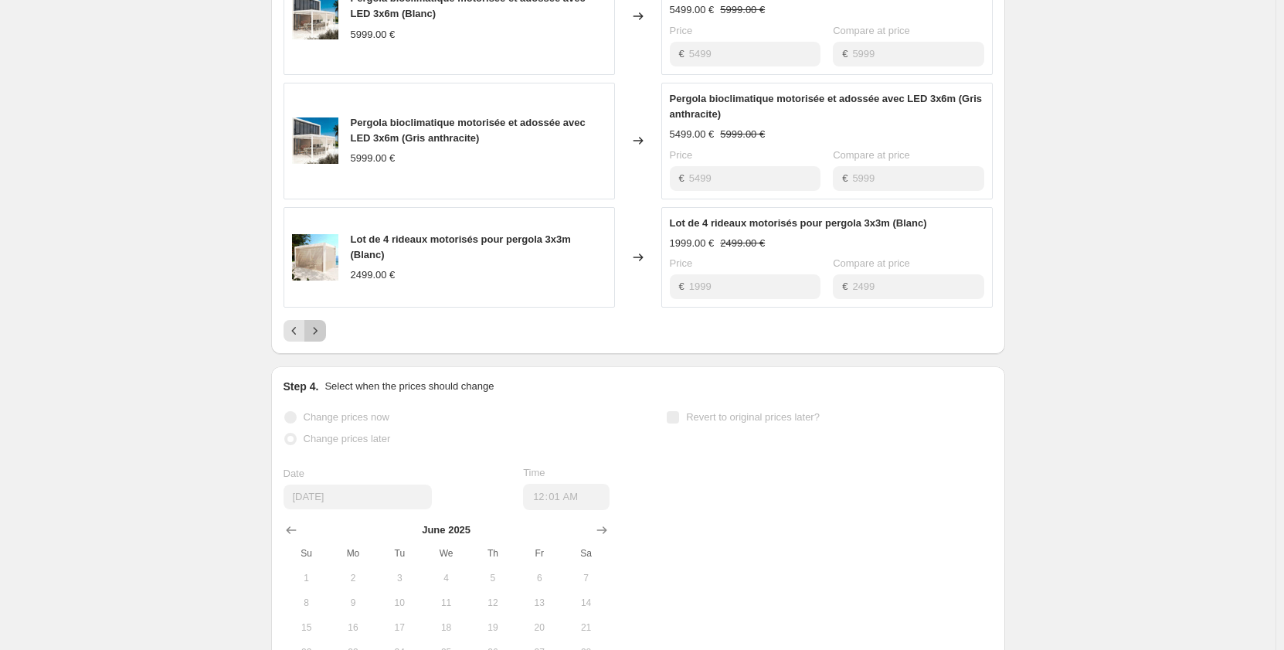
click at [323, 322] on button "Next" at bounding box center [315, 331] width 22 height 22
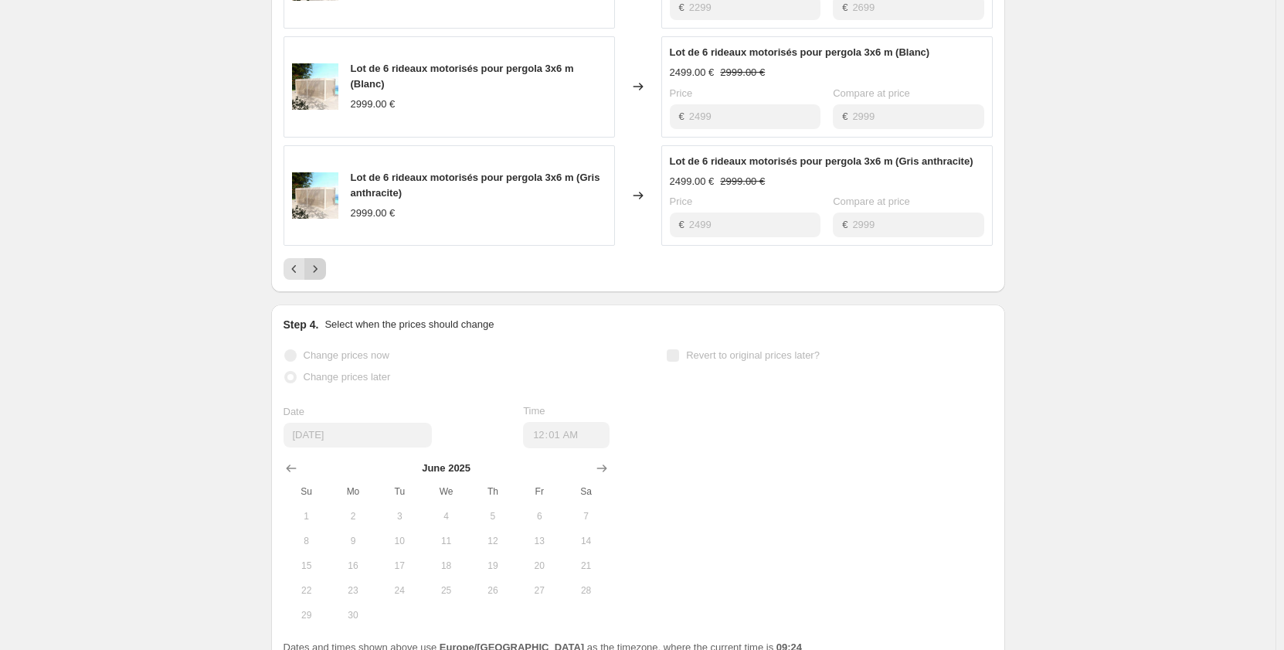
click at [319, 274] on icon "Next" at bounding box center [314, 268] width 15 height 15
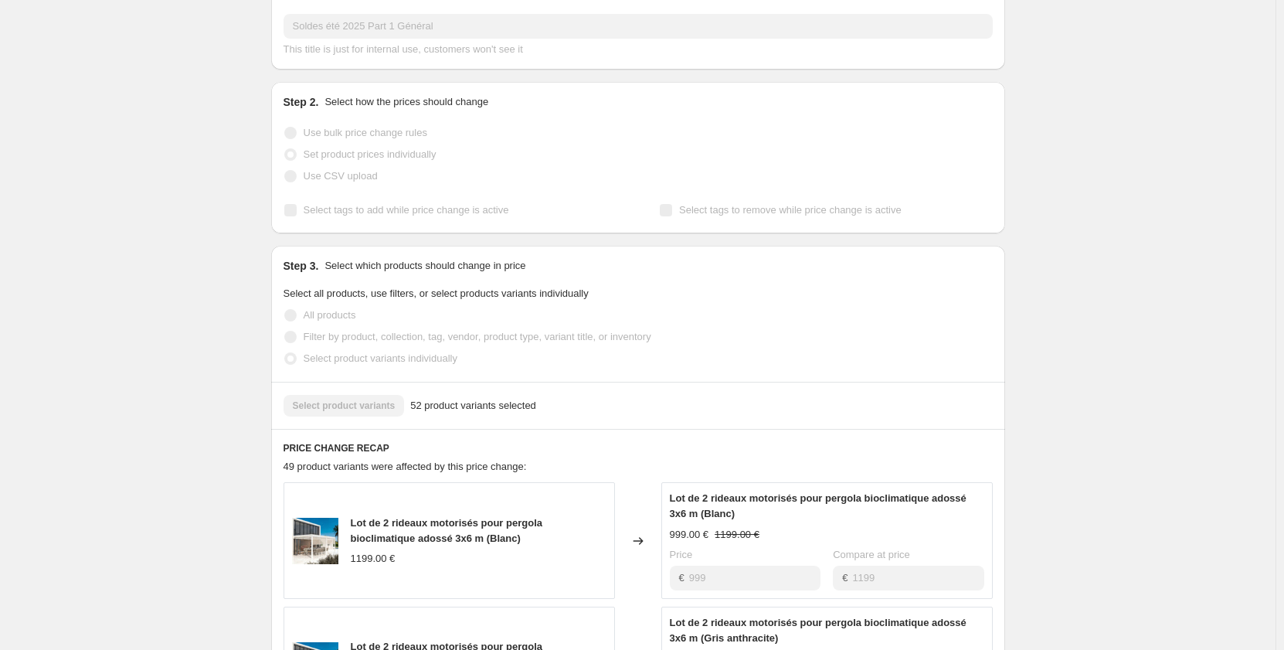
scroll to position [0, 0]
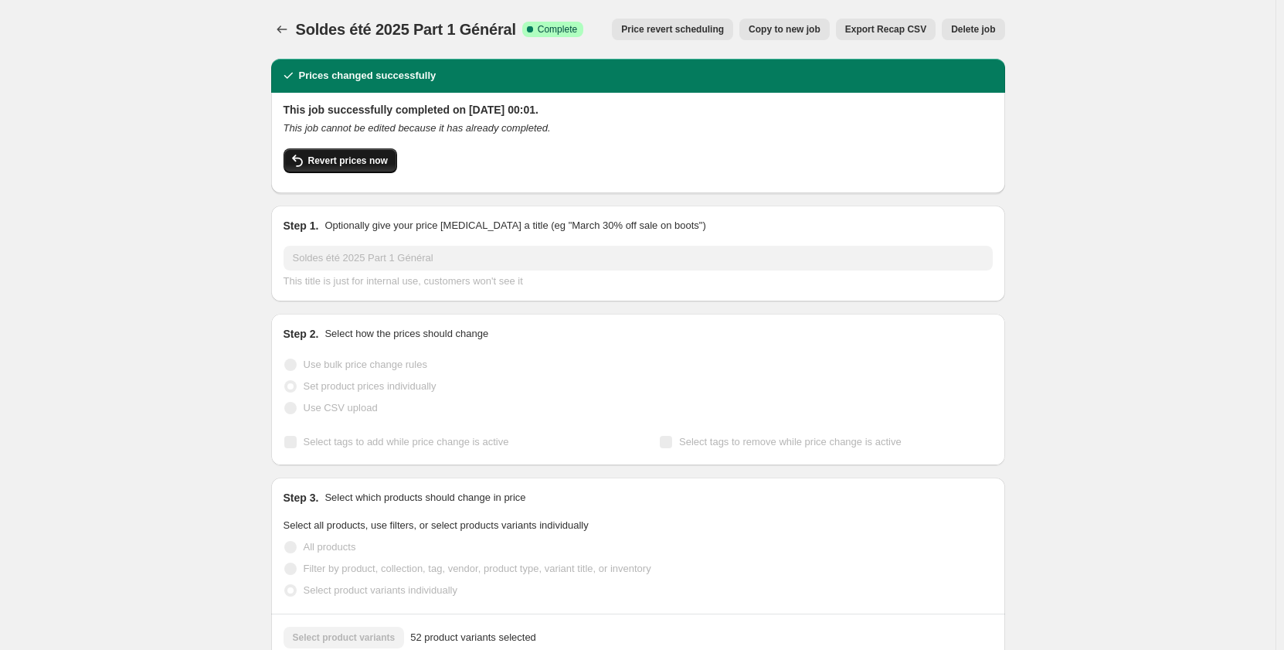
click at [344, 163] on span "Revert prices now" at bounding box center [348, 160] width 80 height 12
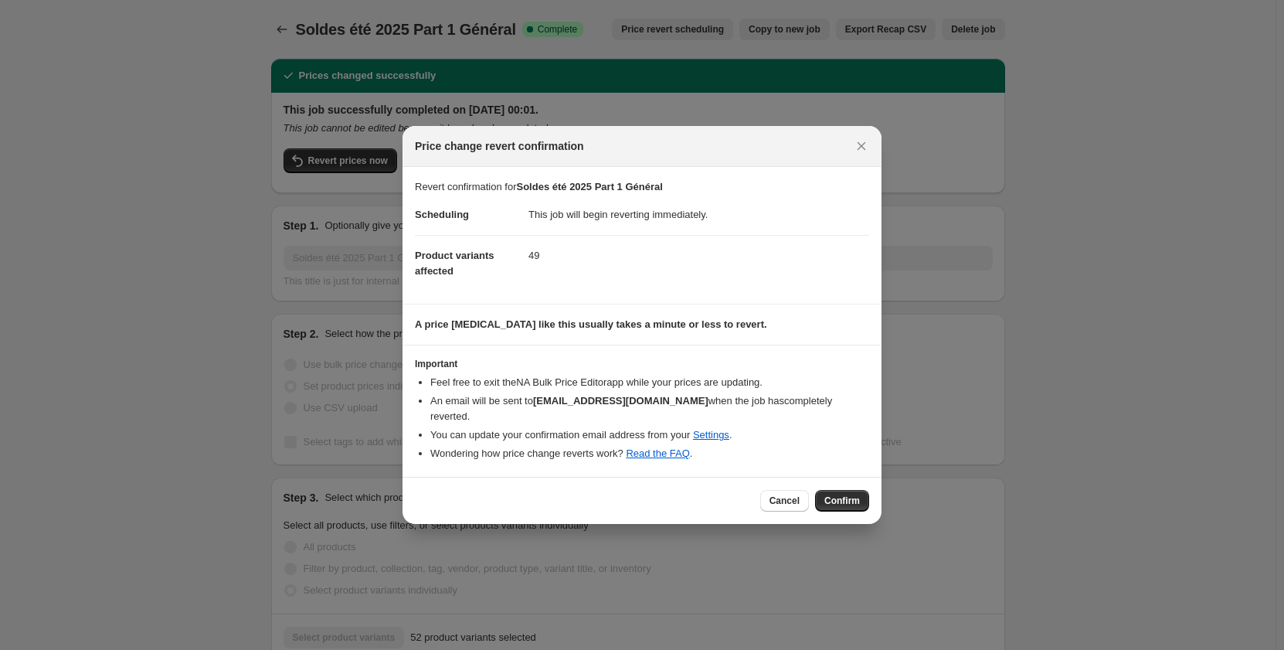
click at [834, 494] on span "Confirm" at bounding box center [842, 500] width 36 height 12
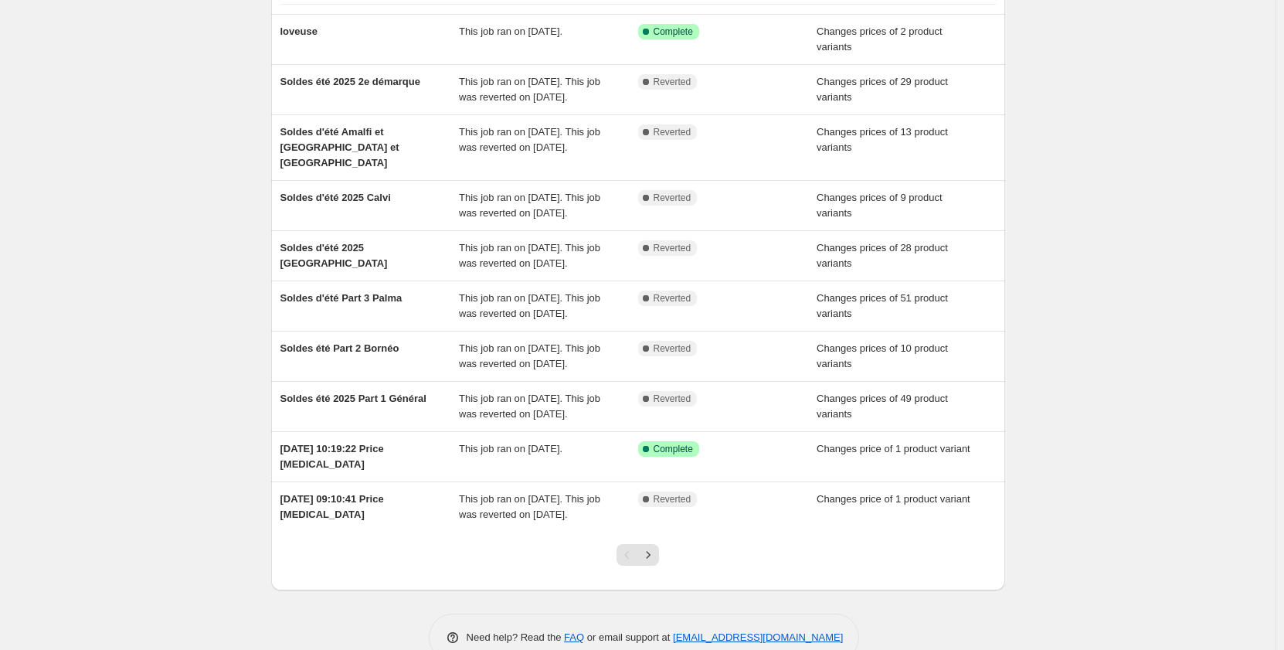
scroll to position [232, 0]
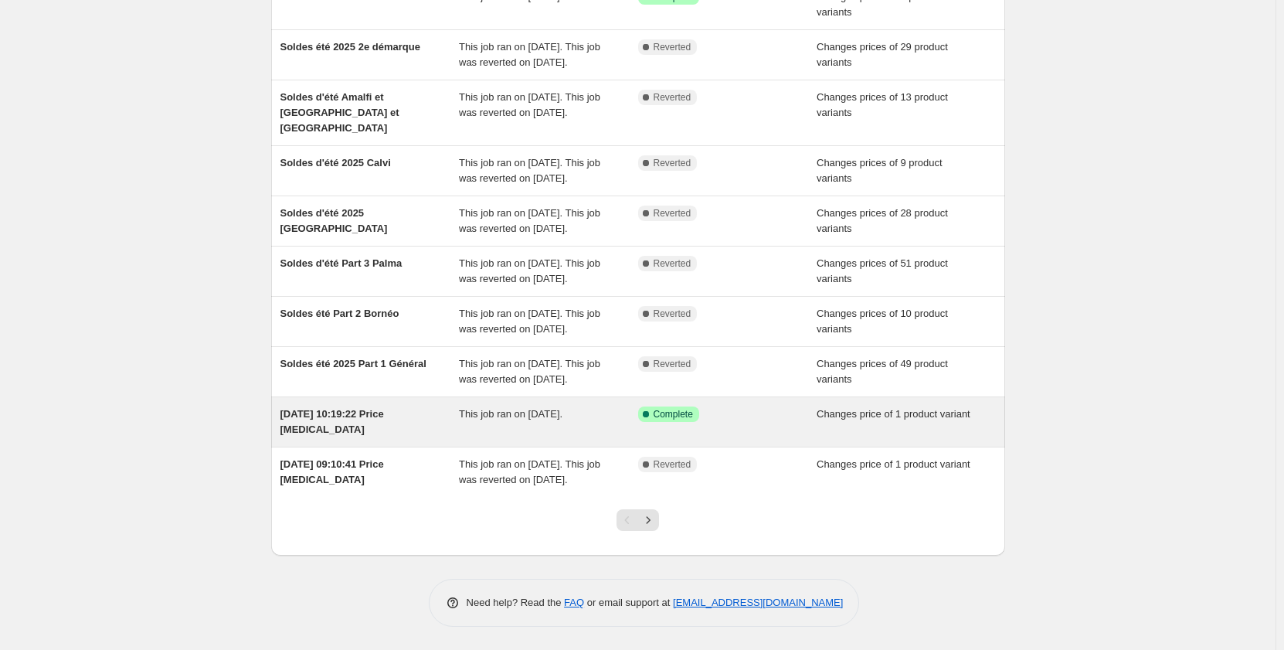
click at [682, 420] on span "Complete" at bounding box center [673, 414] width 39 height 12
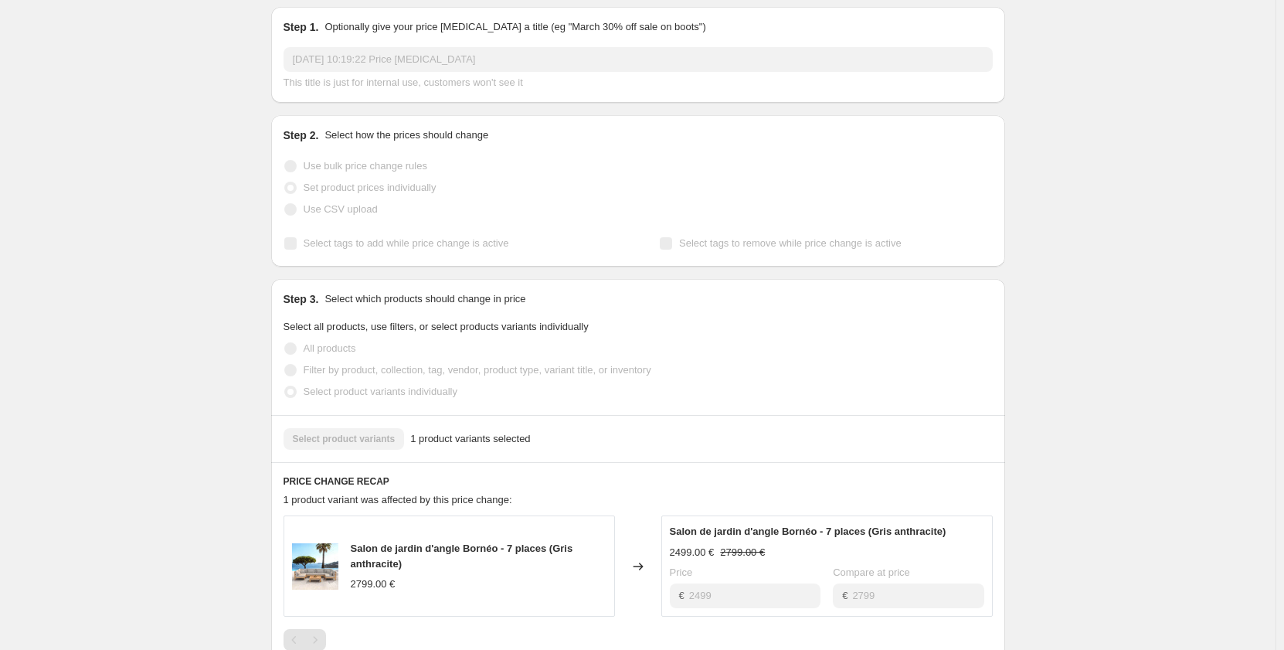
scroll to position [417, 0]
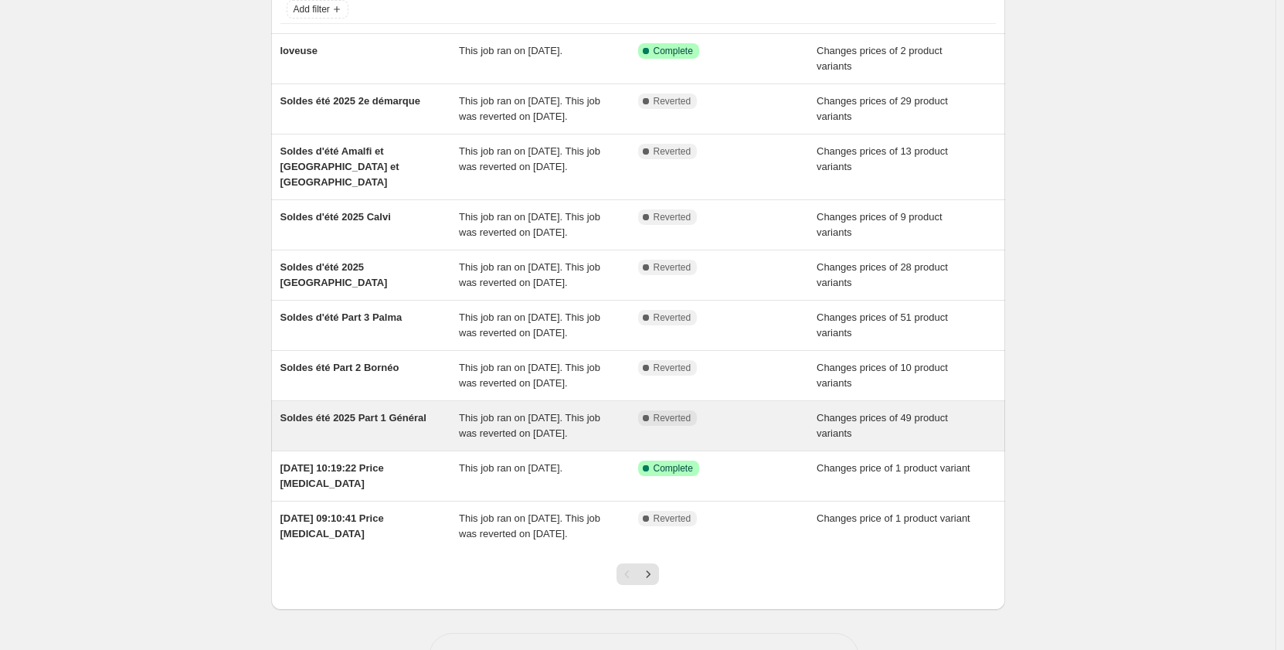
scroll to position [254, 0]
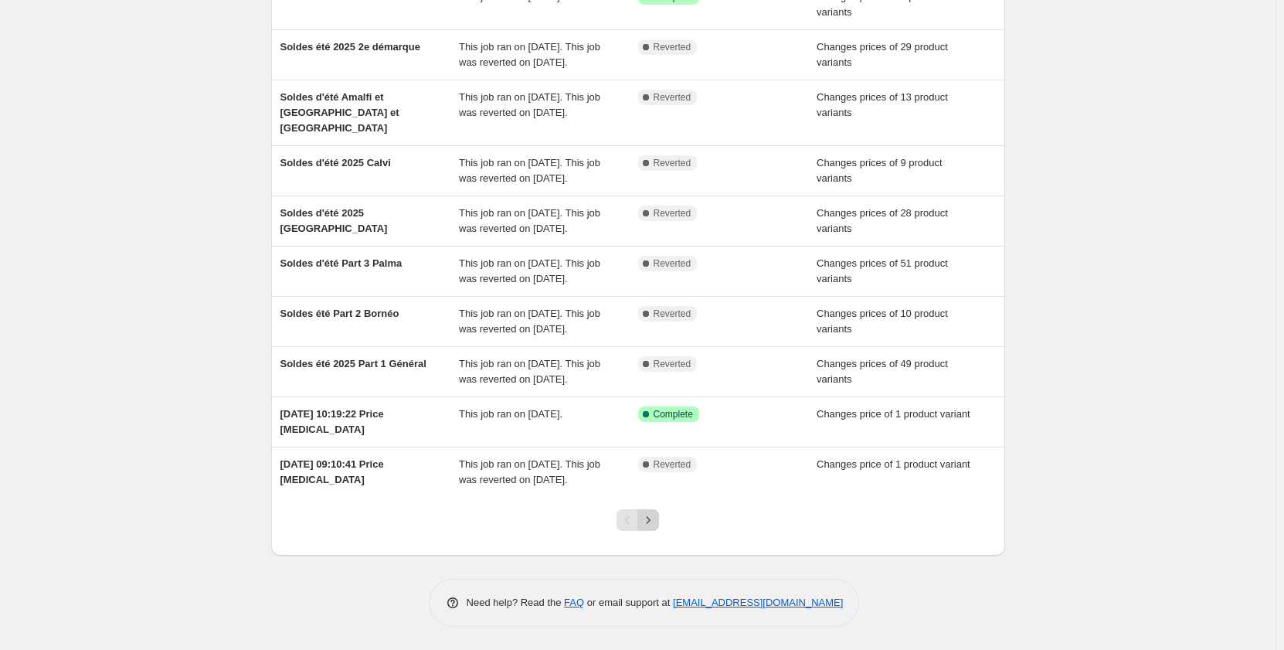
click at [648, 518] on icon "Next" at bounding box center [647, 519] width 15 height 15
click at [656, 525] on icon "Next" at bounding box center [647, 519] width 15 height 15
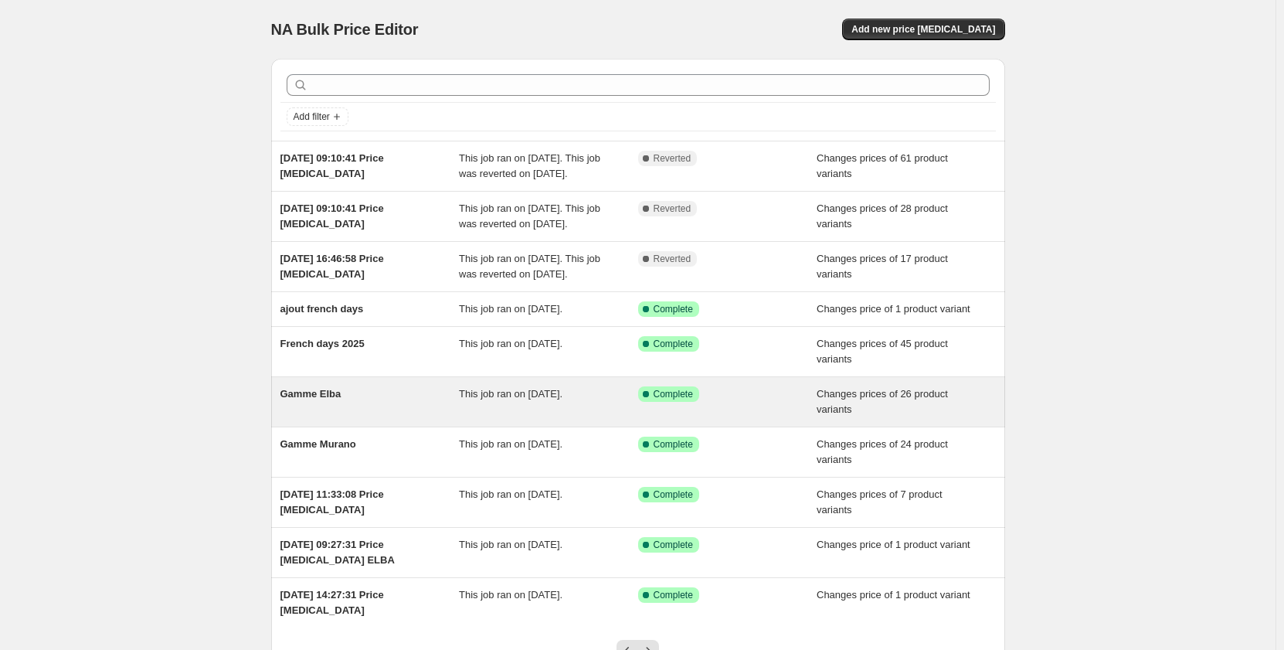
click at [664, 394] on span "Complete" at bounding box center [673, 394] width 39 height 12
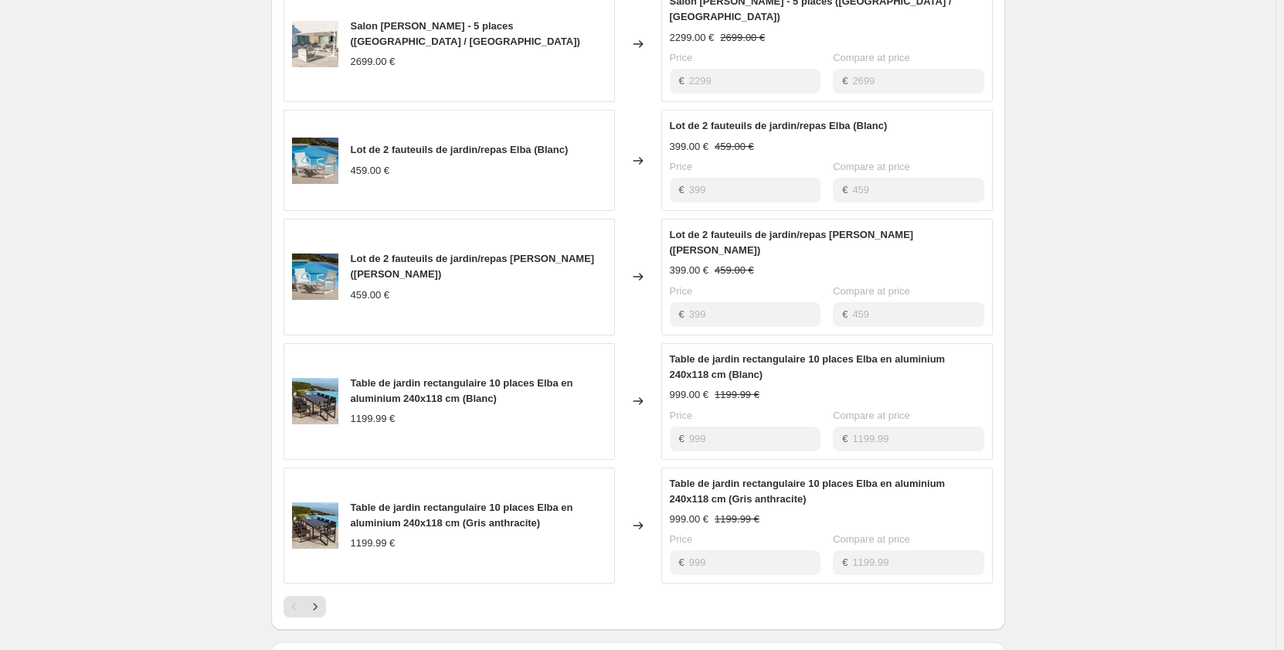
scroll to position [695, 0]
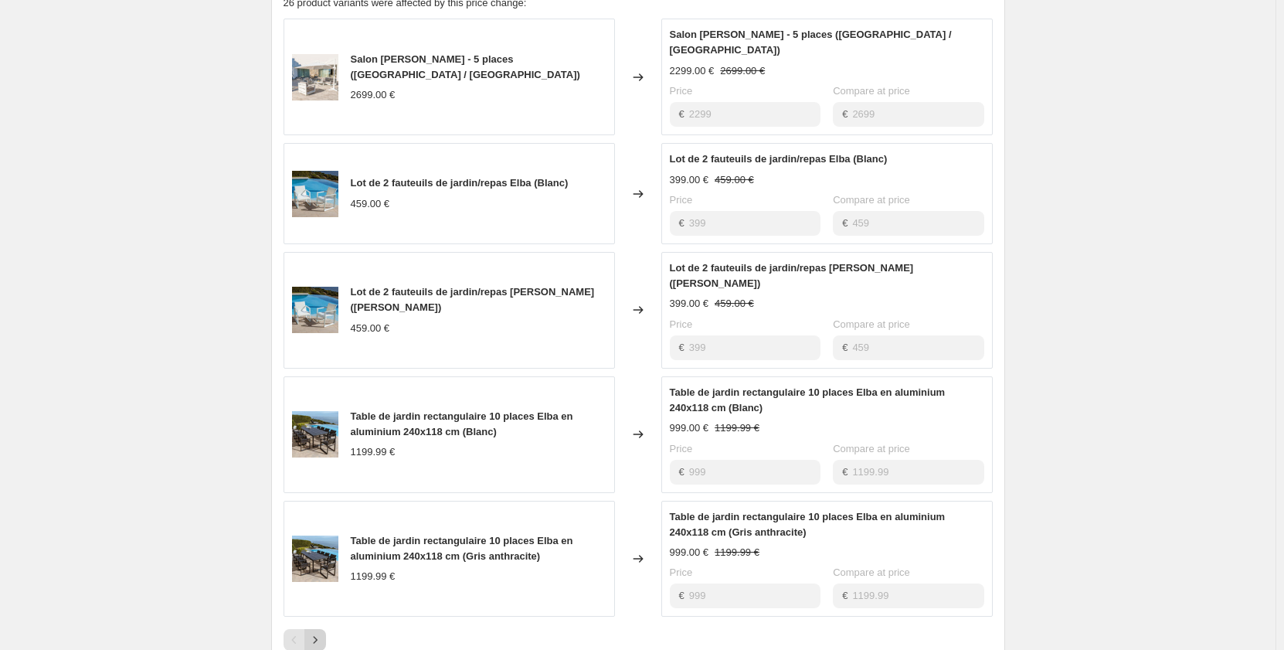
click at [314, 632] on icon "Next" at bounding box center [314, 639] width 15 height 15
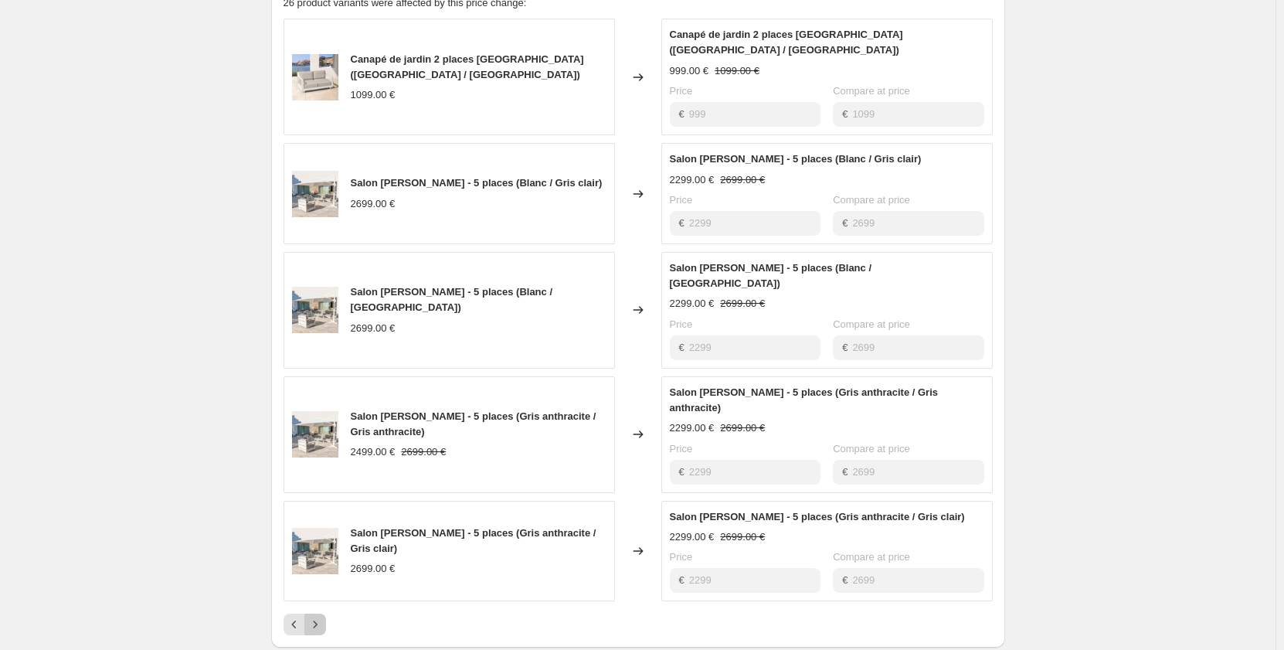
click at [326, 613] on button "Next" at bounding box center [315, 624] width 22 height 22
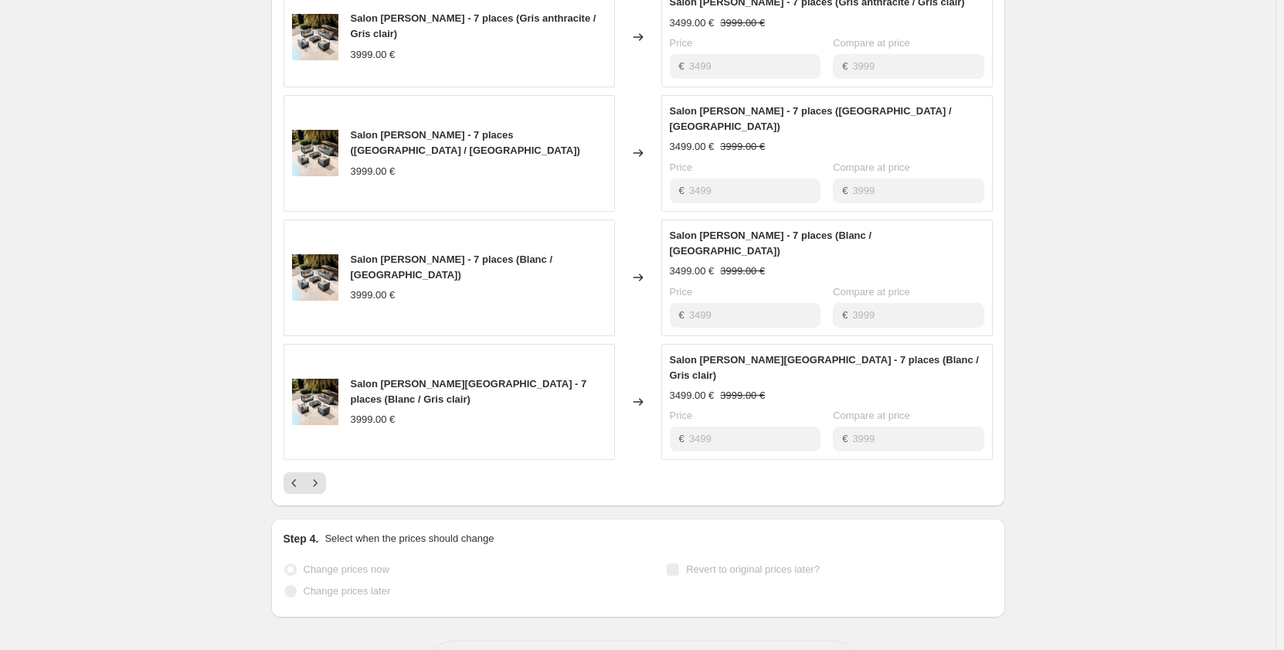
scroll to position [389, 0]
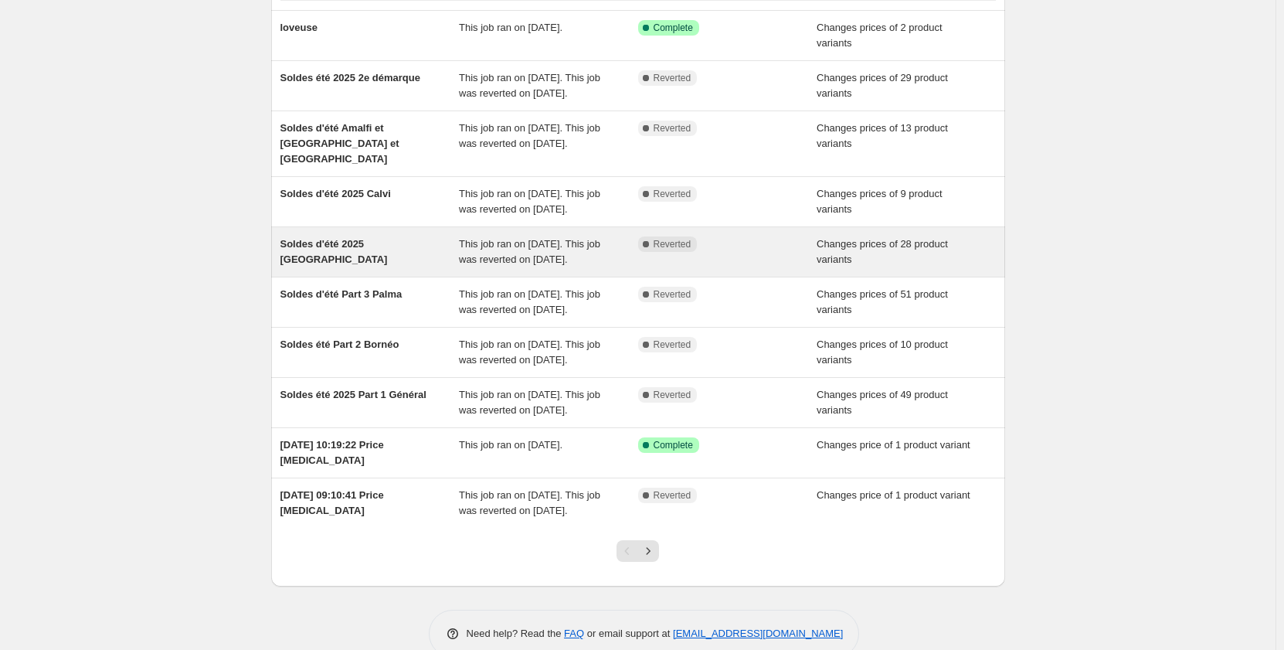
scroll to position [254, 0]
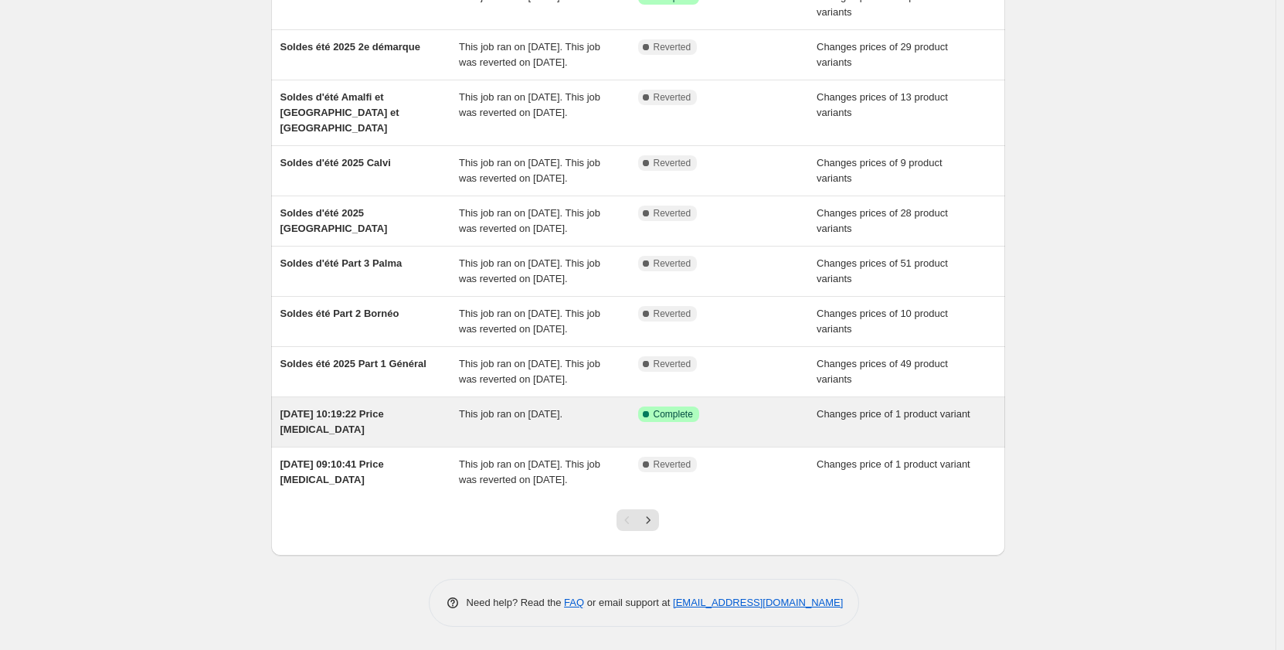
click at [653, 428] on div "Success Complete Complete" at bounding box center [727, 421] width 179 height 31
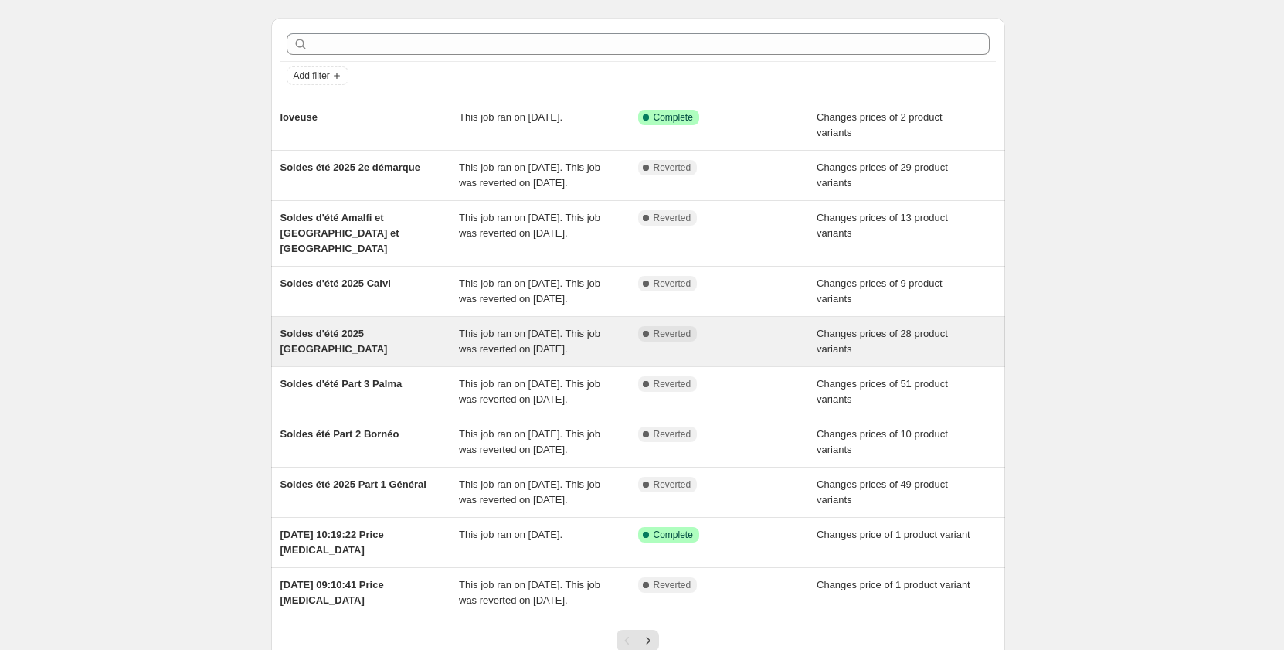
scroll to position [254, 0]
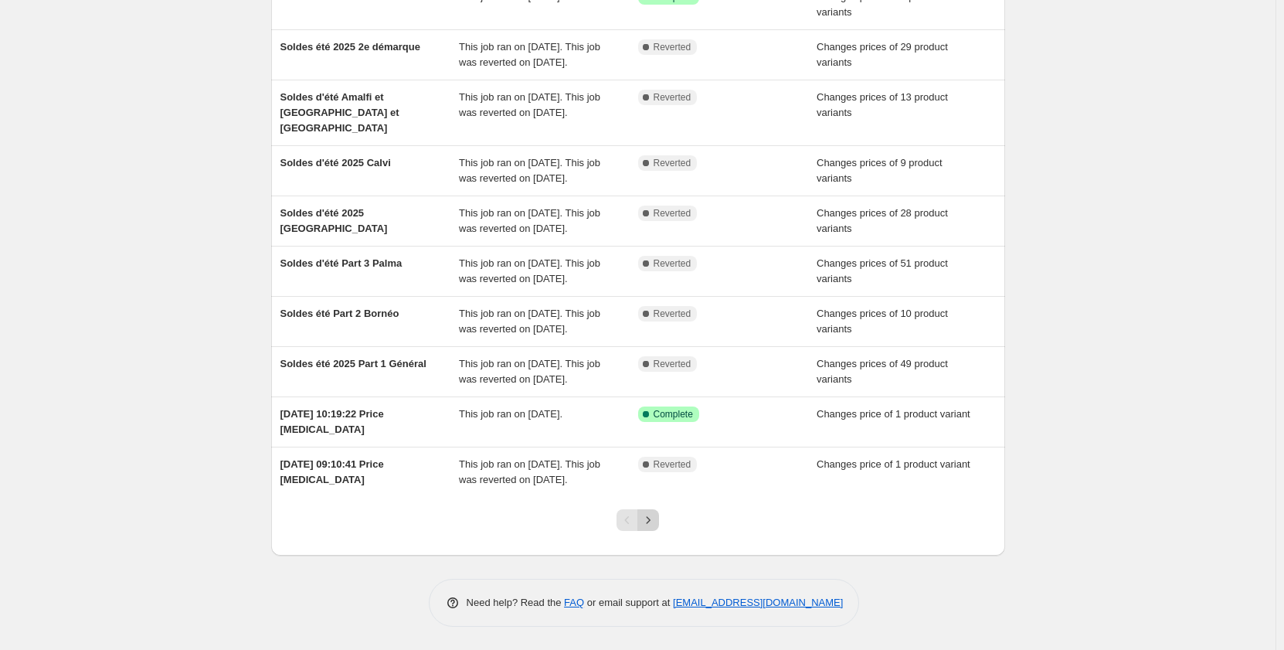
click at [650, 520] on icon "Next" at bounding box center [649, 519] width 4 height 7
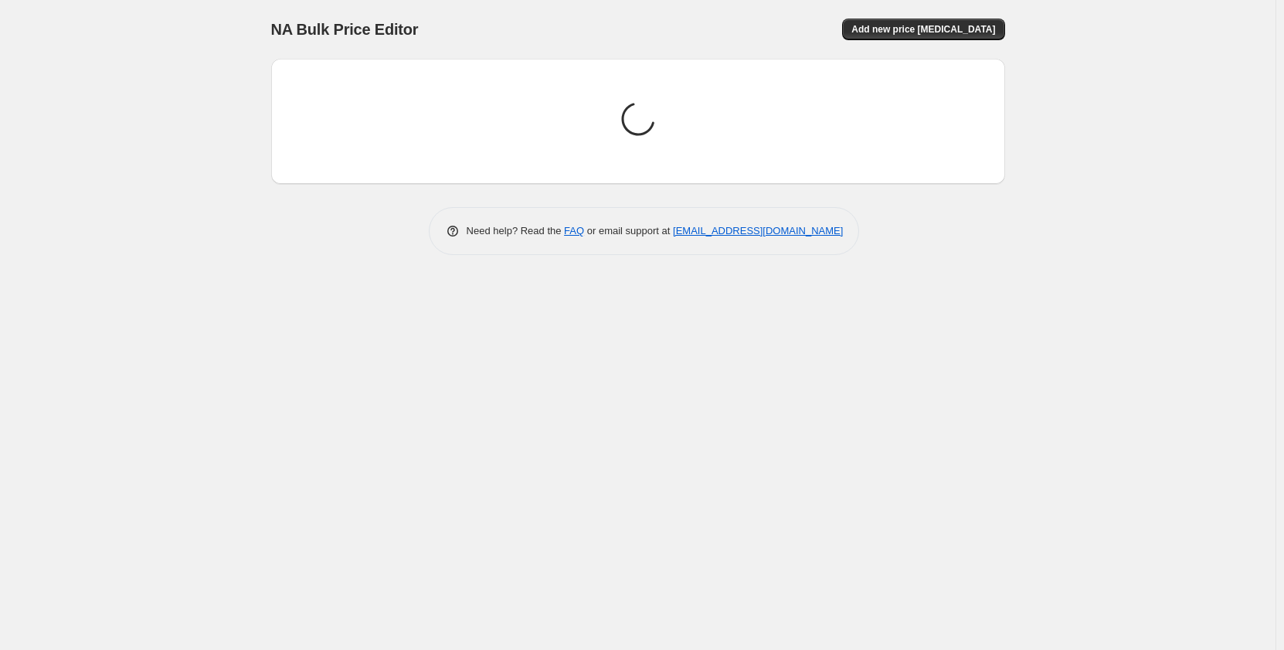
scroll to position [0, 0]
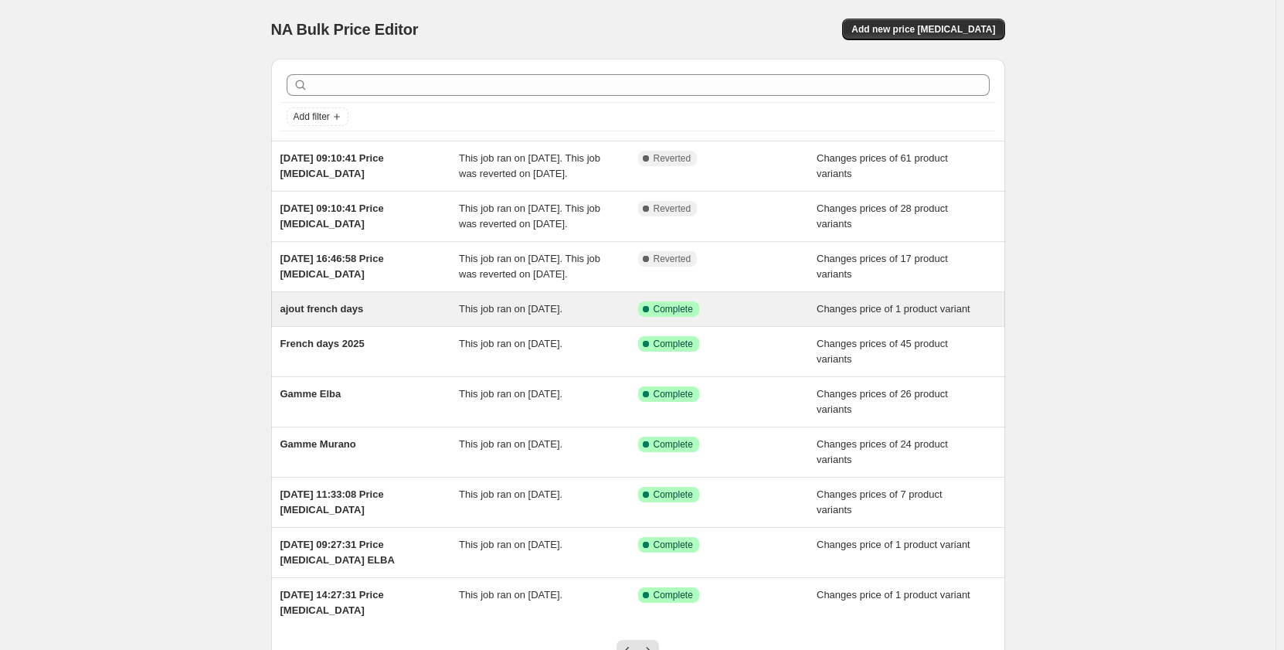
click at [676, 313] on span "Complete" at bounding box center [673, 309] width 39 height 12
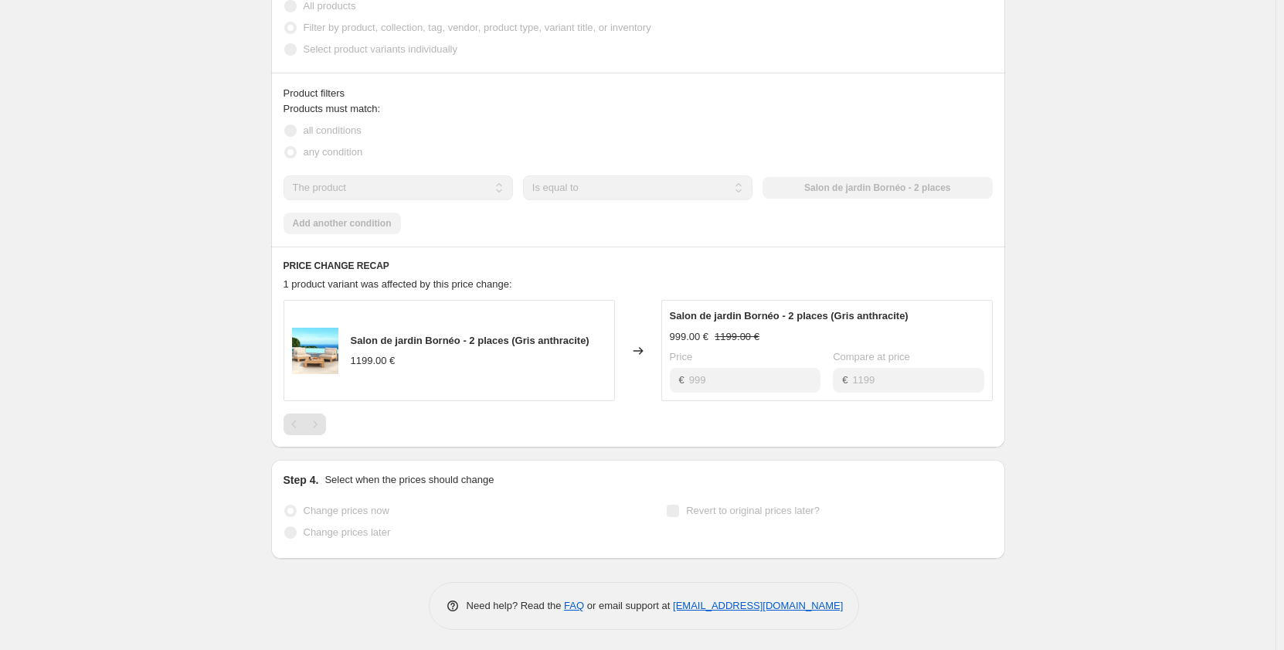
scroll to position [544, 0]
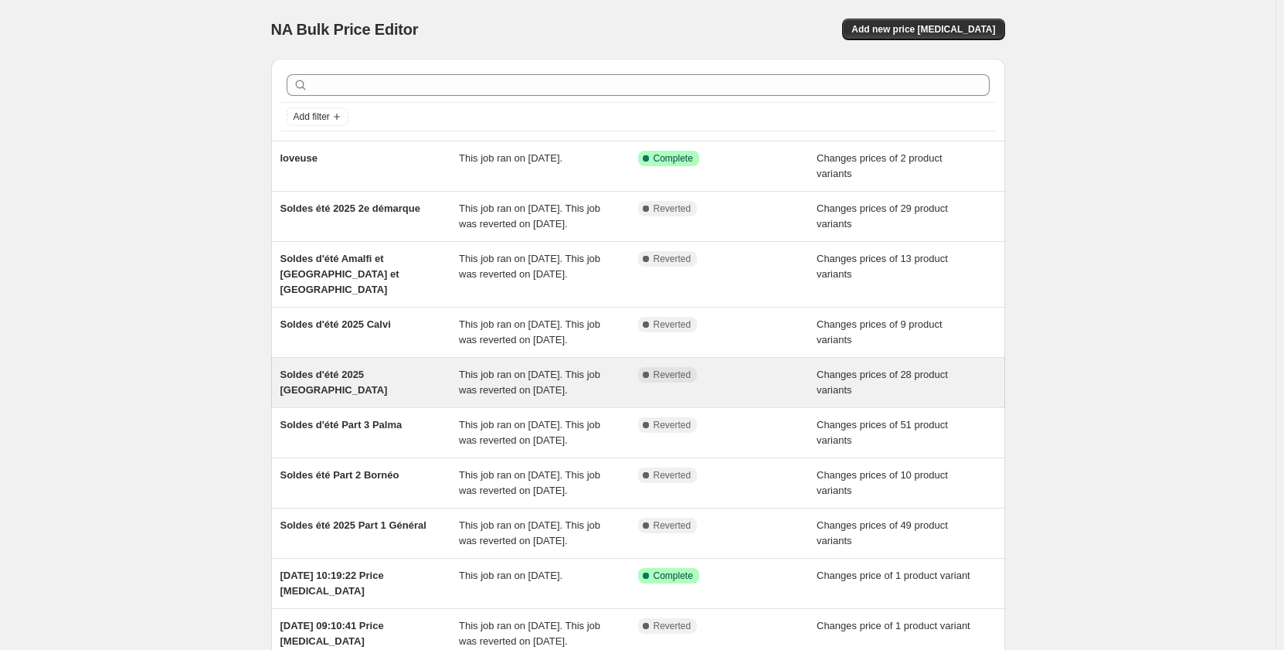
click at [633, 398] on div "This job ran on [DATE]. This job was reverted on [DATE]." at bounding box center [548, 382] width 179 height 31
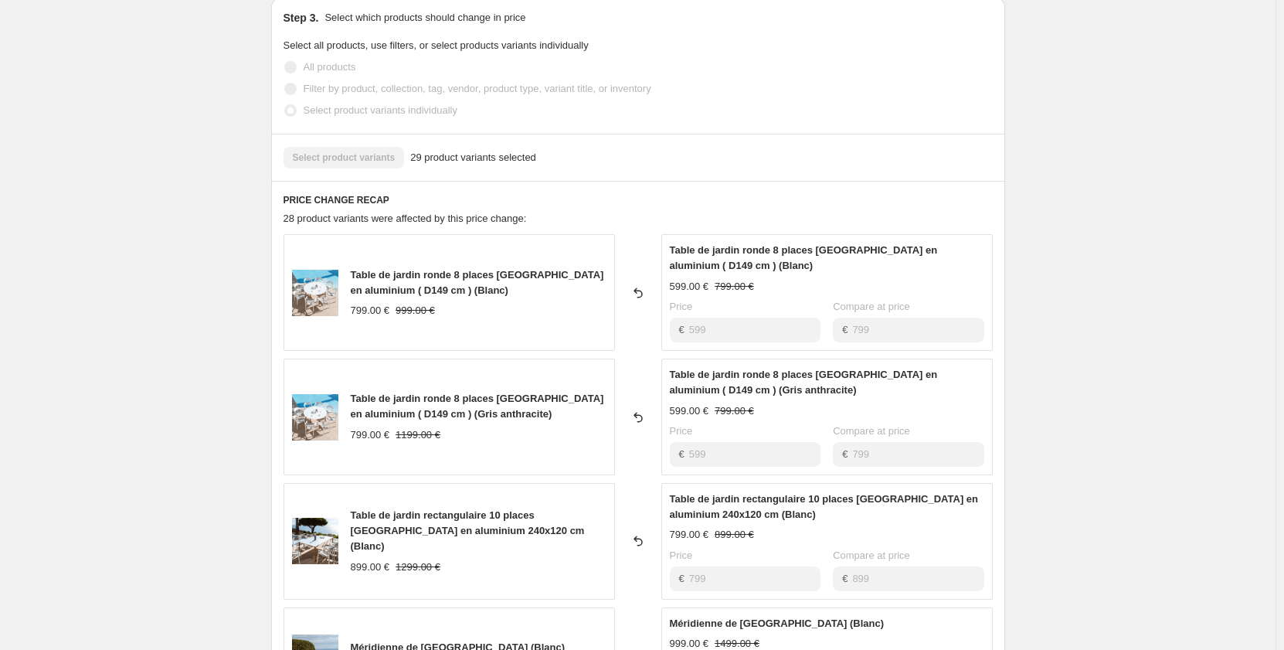
scroll to position [772, 0]
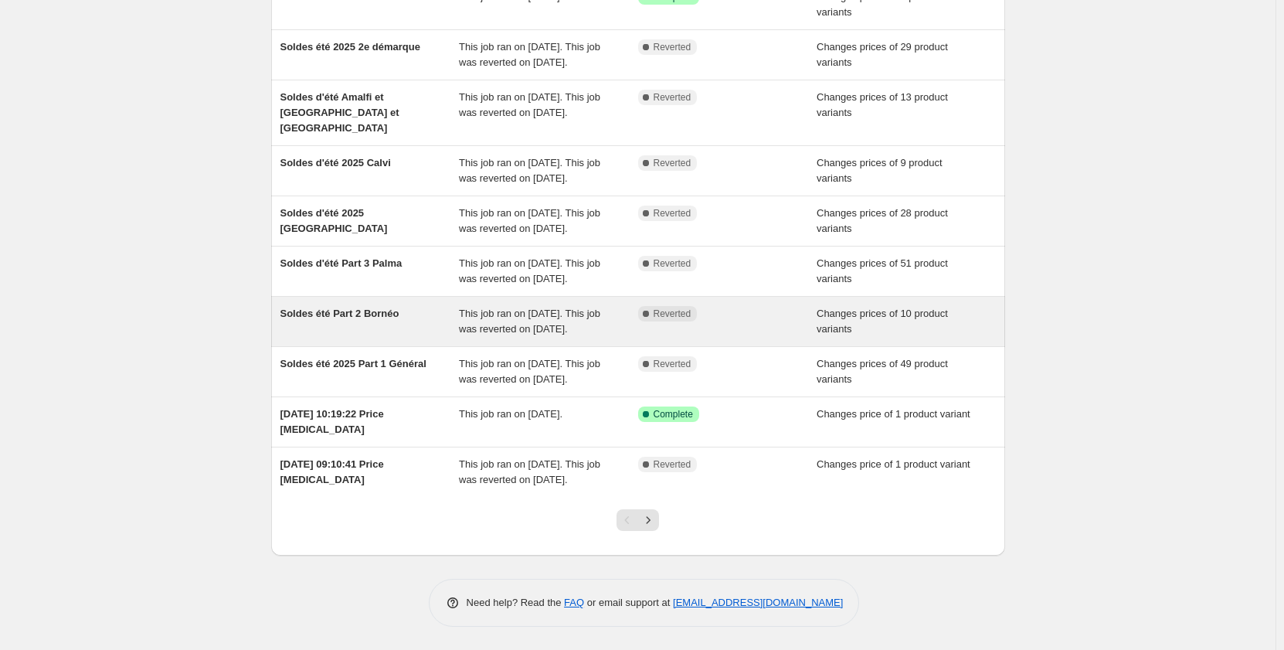
scroll to position [254, 0]
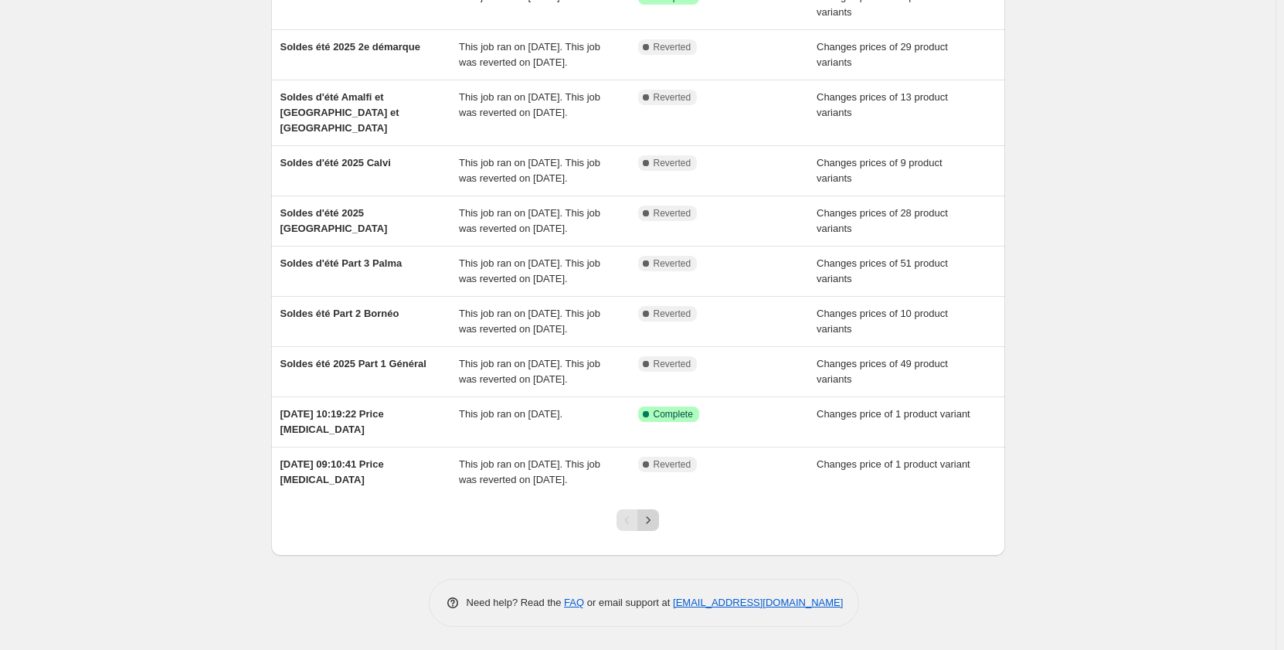
click at [650, 518] on icon "Next" at bounding box center [647, 519] width 15 height 15
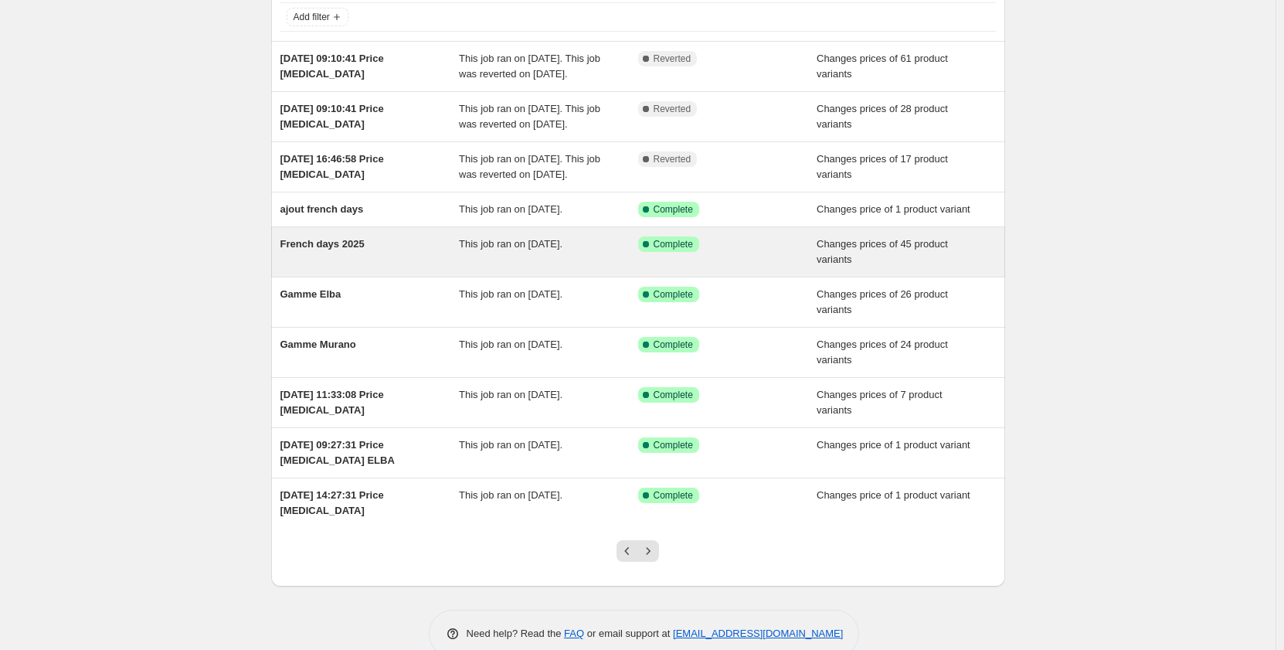
scroll to position [131, 0]
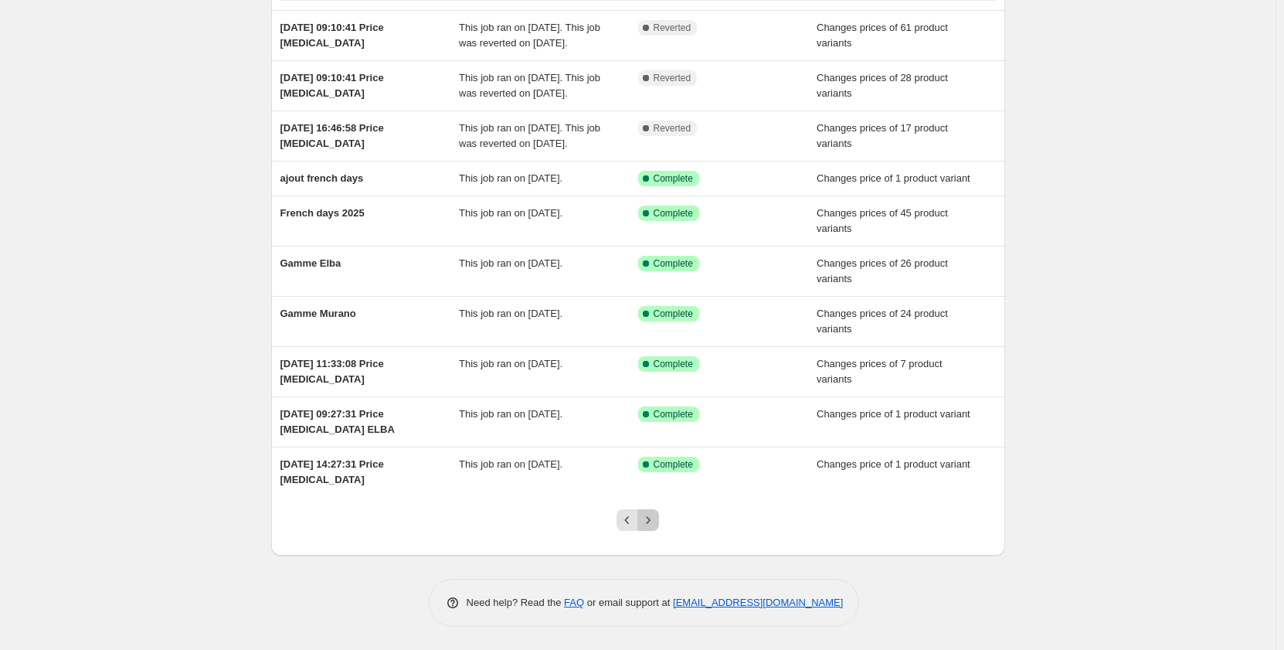
click at [651, 516] on icon "Next" at bounding box center [647, 519] width 15 height 15
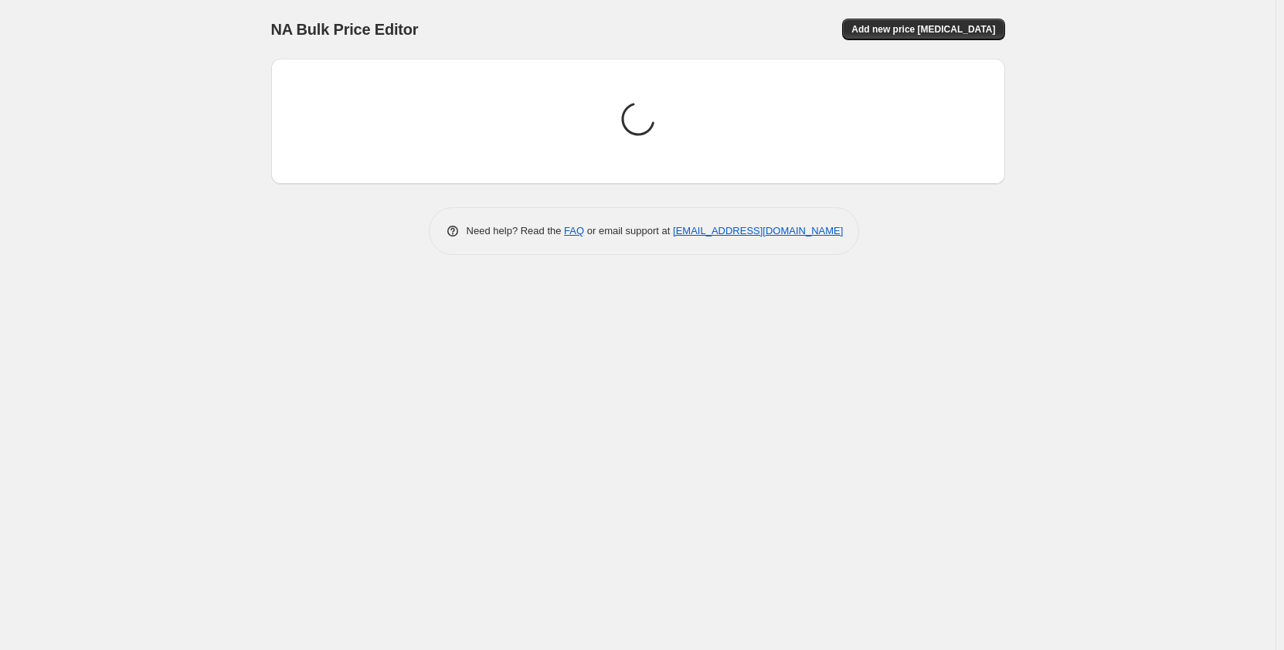
scroll to position [0, 0]
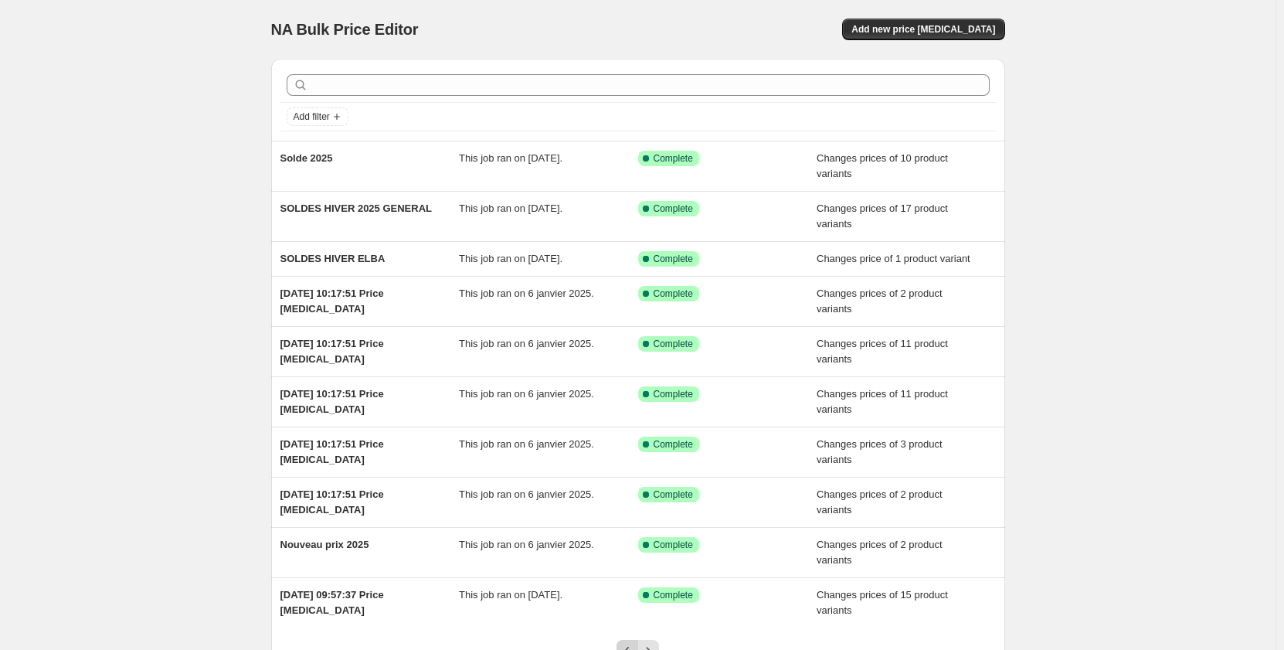
click at [626, 647] on icon "Previous" at bounding box center [627, 650] width 15 height 15
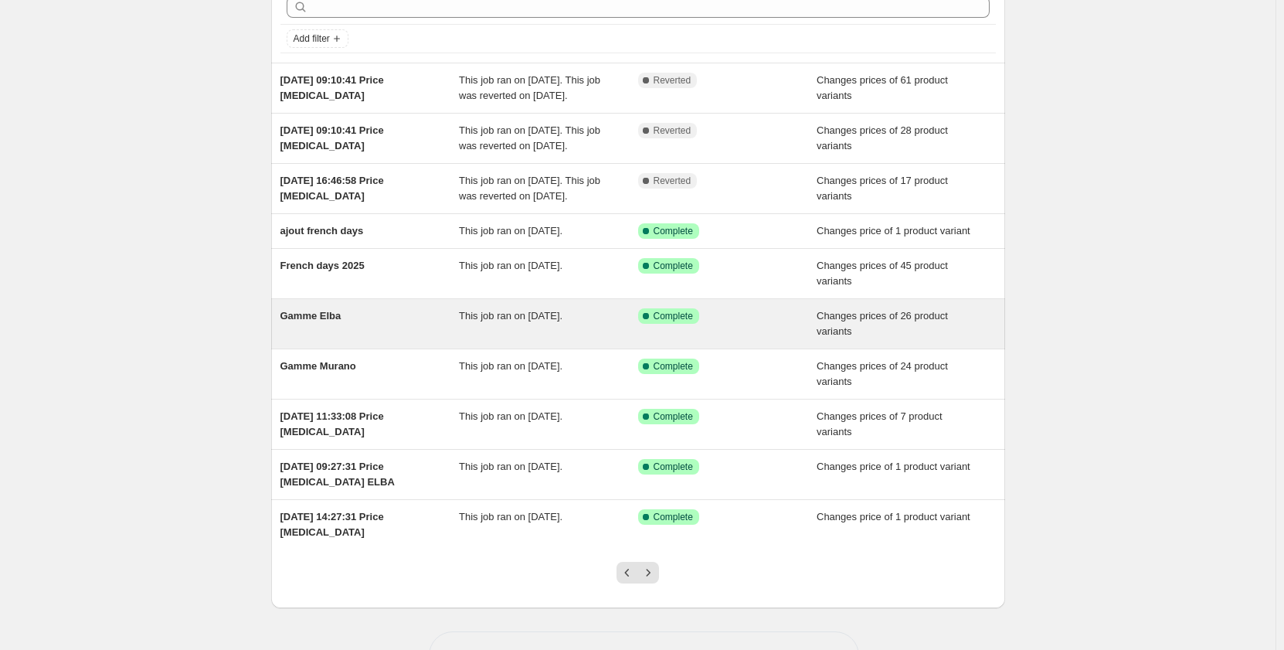
scroll to position [131, 0]
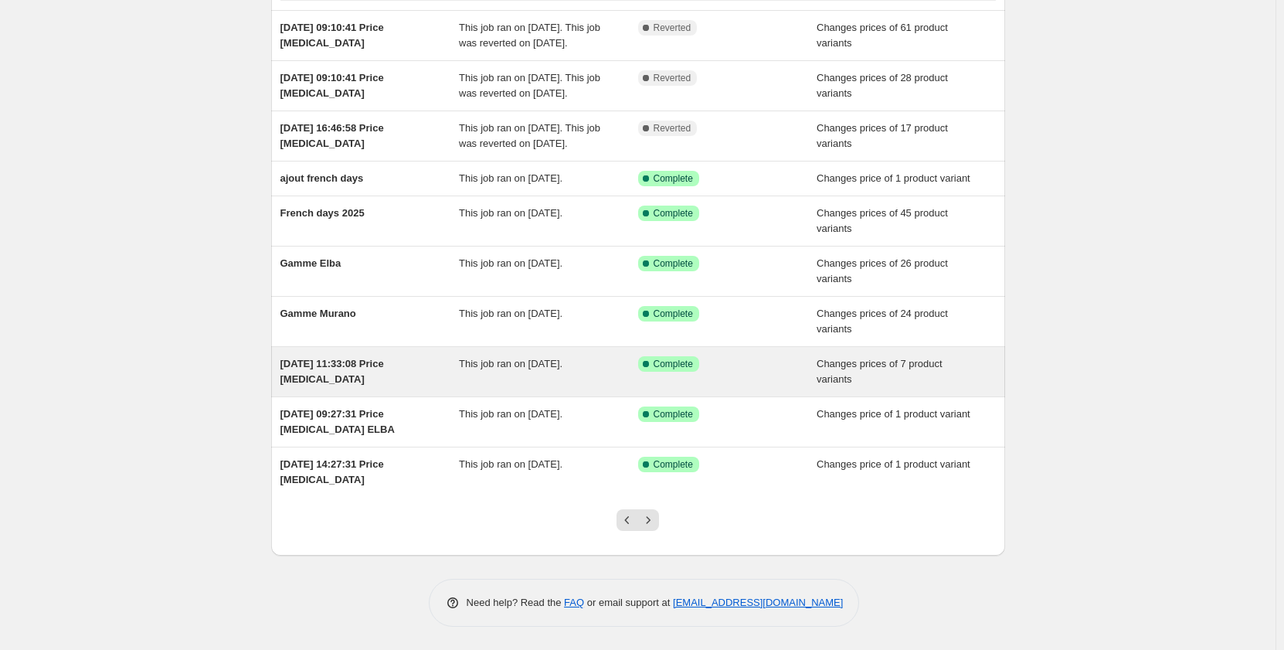
click at [681, 368] on span "Complete" at bounding box center [673, 364] width 39 height 12
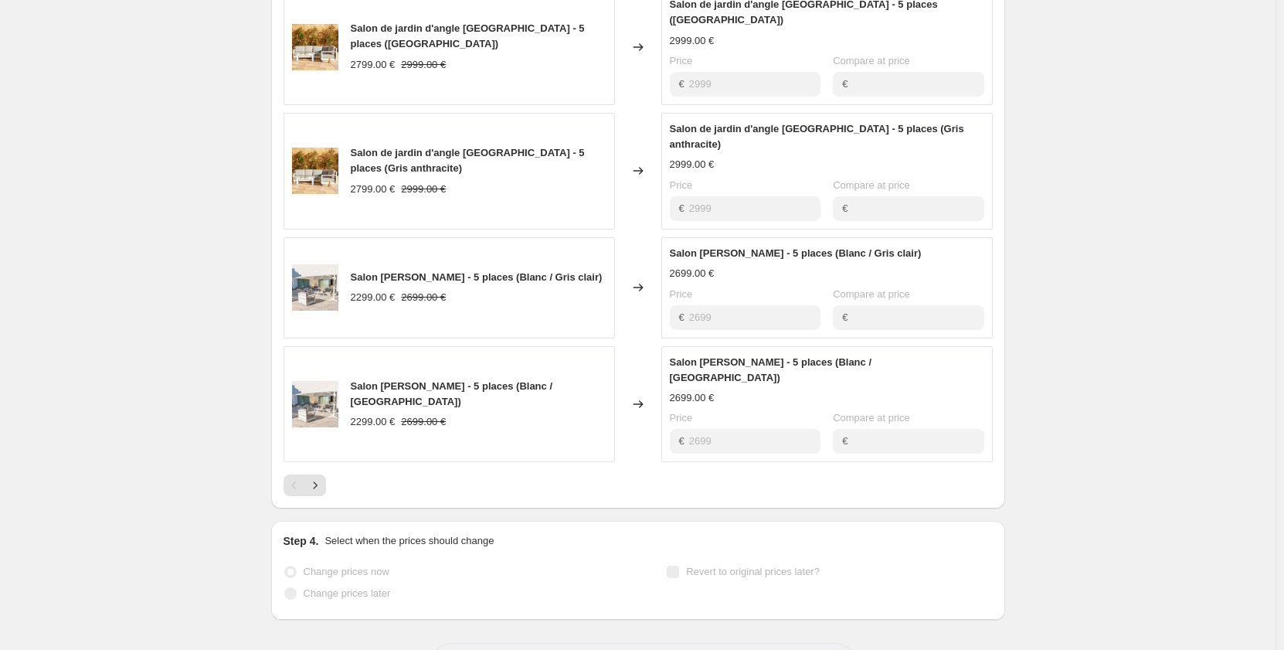
scroll to position [852, 0]
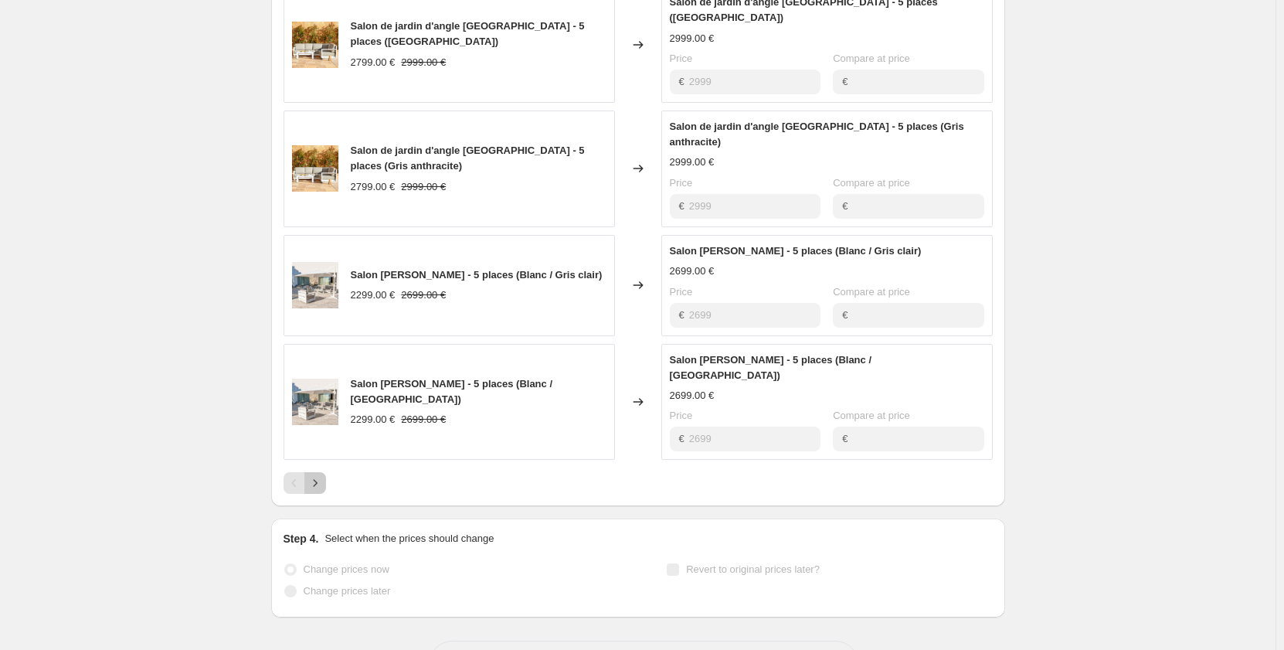
click at [321, 475] on icon "Next" at bounding box center [314, 482] width 15 height 15
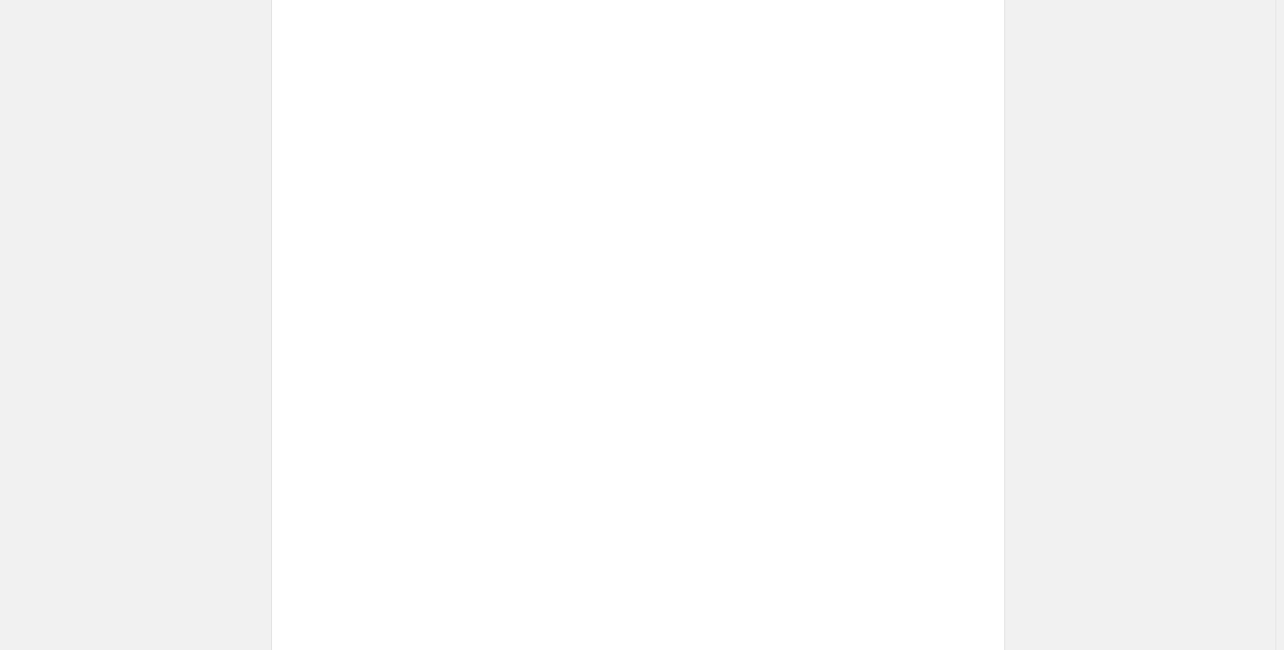
scroll to position [526, 0]
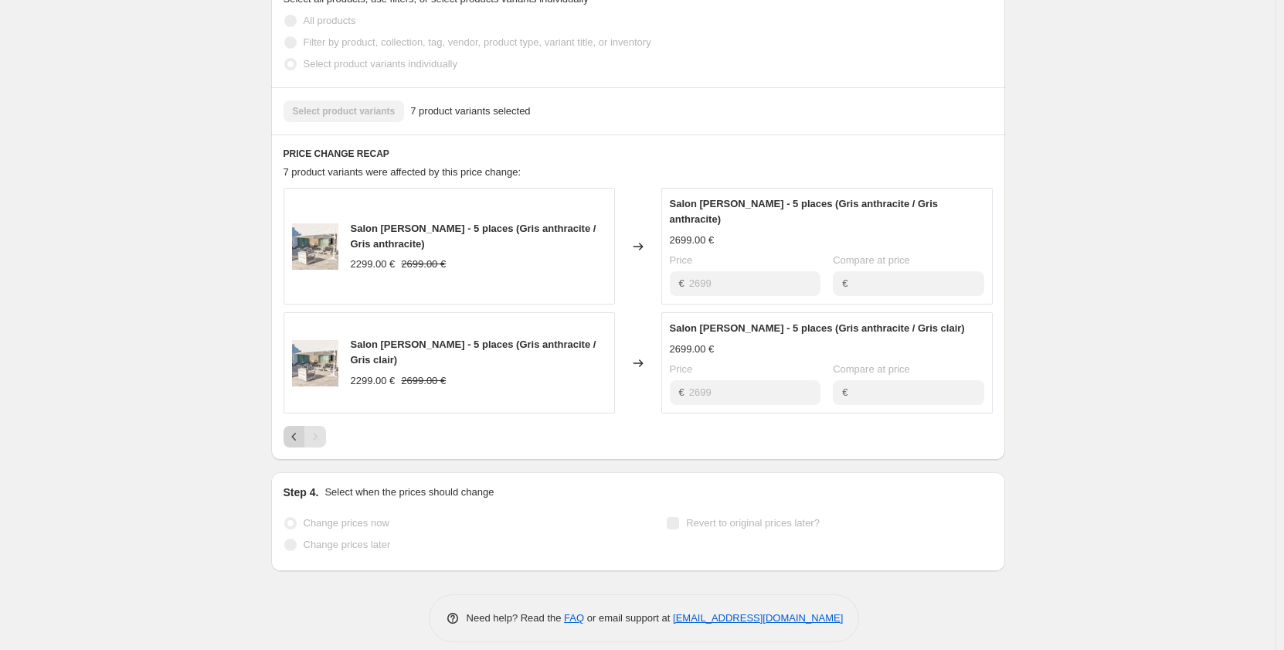
click at [291, 429] on icon "Previous" at bounding box center [294, 436] width 15 height 15
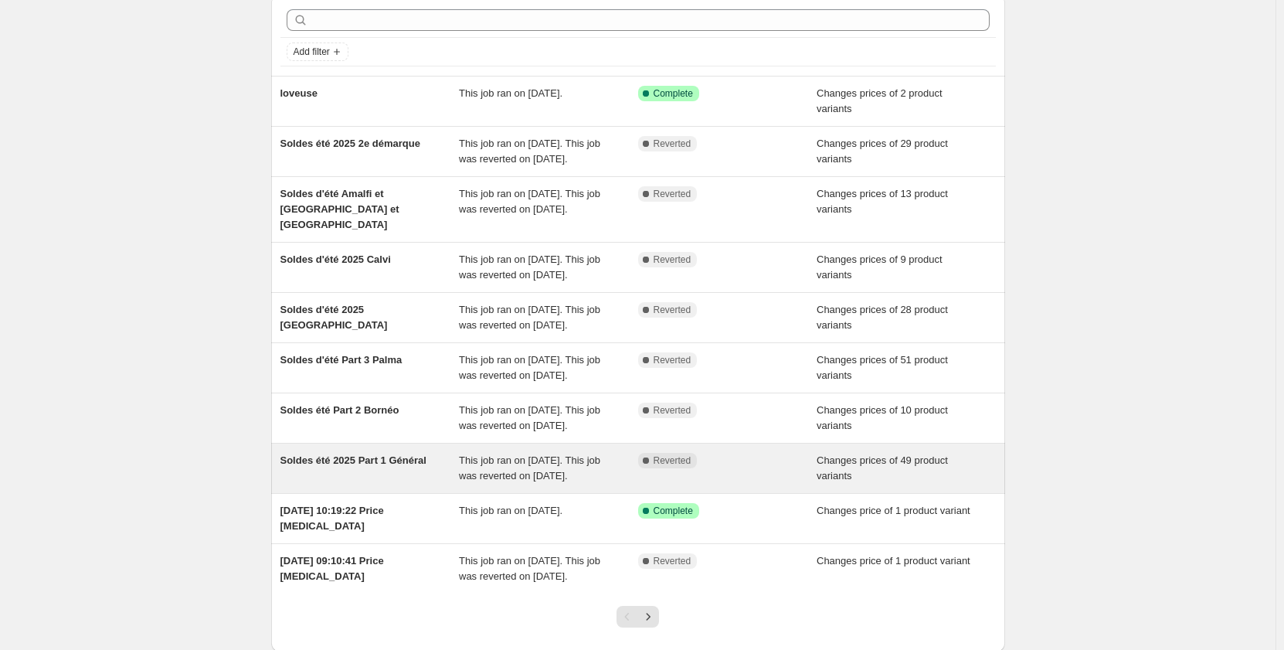
scroll to position [254, 0]
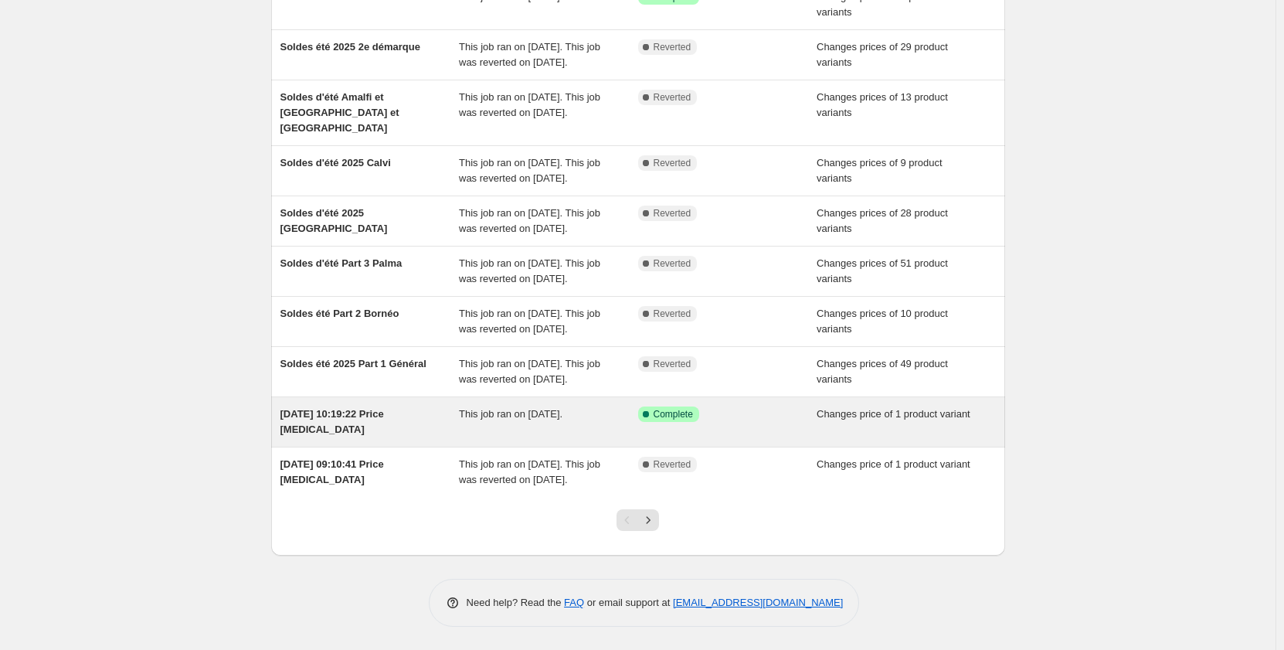
click at [678, 422] on div "Success Complete Complete" at bounding box center [727, 421] width 179 height 31
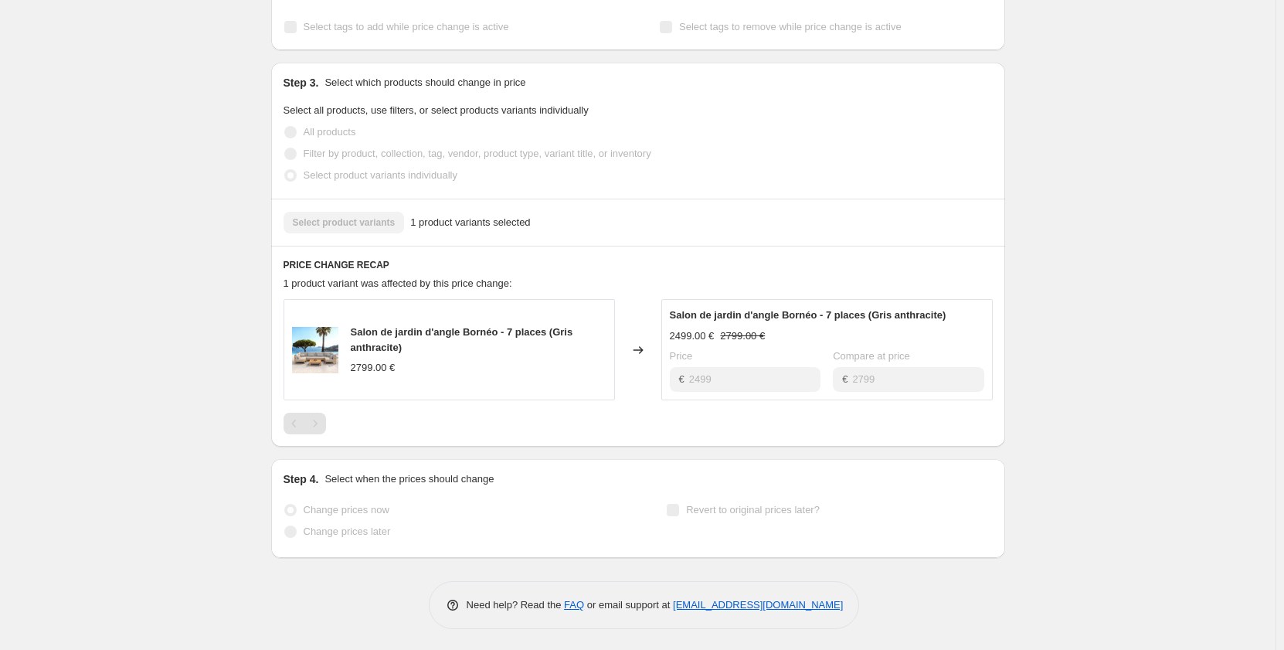
scroll to position [417, 0]
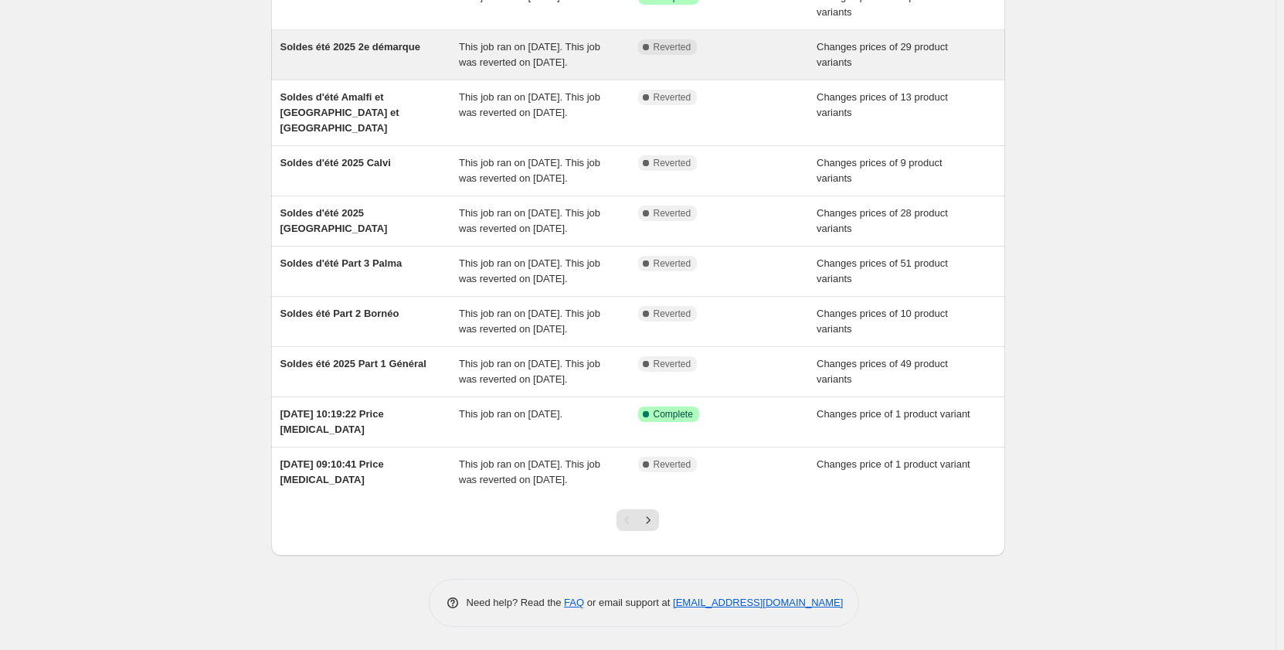
scroll to position [254, 0]
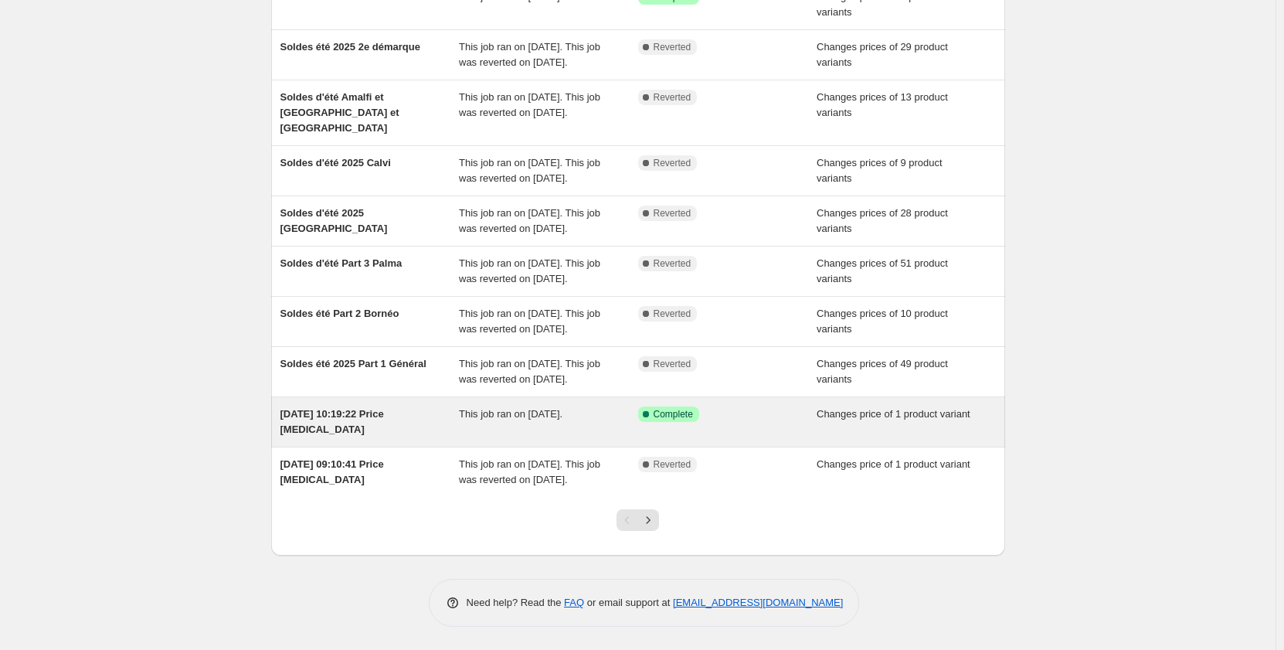
click at [690, 418] on span "Complete" at bounding box center [673, 414] width 39 height 12
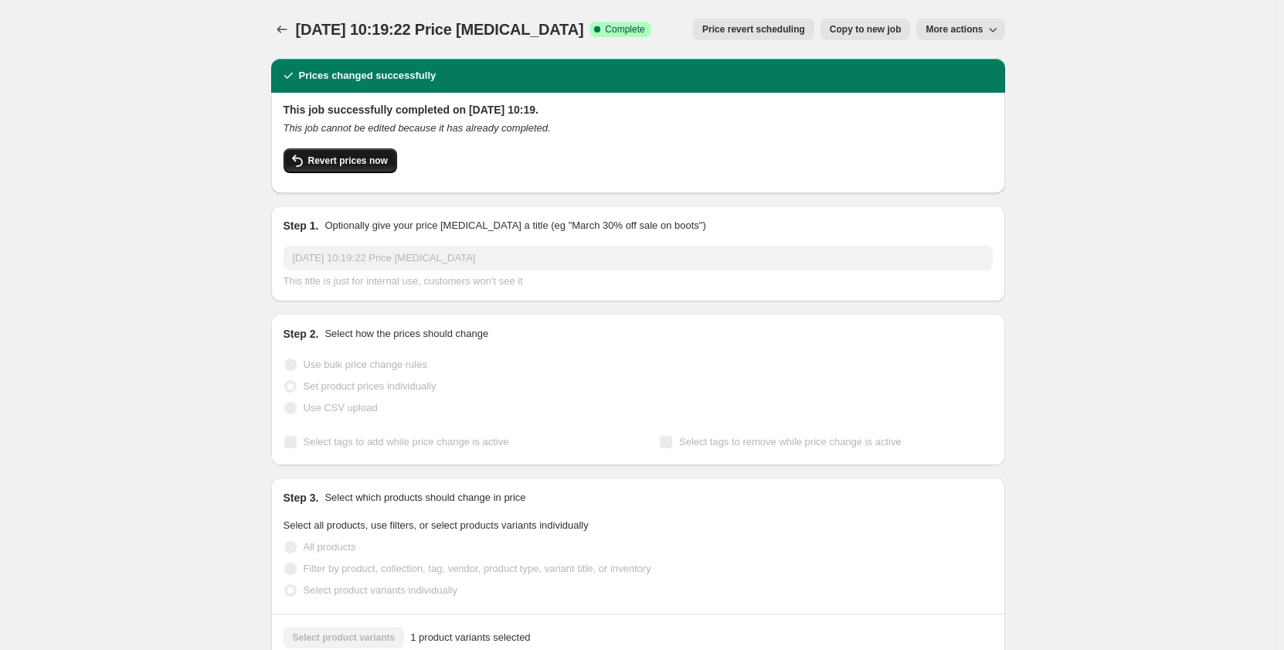
click at [344, 159] on span "Revert prices now" at bounding box center [348, 160] width 80 height 12
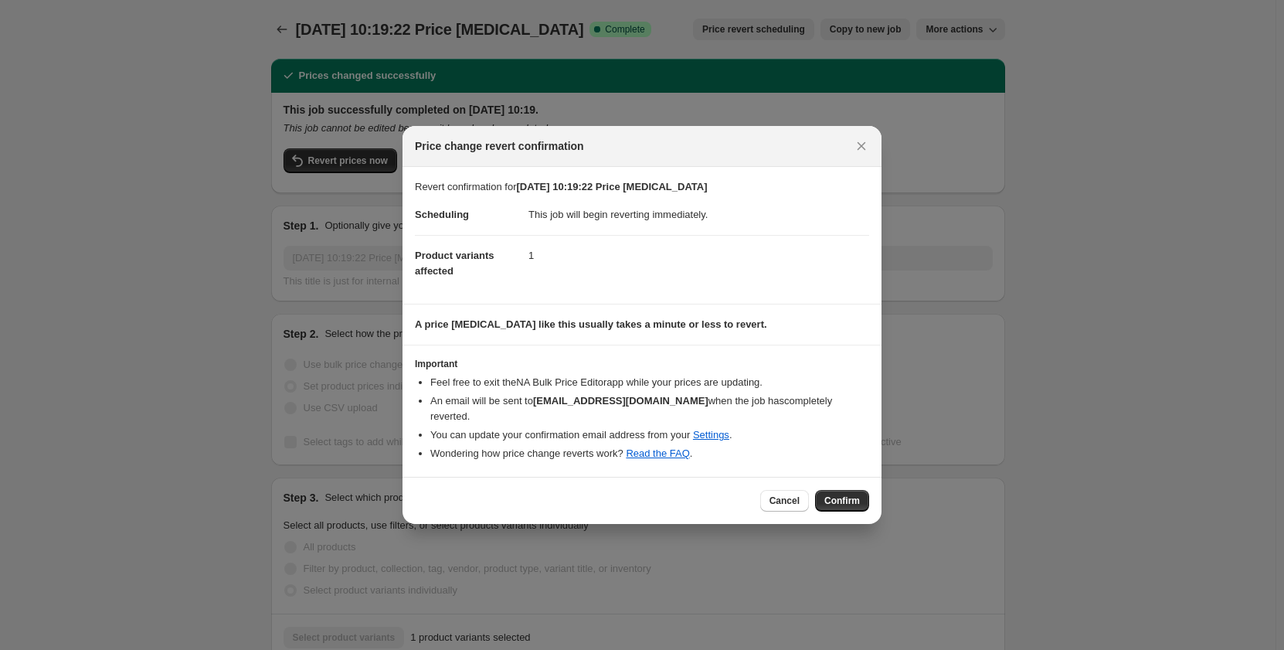
click at [850, 495] on span "Confirm" at bounding box center [842, 500] width 36 height 12
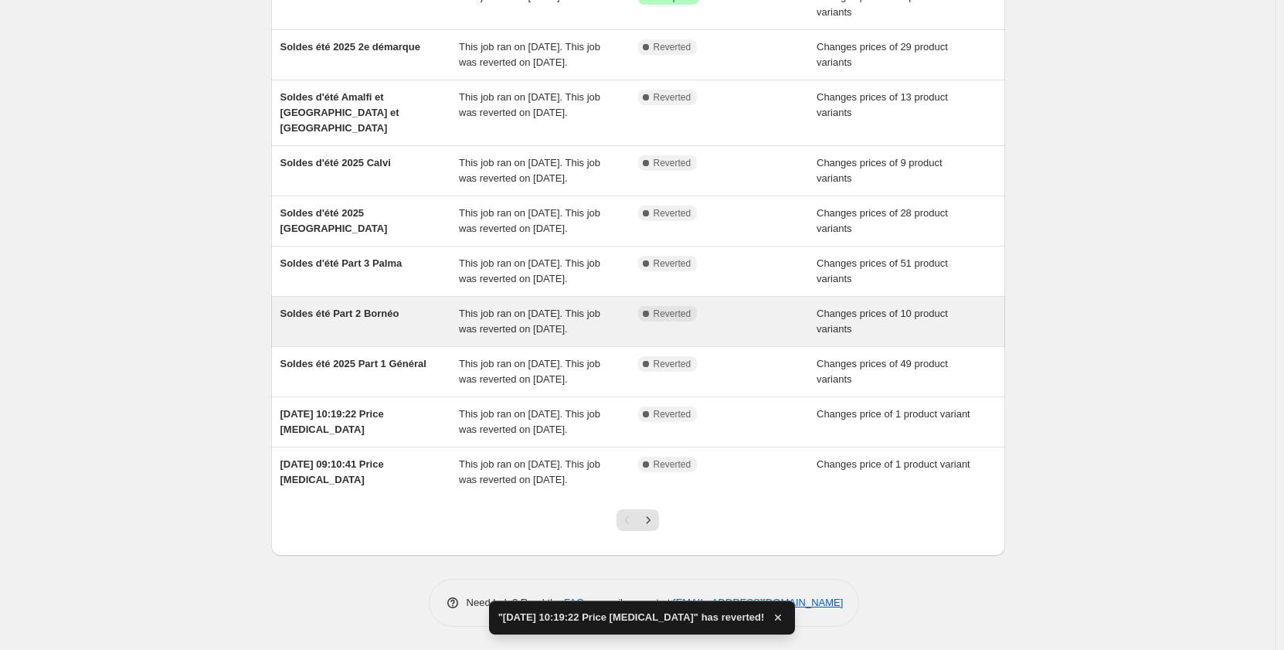
scroll to position [270, 0]
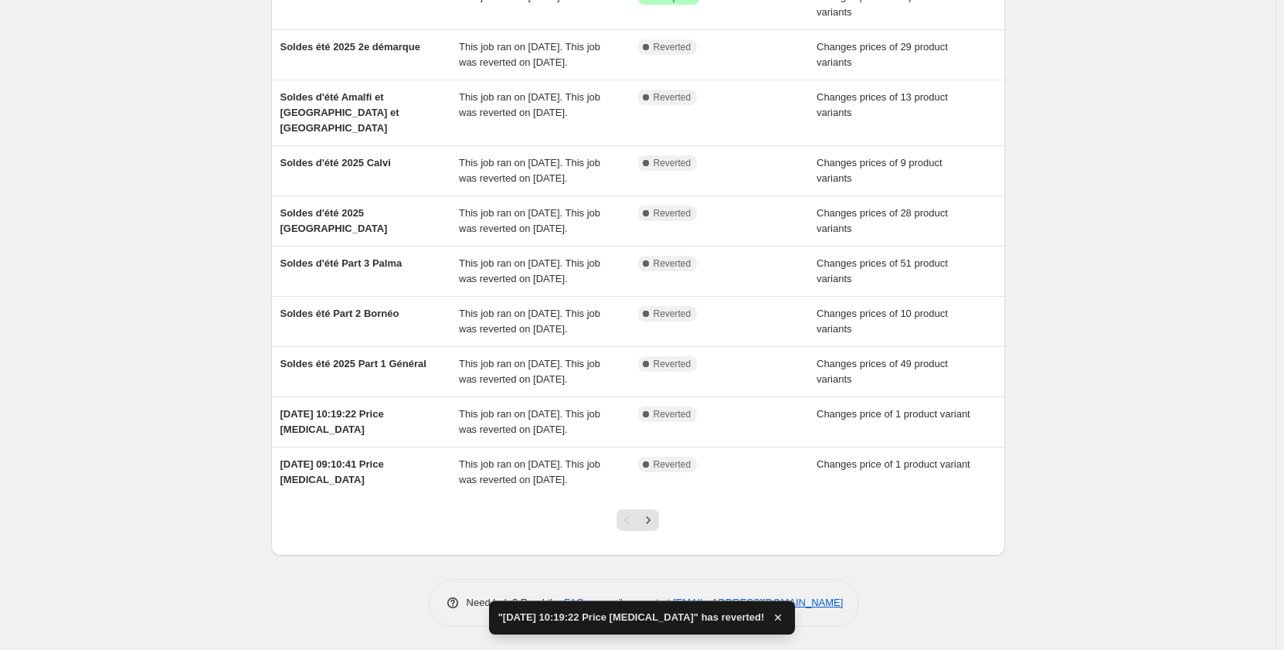
click at [654, 514] on icon "Next" at bounding box center [647, 519] width 15 height 15
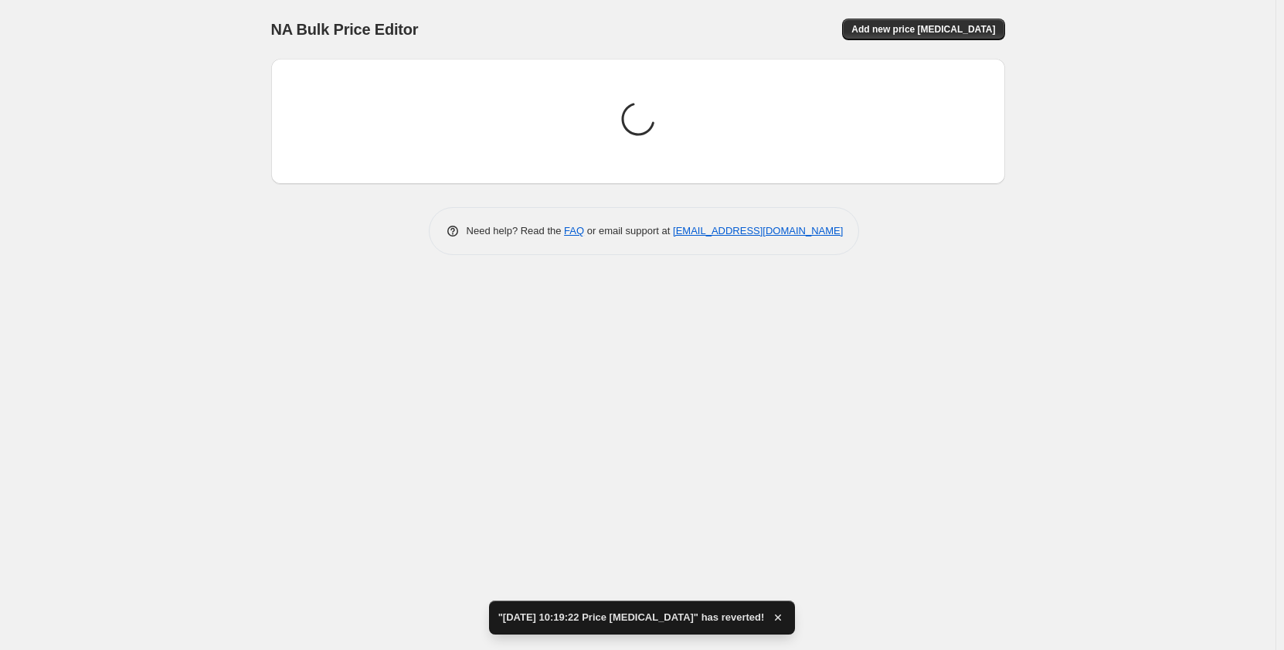
scroll to position [0, 0]
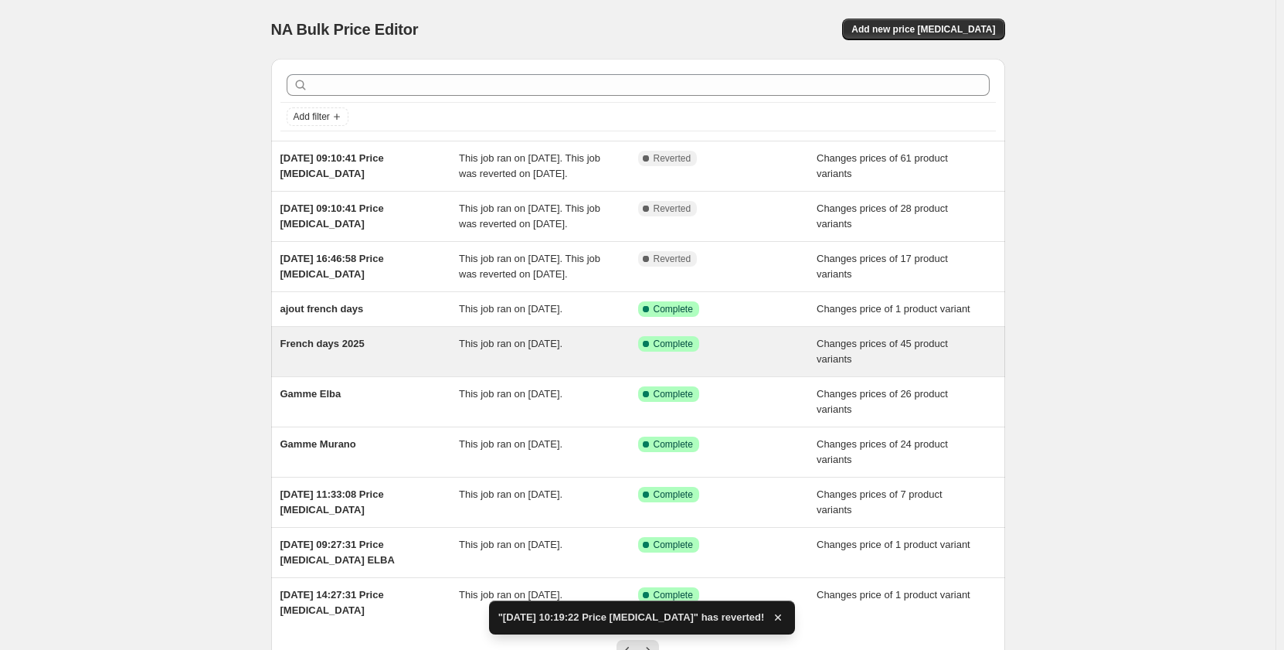
click at [695, 346] on div "Success Complete Complete" at bounding box center [727, 351] width 179 height 31
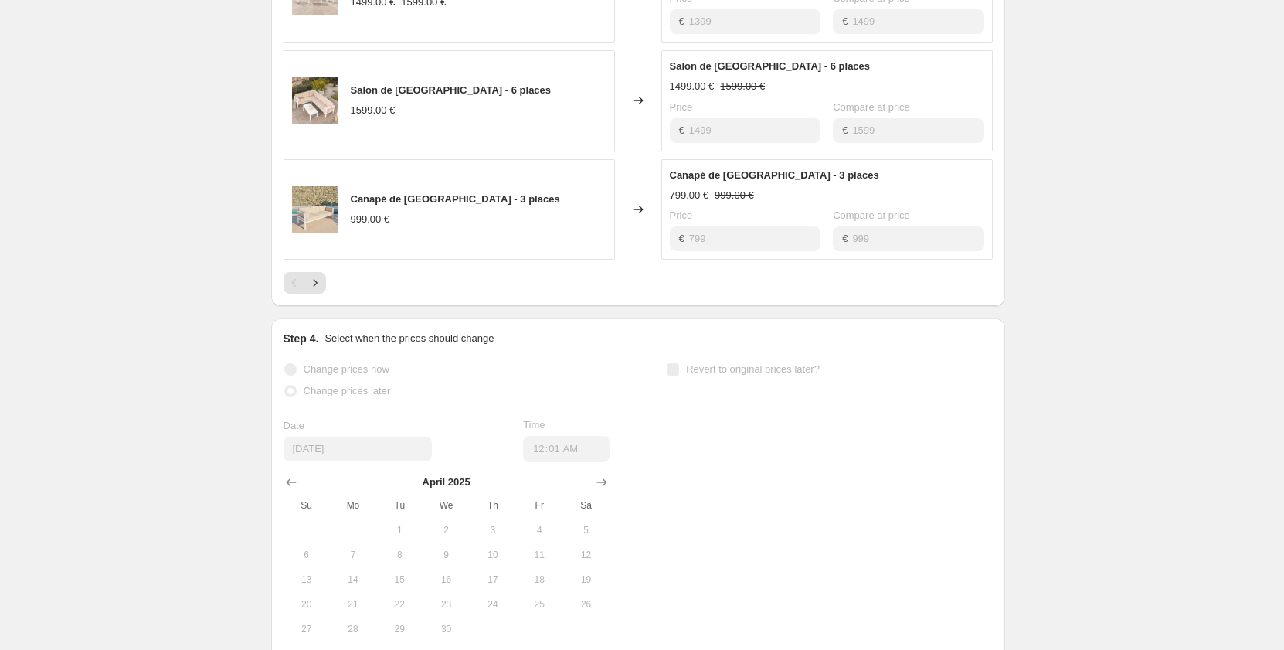
scroll to position [2142, 0]
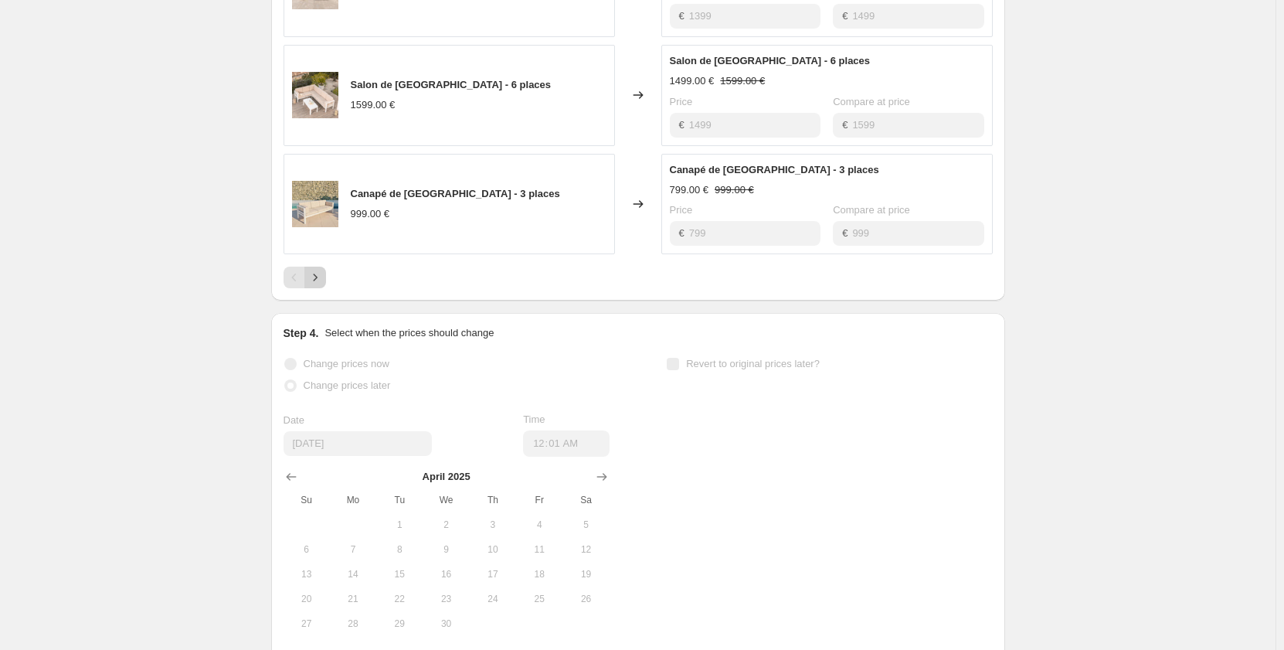
click at [316, 270] on icon "Next" at bounding box center [314, 277] width 15 height 15
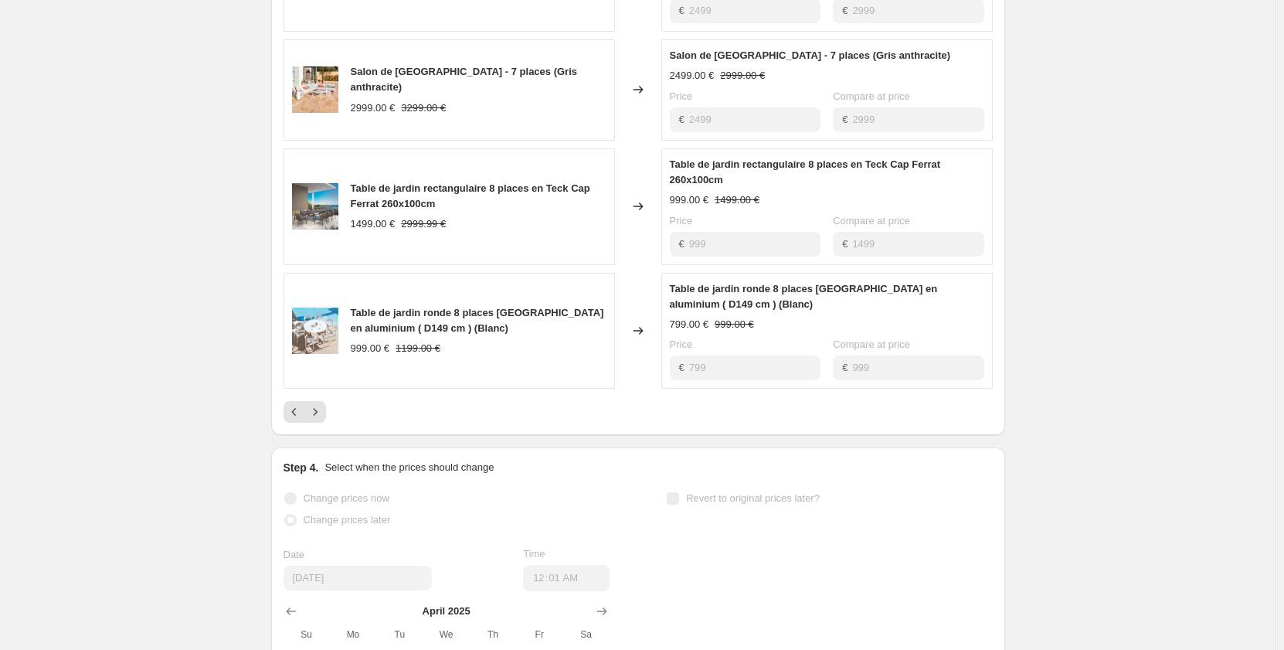
scroll to position [2065, 0]
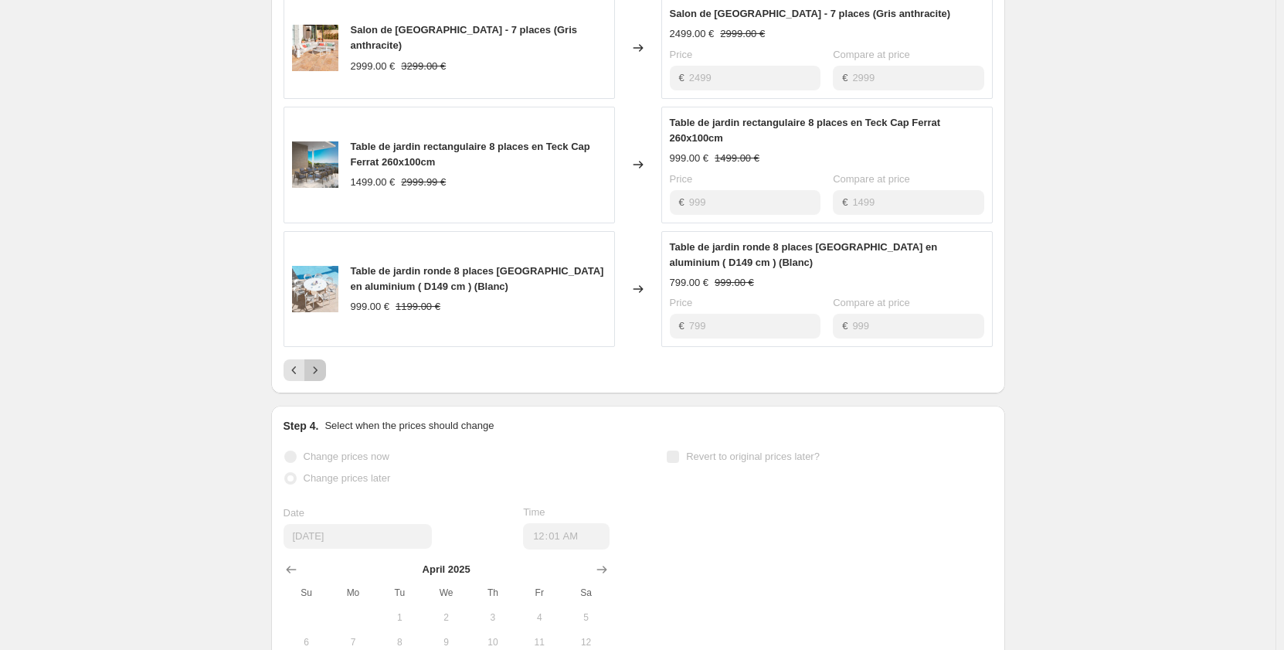
click at [321, 362] on icon "Next" at bounding box center [314, 369] width 15 height 15
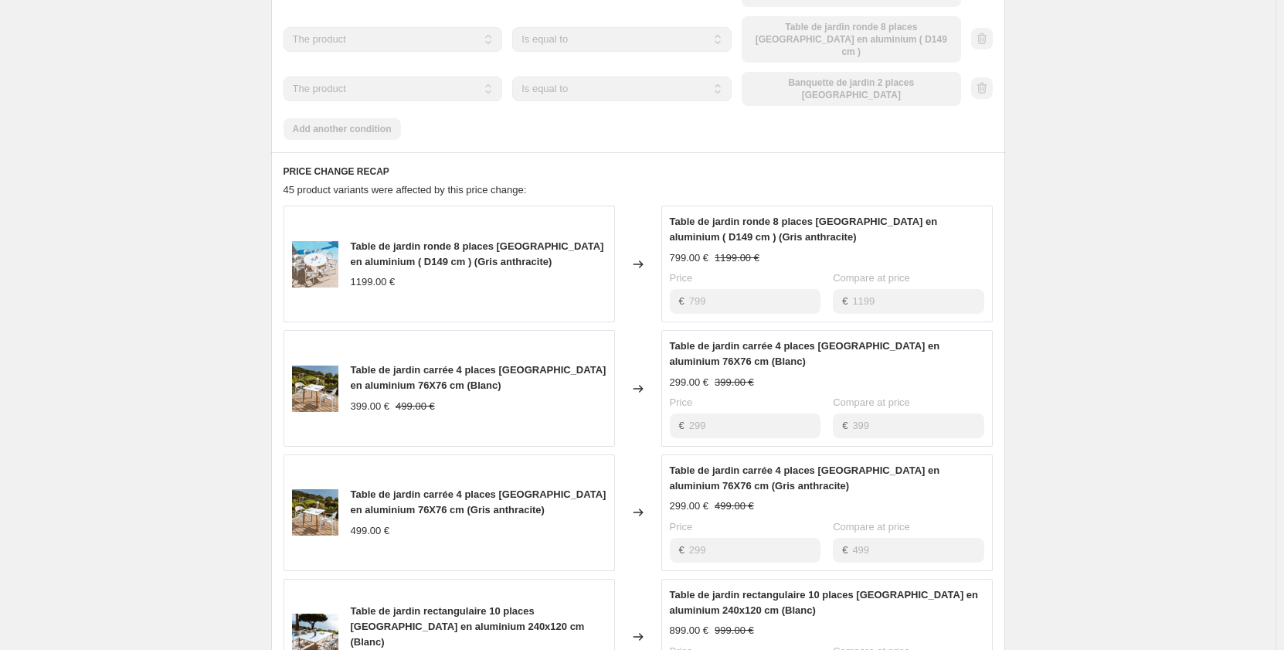
scroll to position [1524, 0]
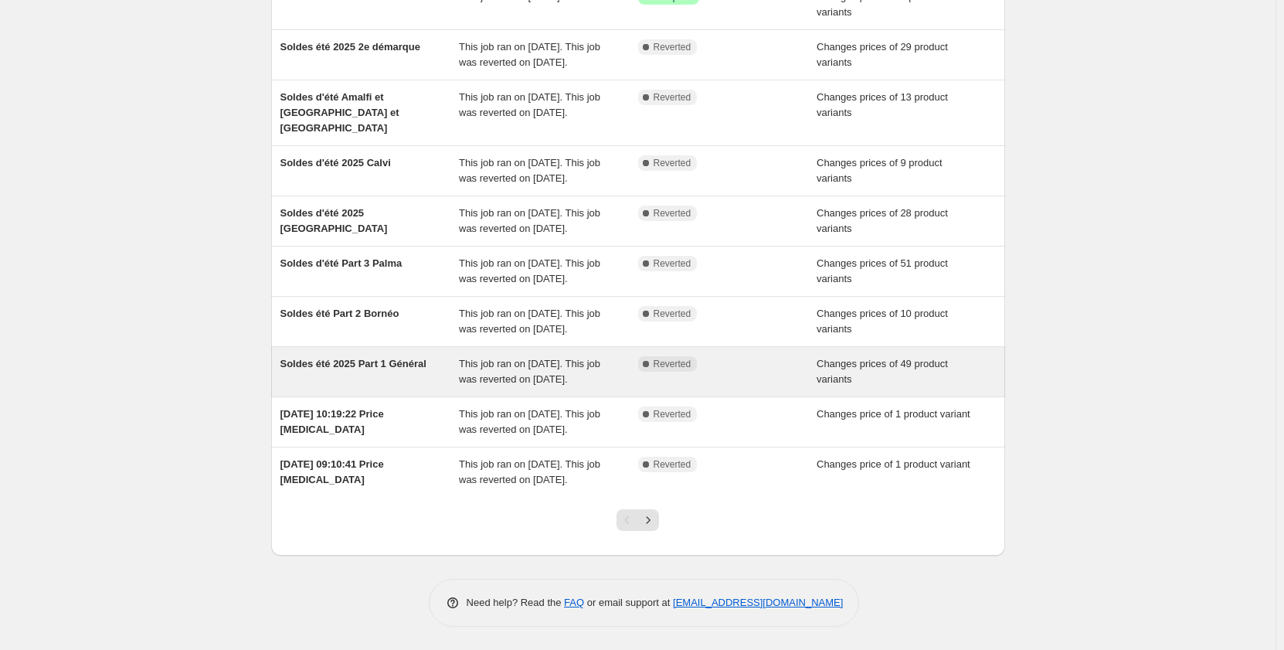
scroll to position [270, 0]
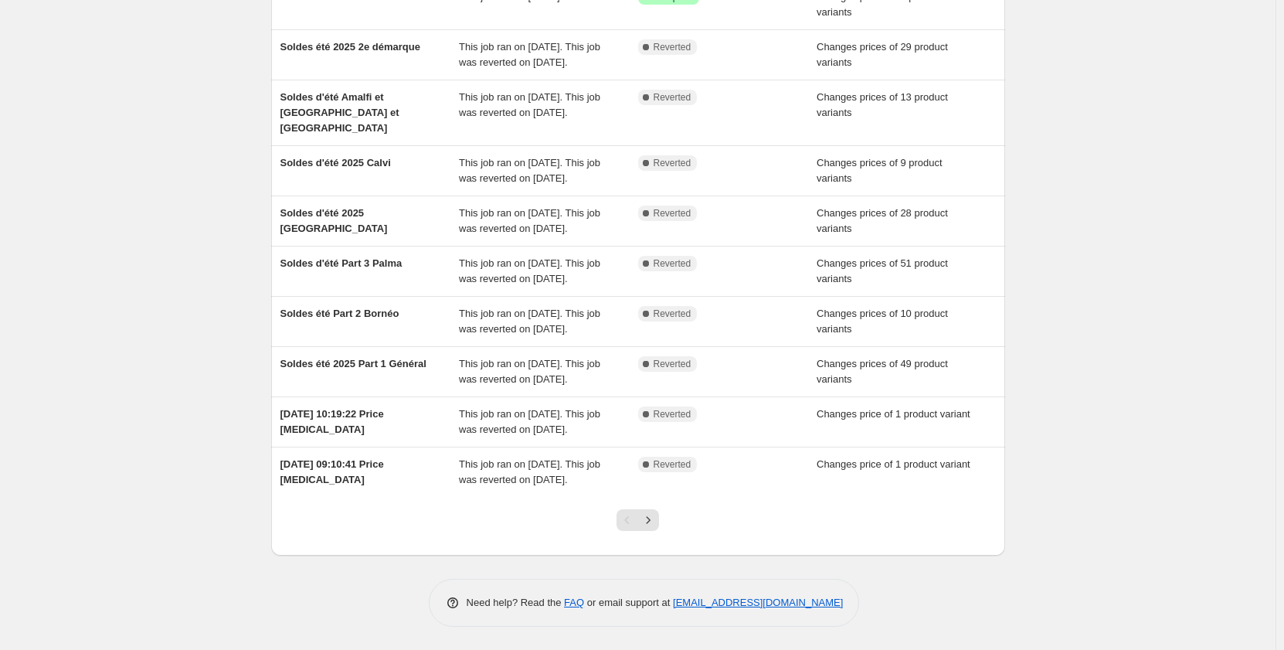
click at [650, 525] on icon "Next" at bounding box center [647, 519] width 15 height 15
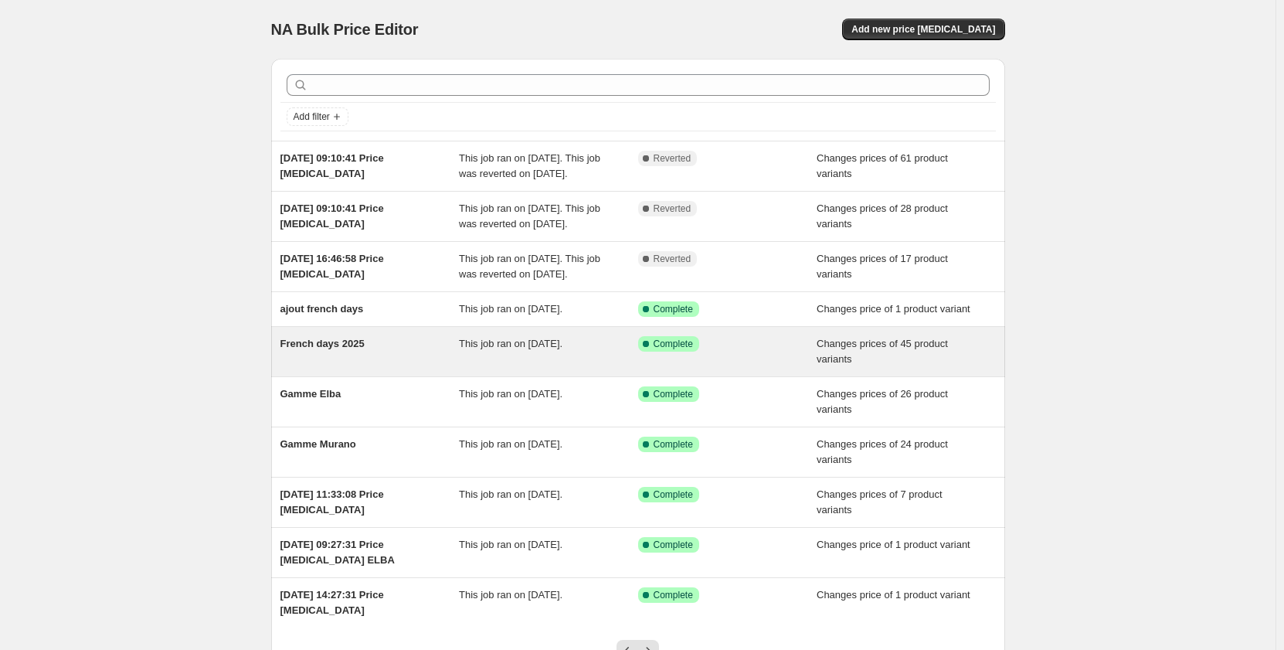
click at [699, 347] on span "Success Complete Complete" at bounding box center [668, 343] width 61 height 15
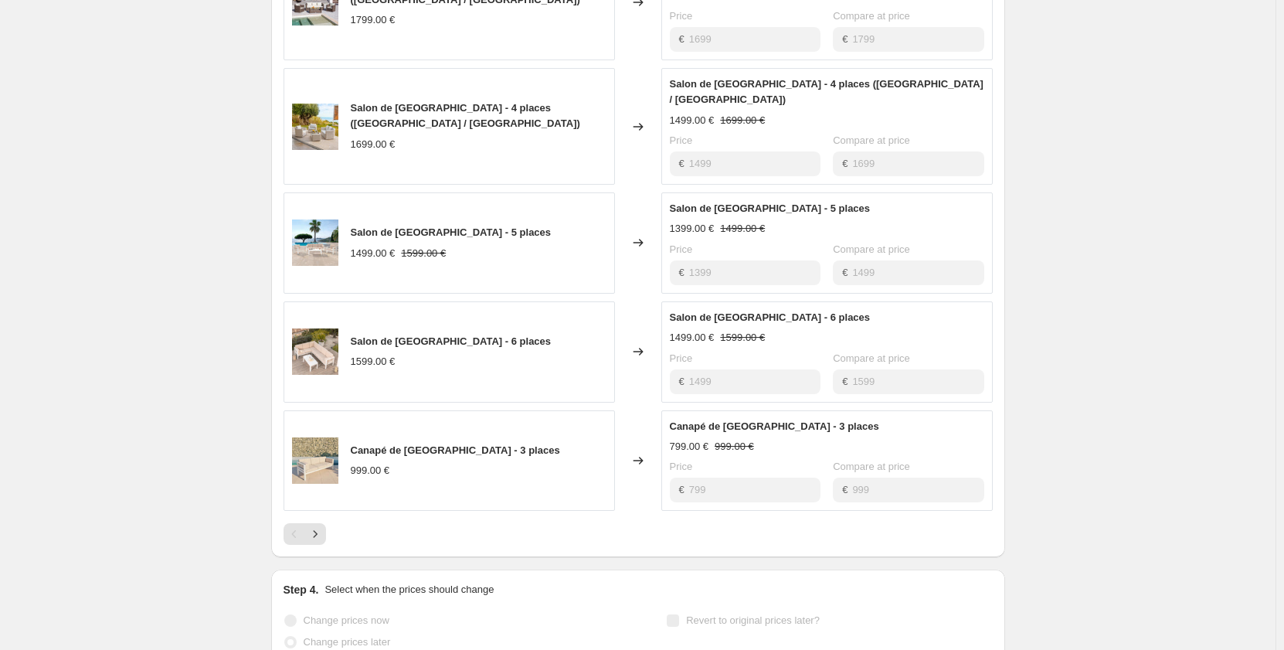
scroll to position [1931, 0]
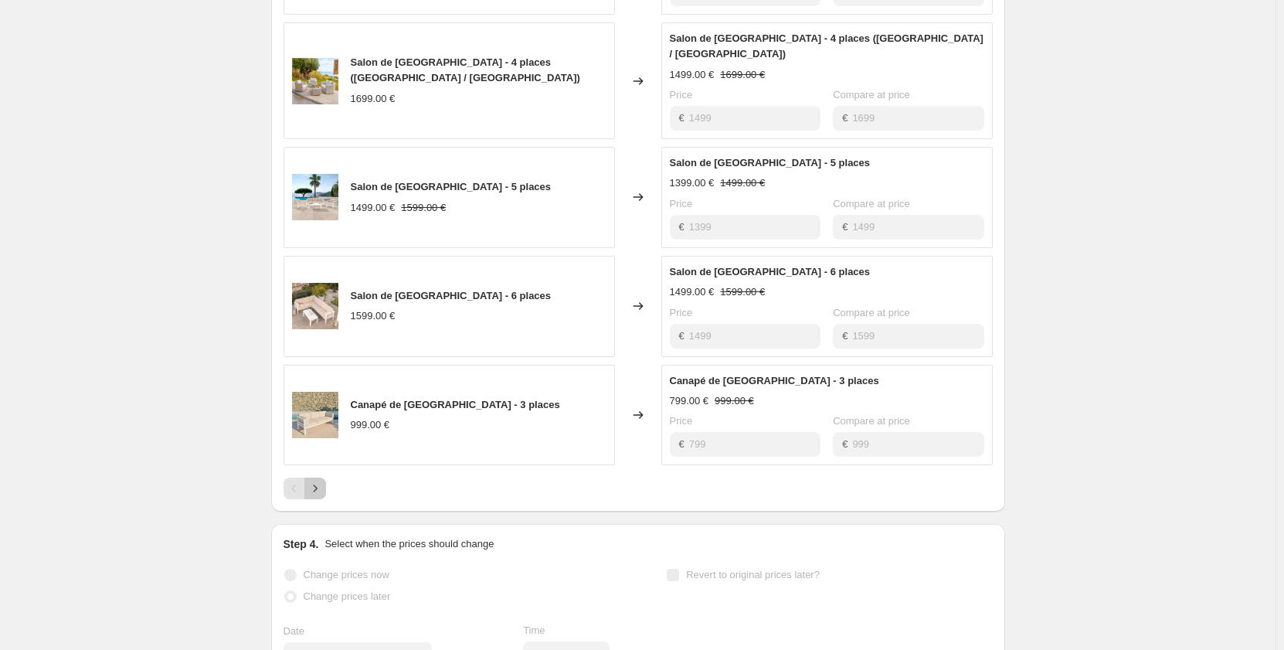
click at [317, 480] on icon "Next" at bounding box center [314, 487] width 15 height 15
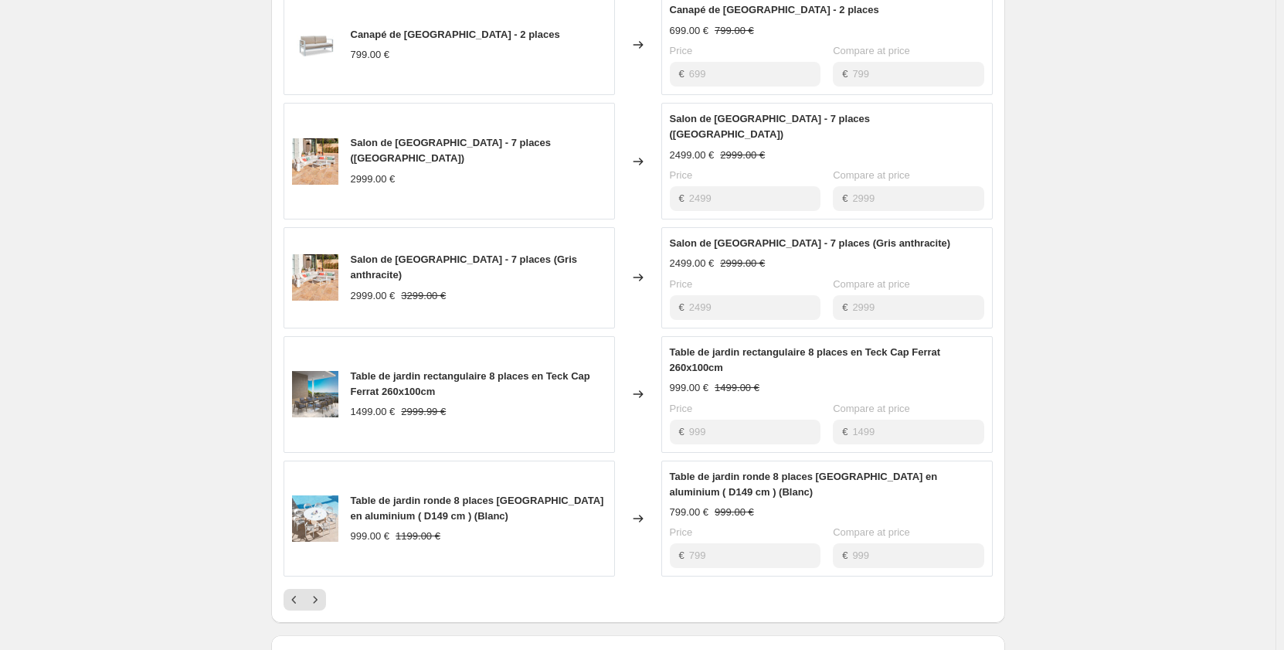
scroll to position [1854, 0]
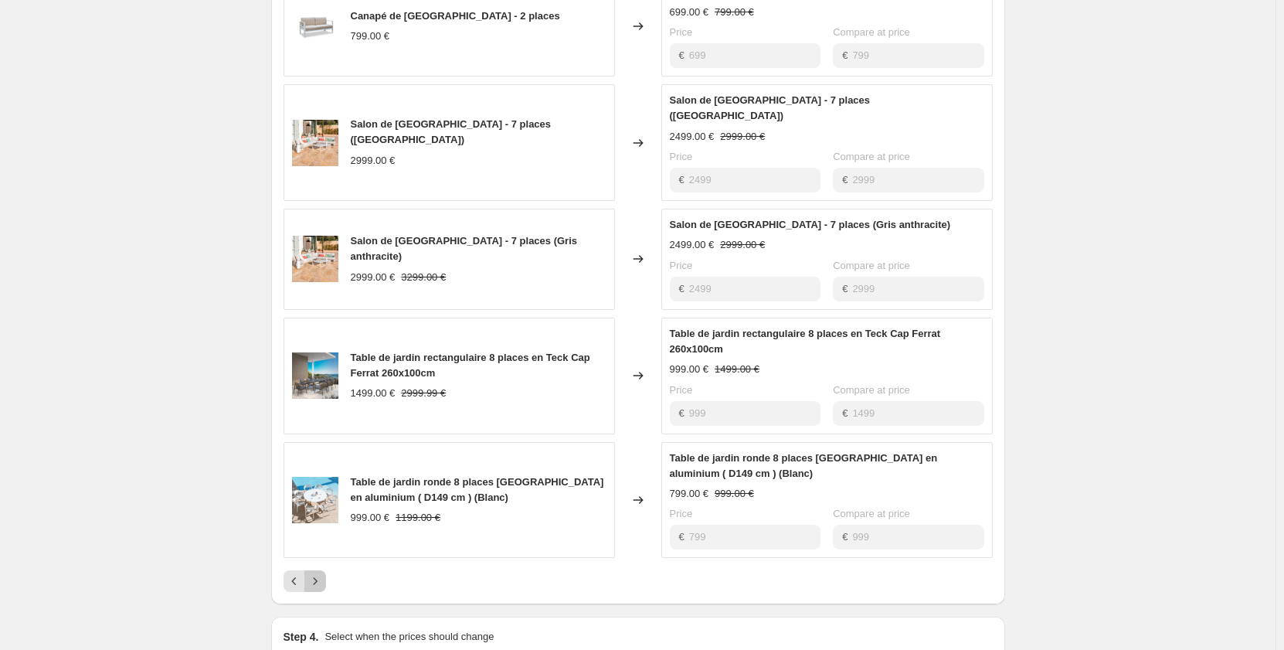
click at [321, 573] on icon "Next" at bounding box center [314, 580] width 15 height 15
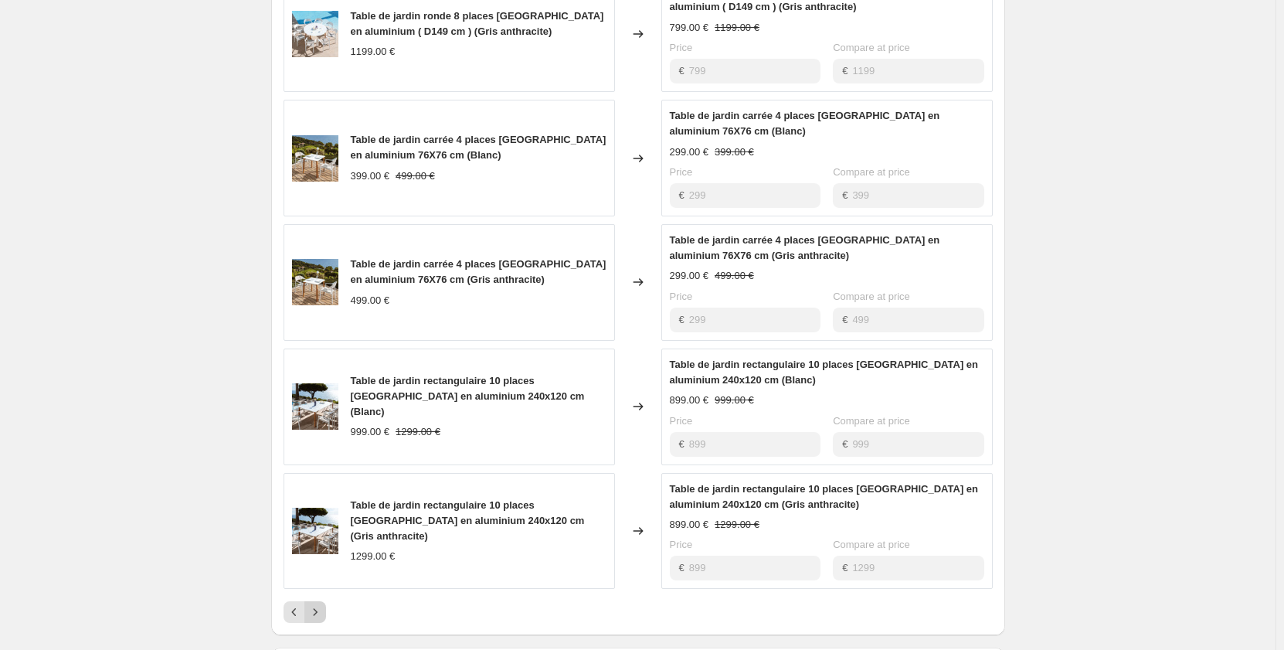
click at [321, 601] on button "Next" at bounding box center [315, 612] width 22 height 22
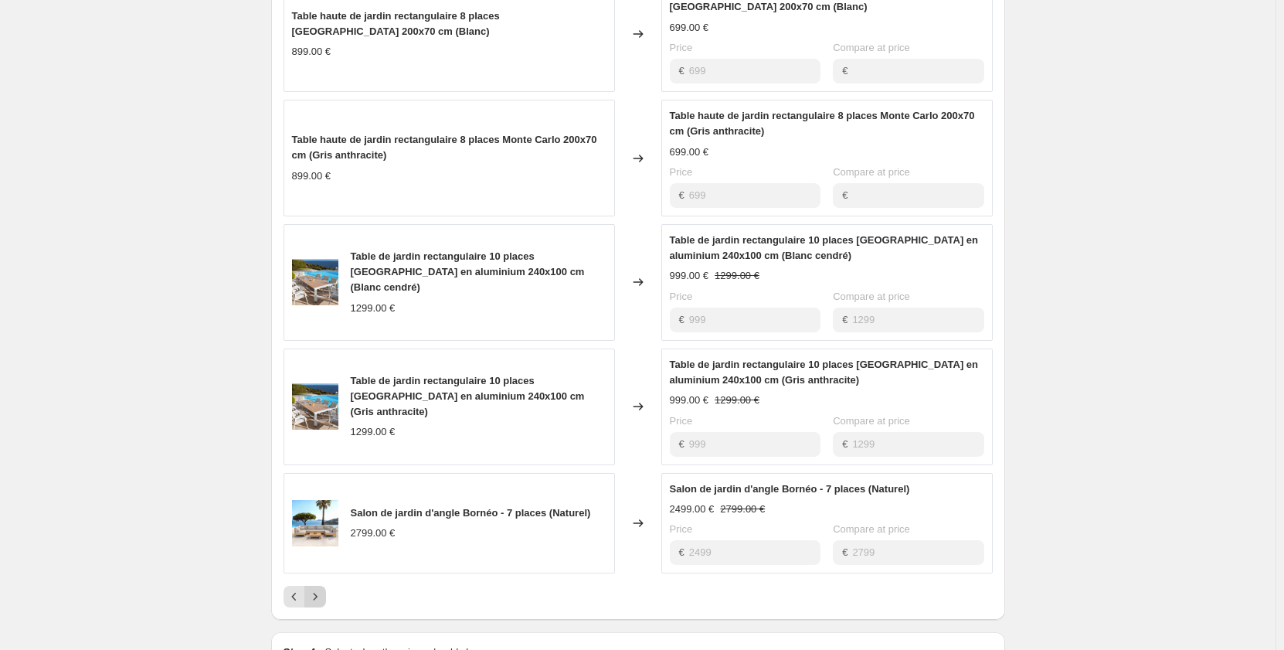
click at [317, 593] on icon "Next" at bounding box center [315, 596] width 4 height 7
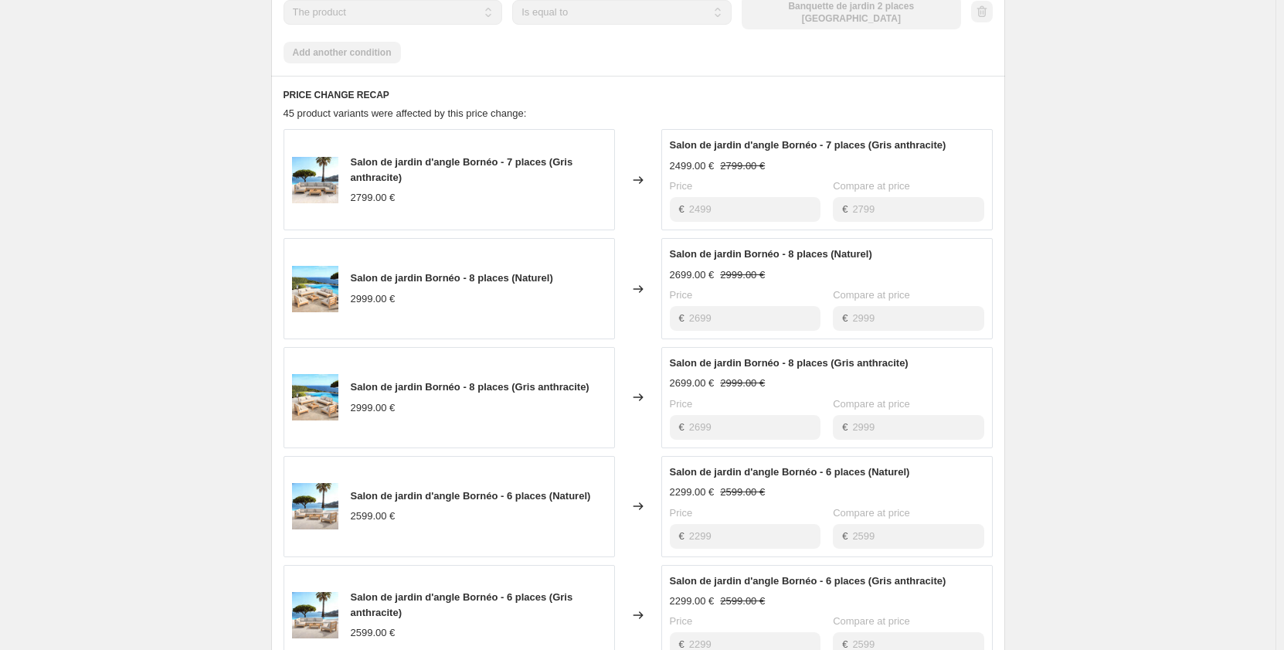
scroll to position [1699, 0]
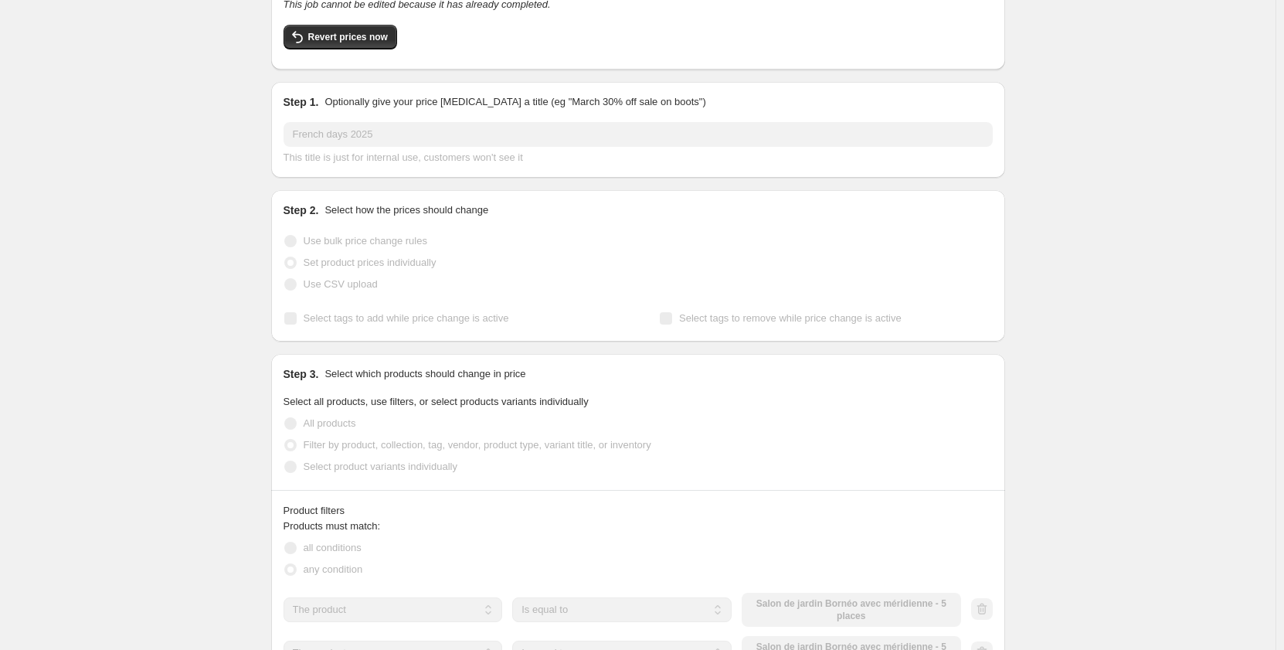
scroll to position [0, 0]
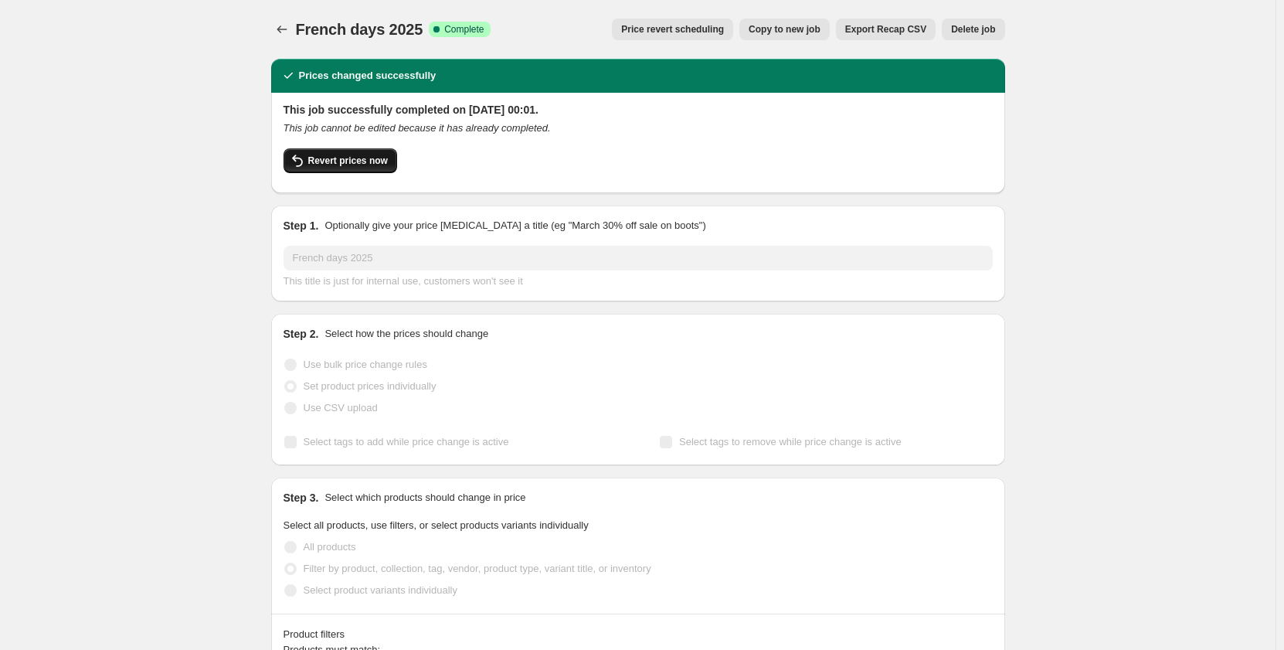
click at [362, 165] on span "Revert prices now" at bounding box center [348, 160] width 80 height 12
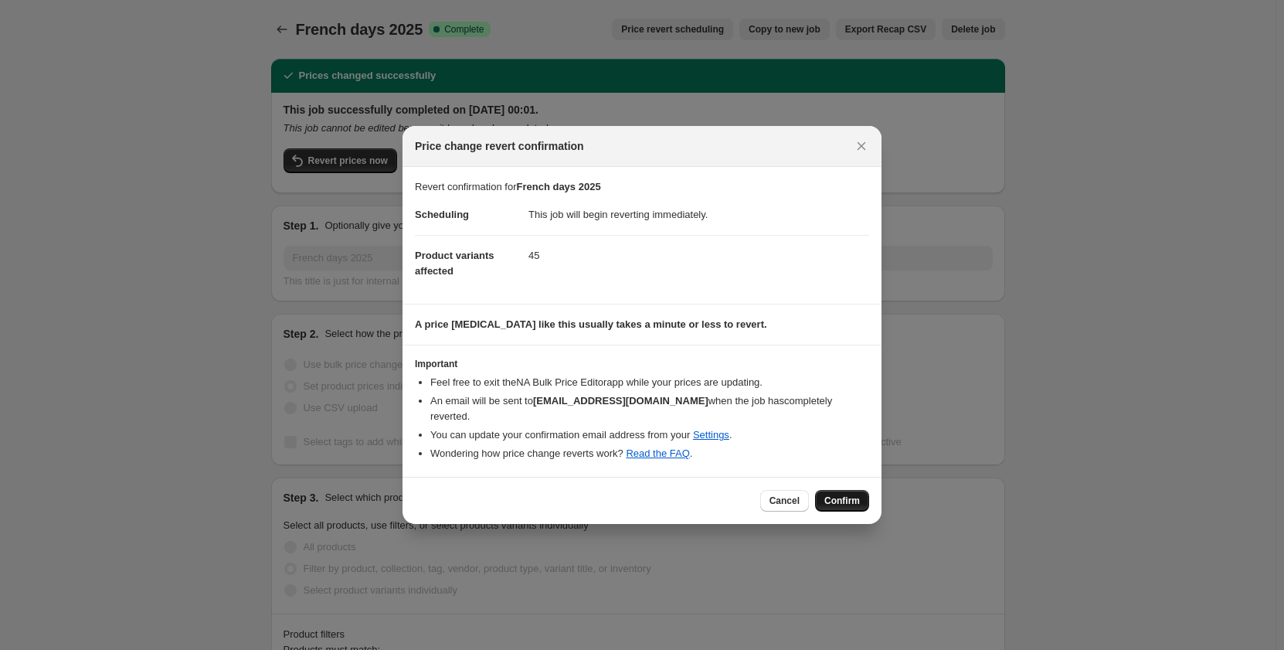
click at [850, 490] on button "Confirm" at bounding box center [842, 501] width 54 height 22
